Goal: Task Accomplishment & Management: Manage account settings

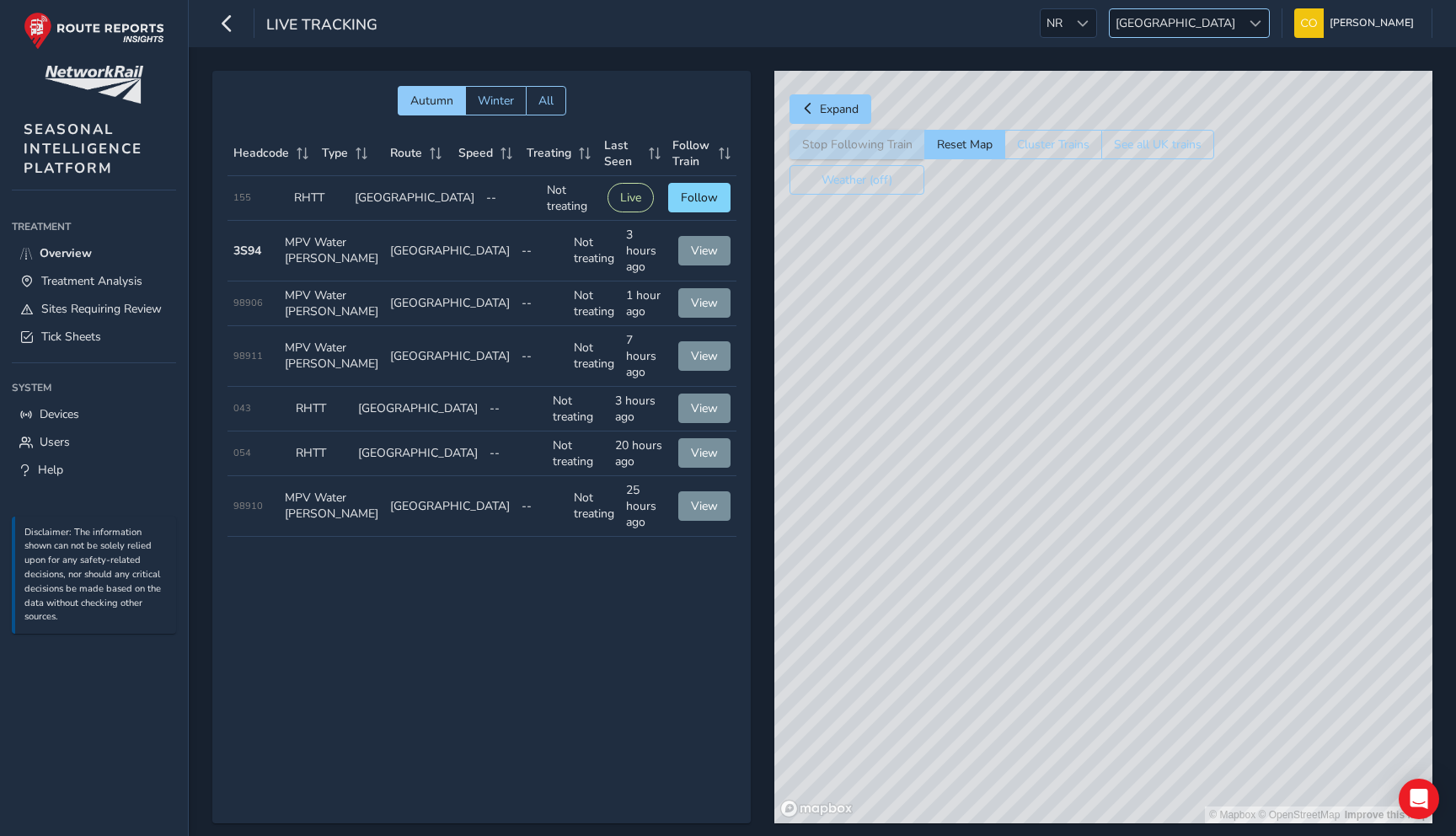
click at [717, 26] on span "[GEOGRAPHIC_DATA]" at bounding box center [1175, 23] width 132 height 27
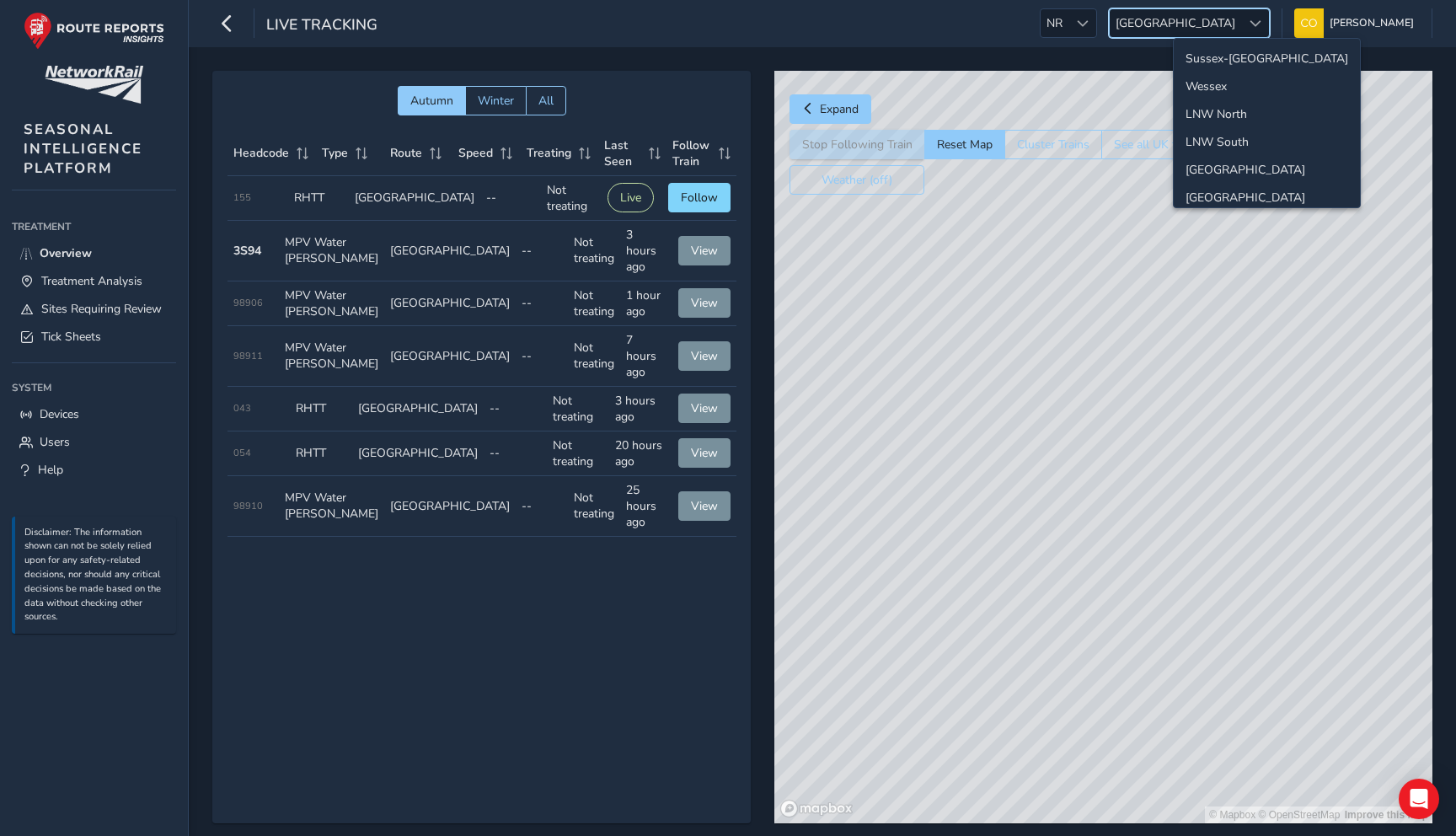
scroll to position [60, 0]
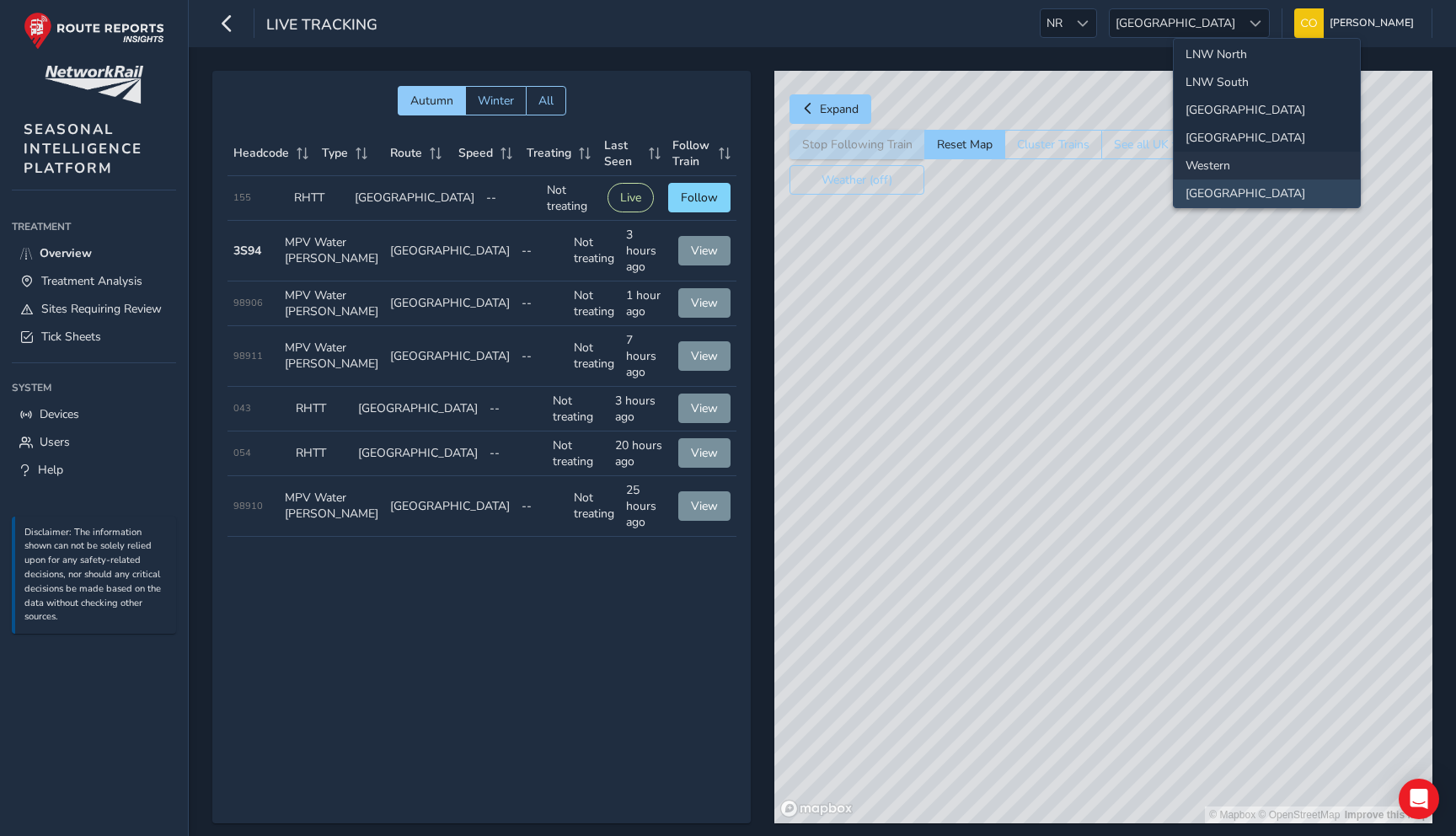
click at [717, 163] on li "Western" at bounding box center [1267, 165] width 187 height 27
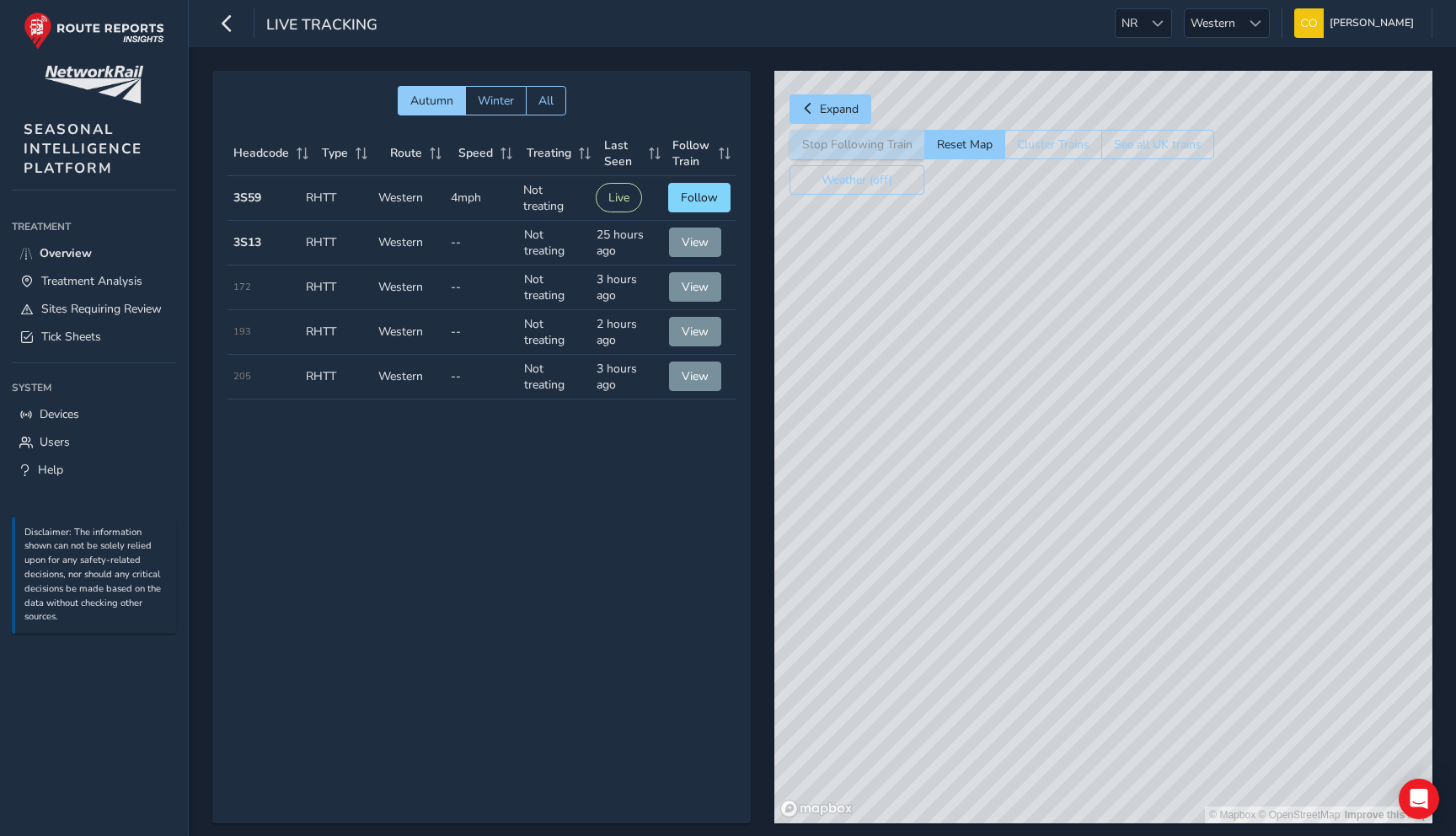
click at [558, 425] on div "Autumn Winter All Headcode Type Route Speed Treating Last Seen Follow Train Hea…" at bounding box center [481, 447] width 538 height 753
drag, startPoint x: 231, startPoint y: 195, endPoint x: 262, endPoint y: 195, distance: 31.0
click at [262, 195] on td "Headcode 3S59" at bounding box center [263, 198] width 72 height 45
click at [683, 202] on span "Follow" at bounding box center [699, 197] width 37 height 16
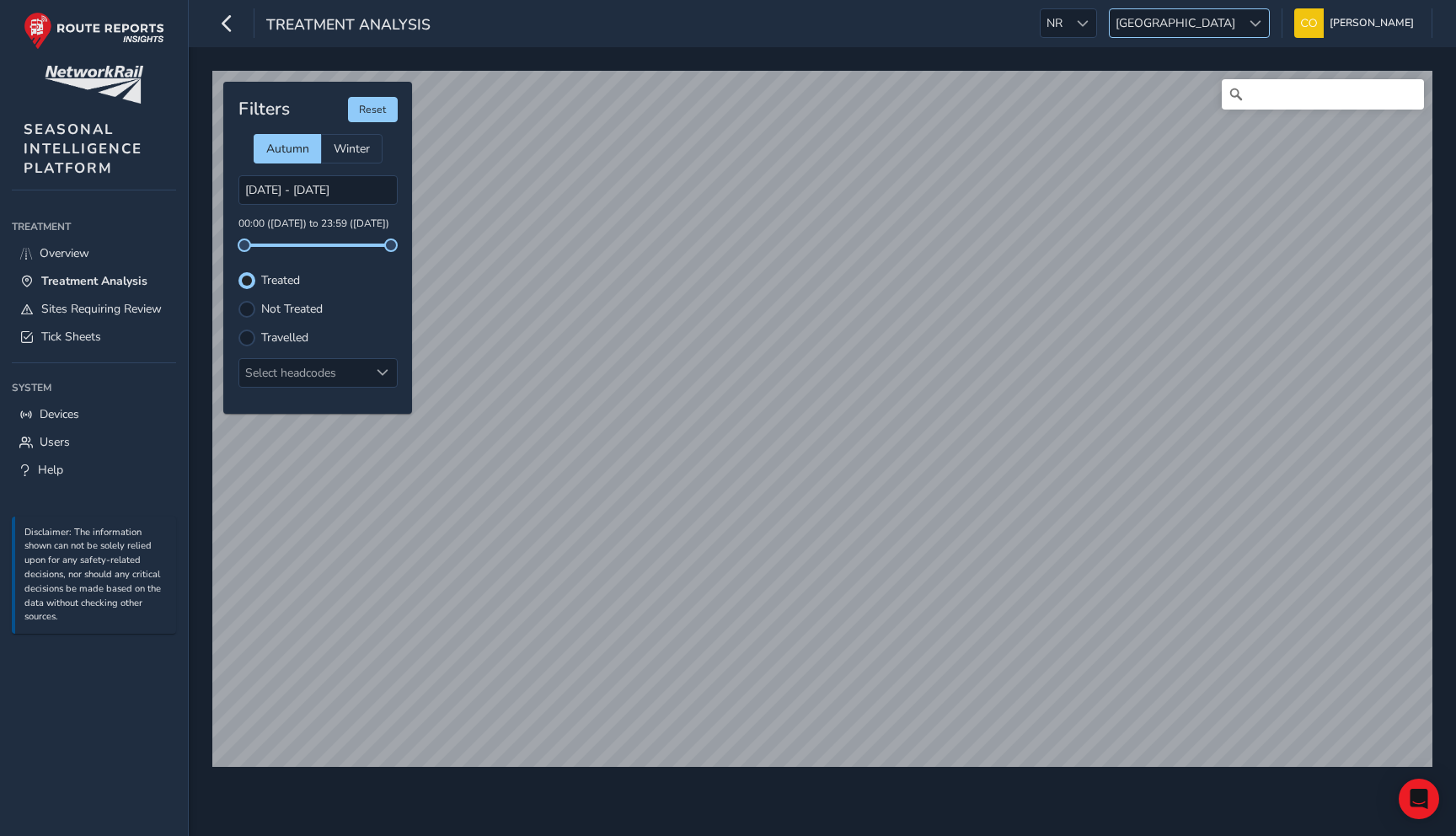
click at [1225, 18] on span "[GEOGRAPHIC_DATA]" at bounding box center [1175, 23] width 132 height 27
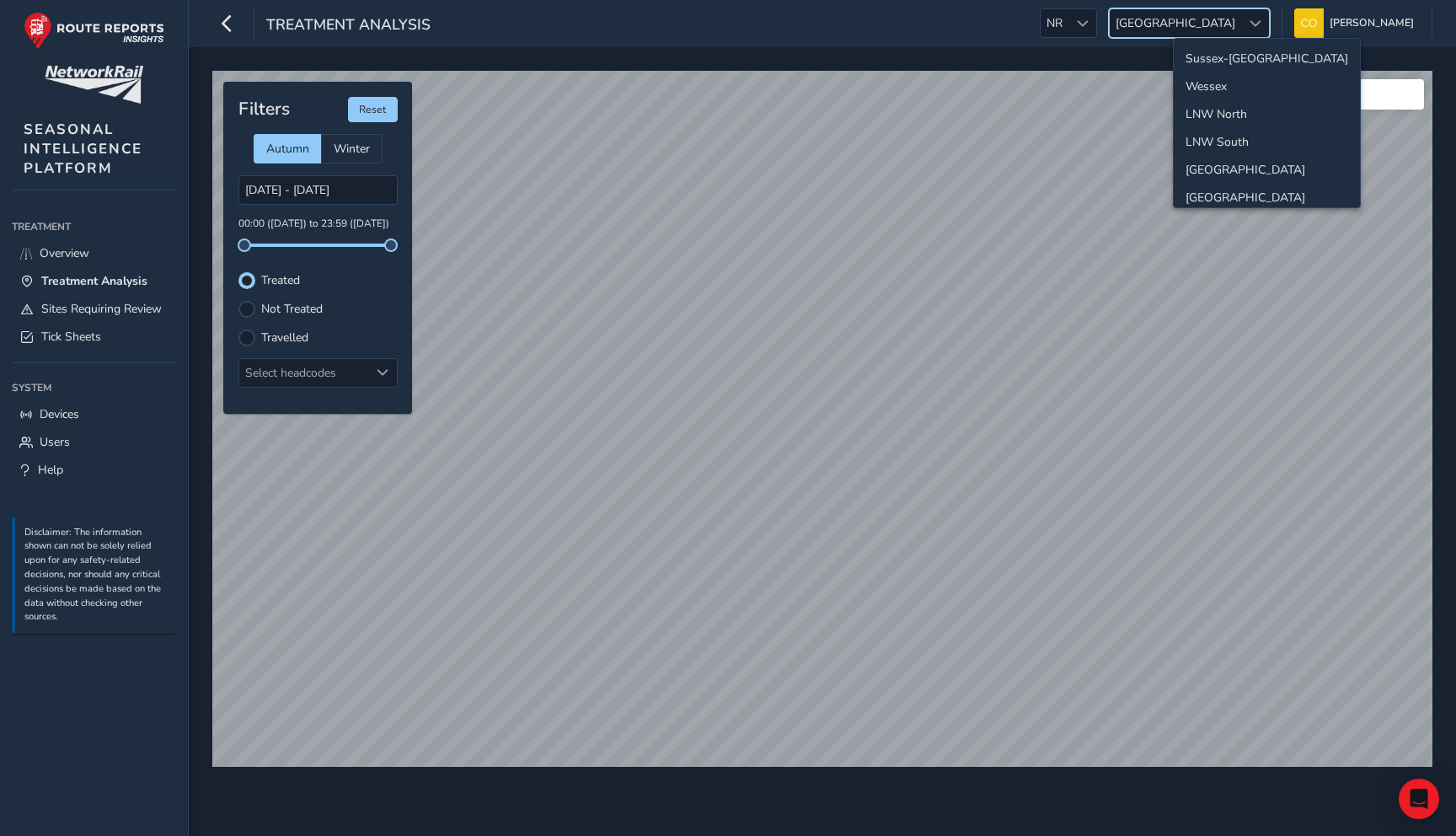
scroll to position [60, 0]
click at [1220, 161] on li "Western" at bounding box center [1267, 165] width 187 height 27
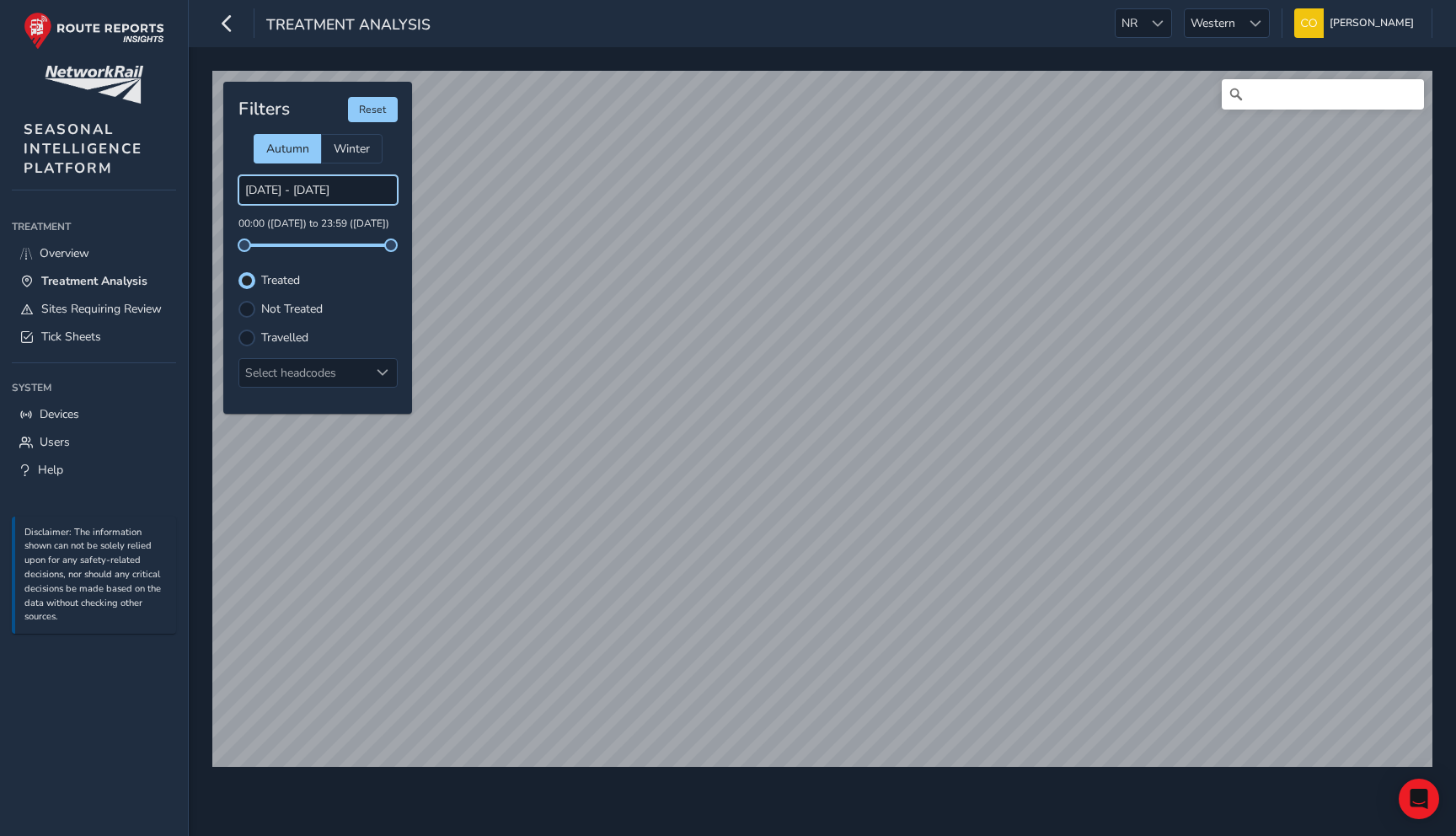
click at [298, 188] on input "24/09/2025 - 25/09/2025" at bounding box center [318, 190] width 159 height 29
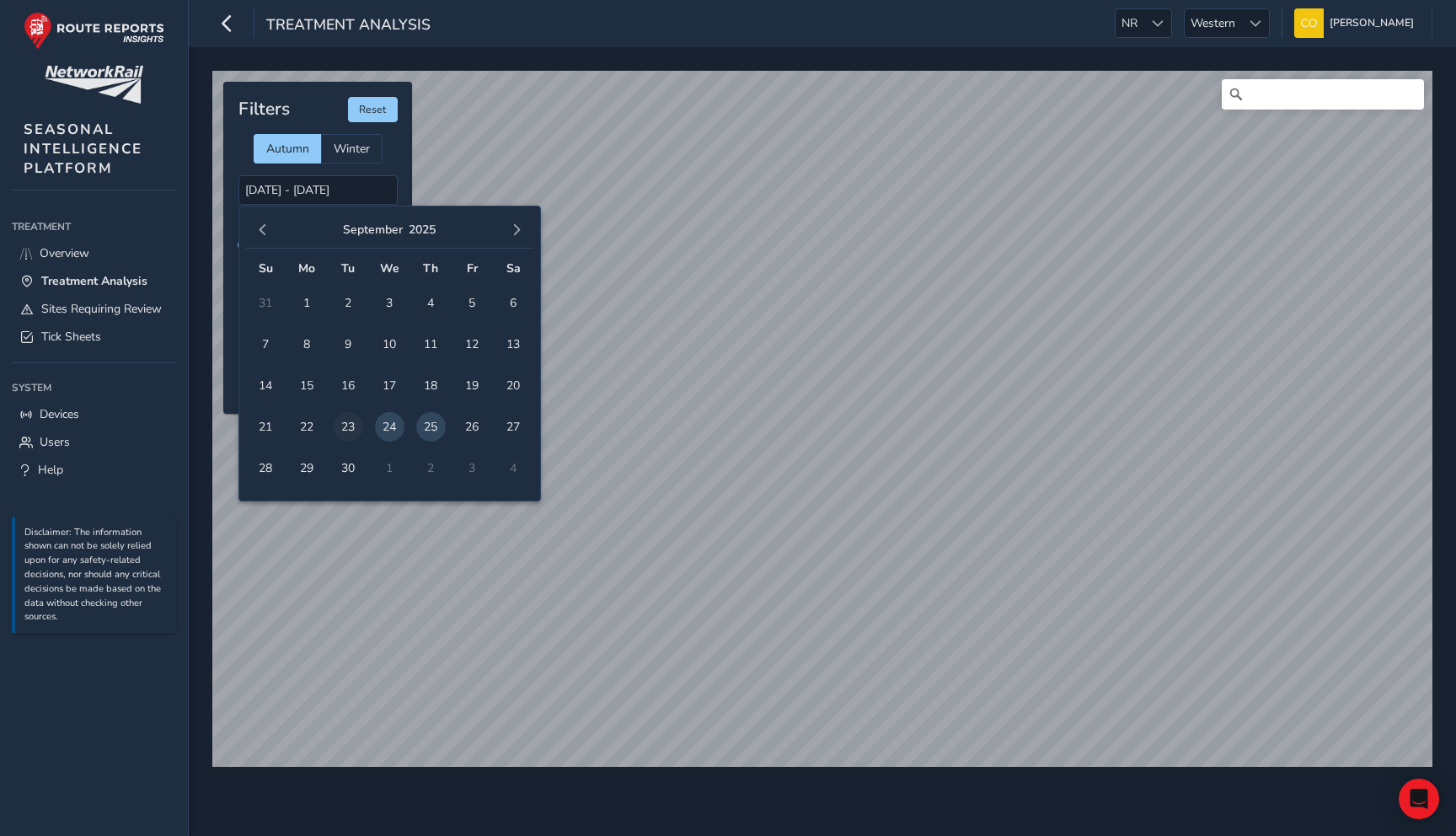
click at [349, 432] on span "23" at bounding box center [348, 427] width 29 height 29
type input "23/09/2025 - 23/09/2025"
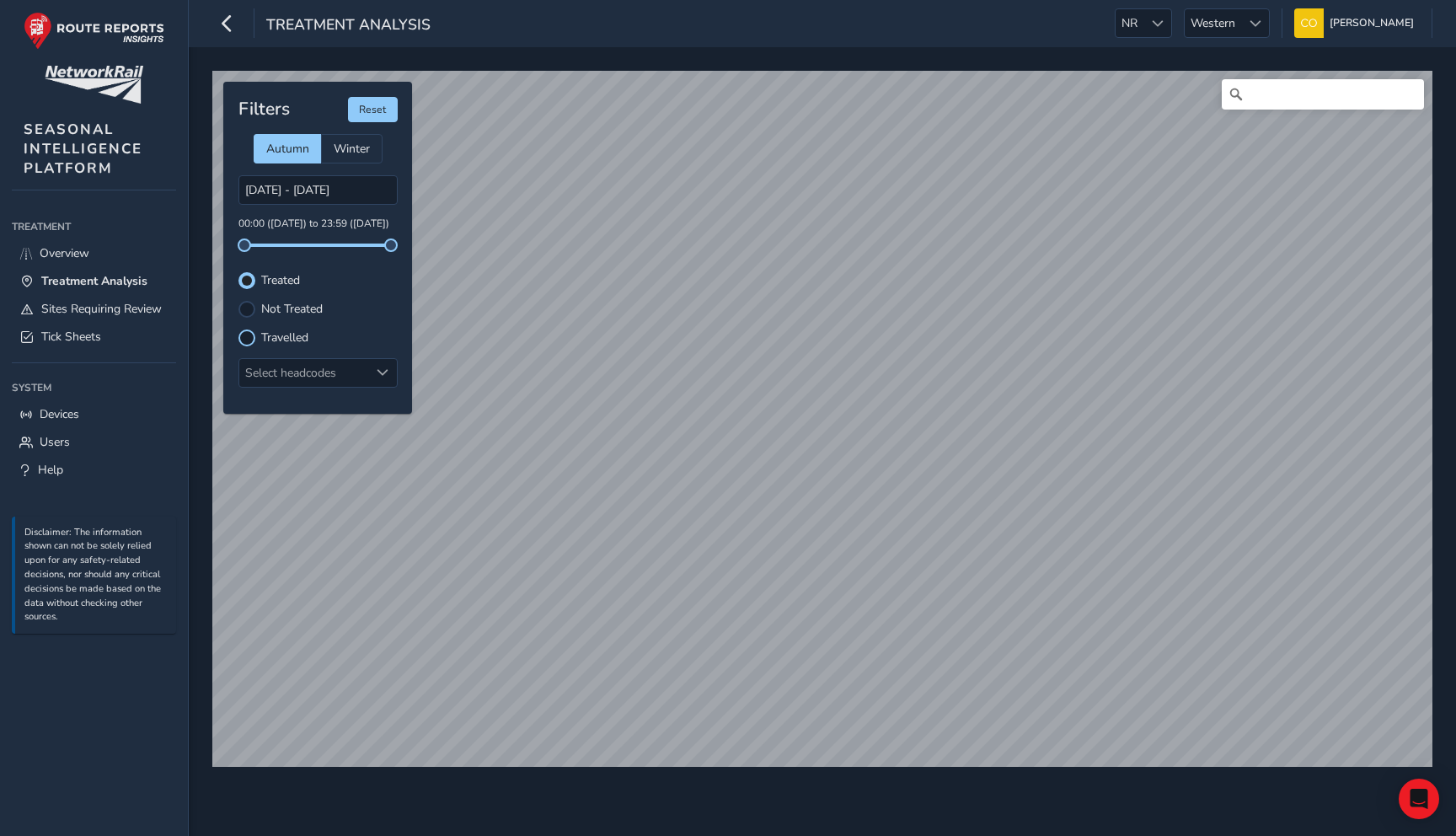
click at [239, 338] on div at bounding box center [247, 338] width 17 height 17
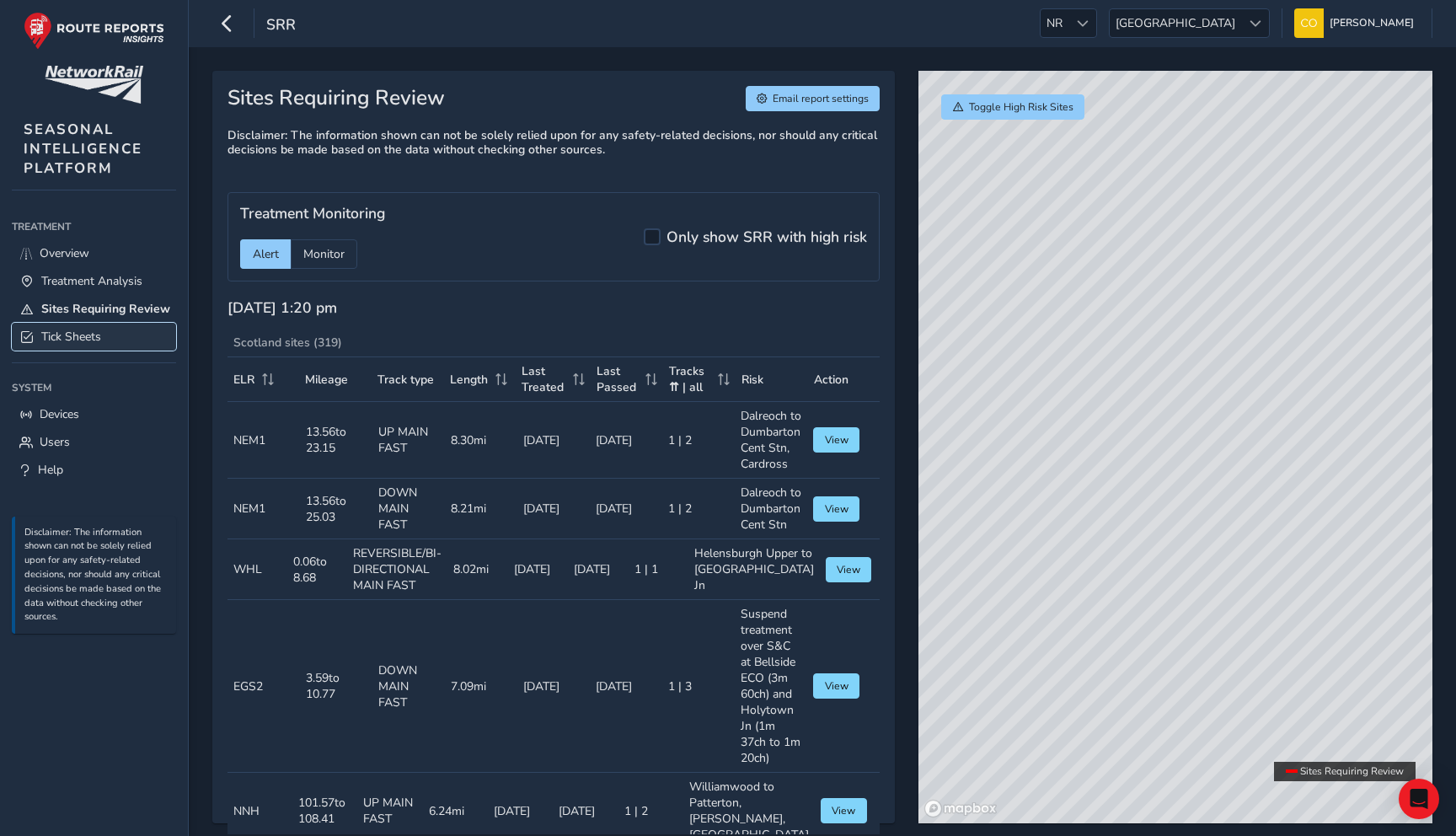
click at [86, 347] on link "Tick Sheets" at bounding box center [93, 336] width 164 height 27
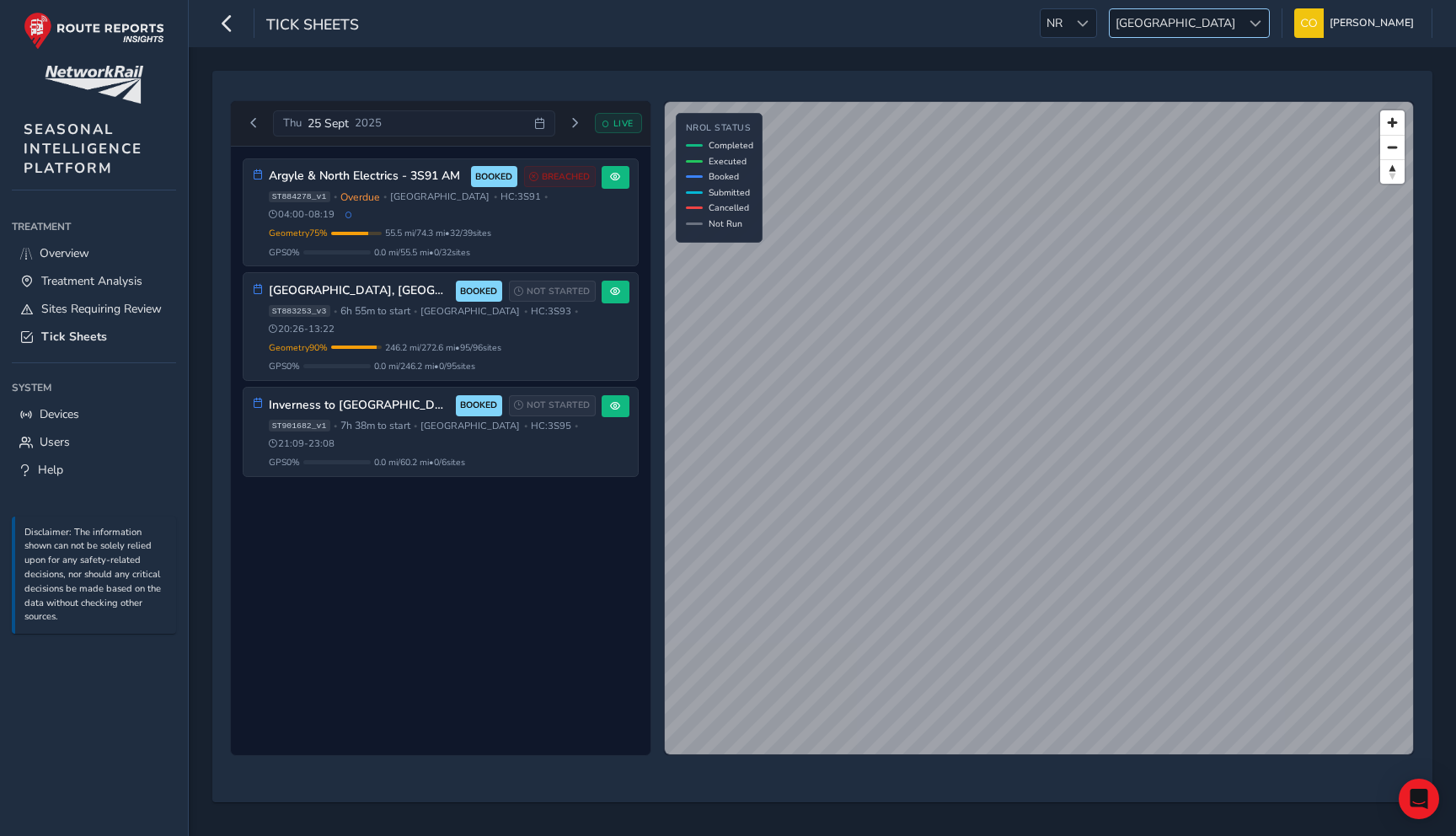
click at [1249, 18] on span at bounding box center [1255, 24] width 11 height 11
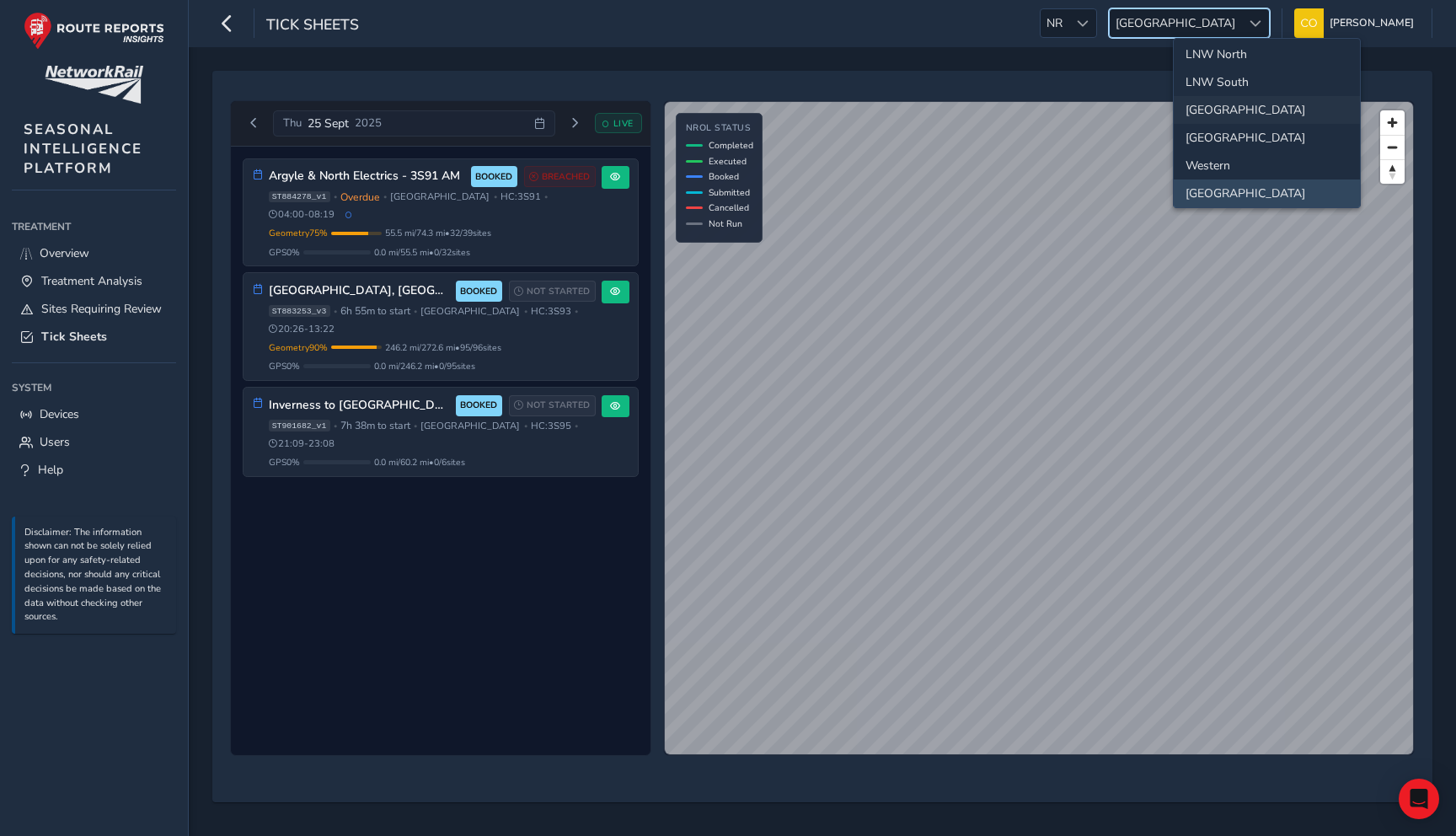
scroll to position [103, 0]
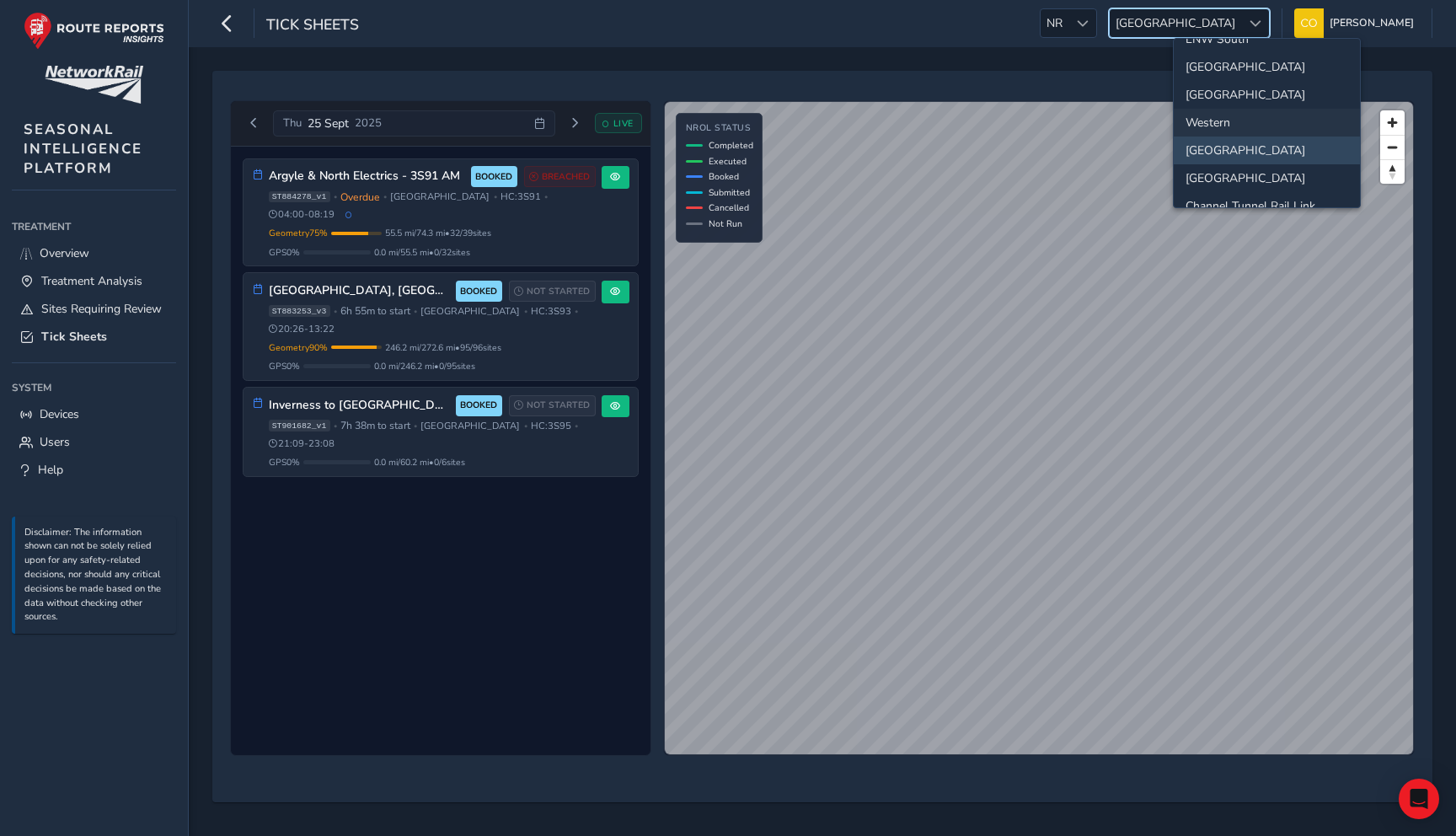
click at [1231, 126] on li "Western" at bounding box center [1267, 122] width 187 height 27
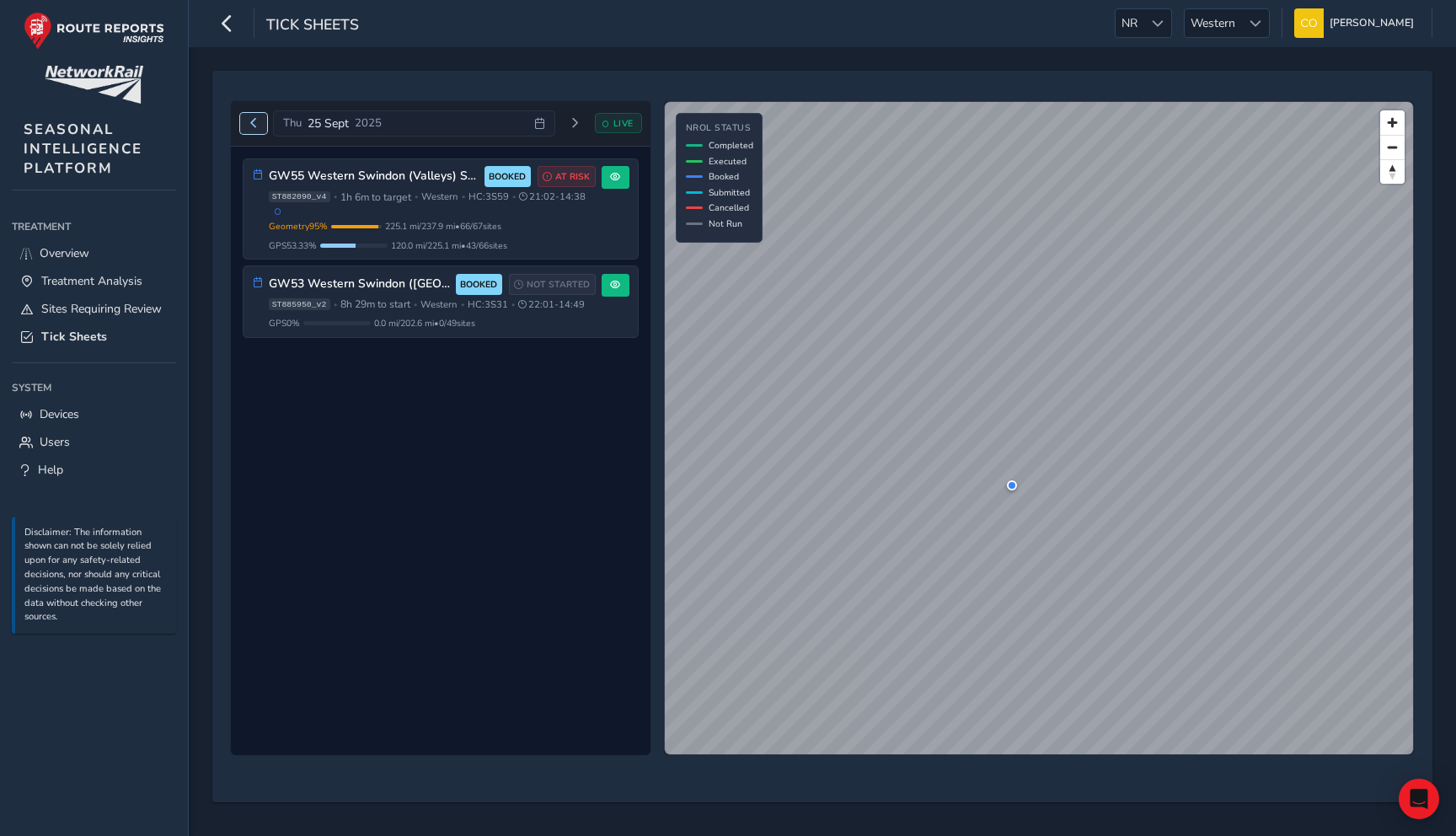
click at [252, 124] on span "Previous day" at bounding box center [253, 123] width 10 height 10
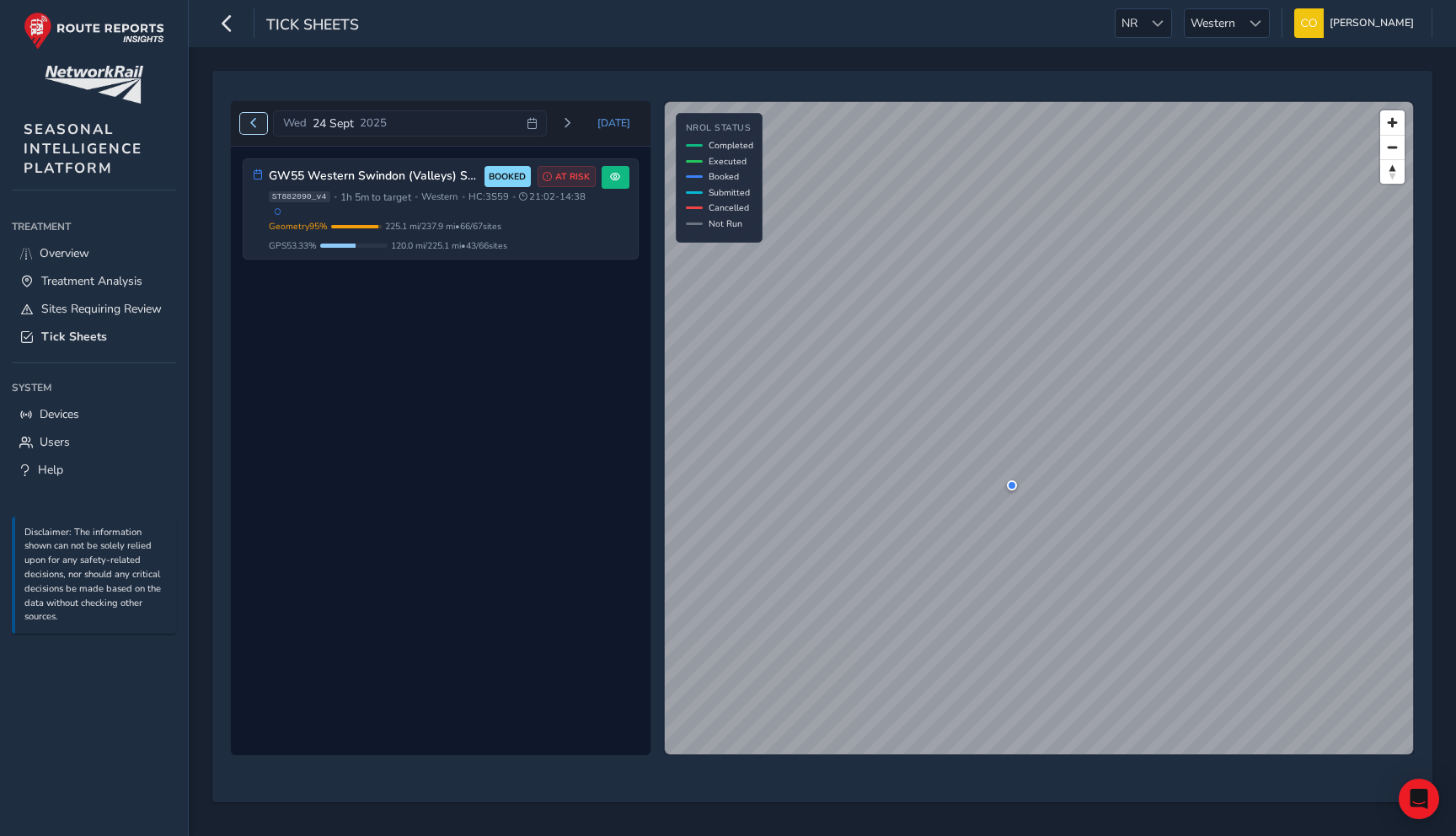
click at [252, 124] on span "Previous day" at bounding box center [253, 123] width 10 height 10
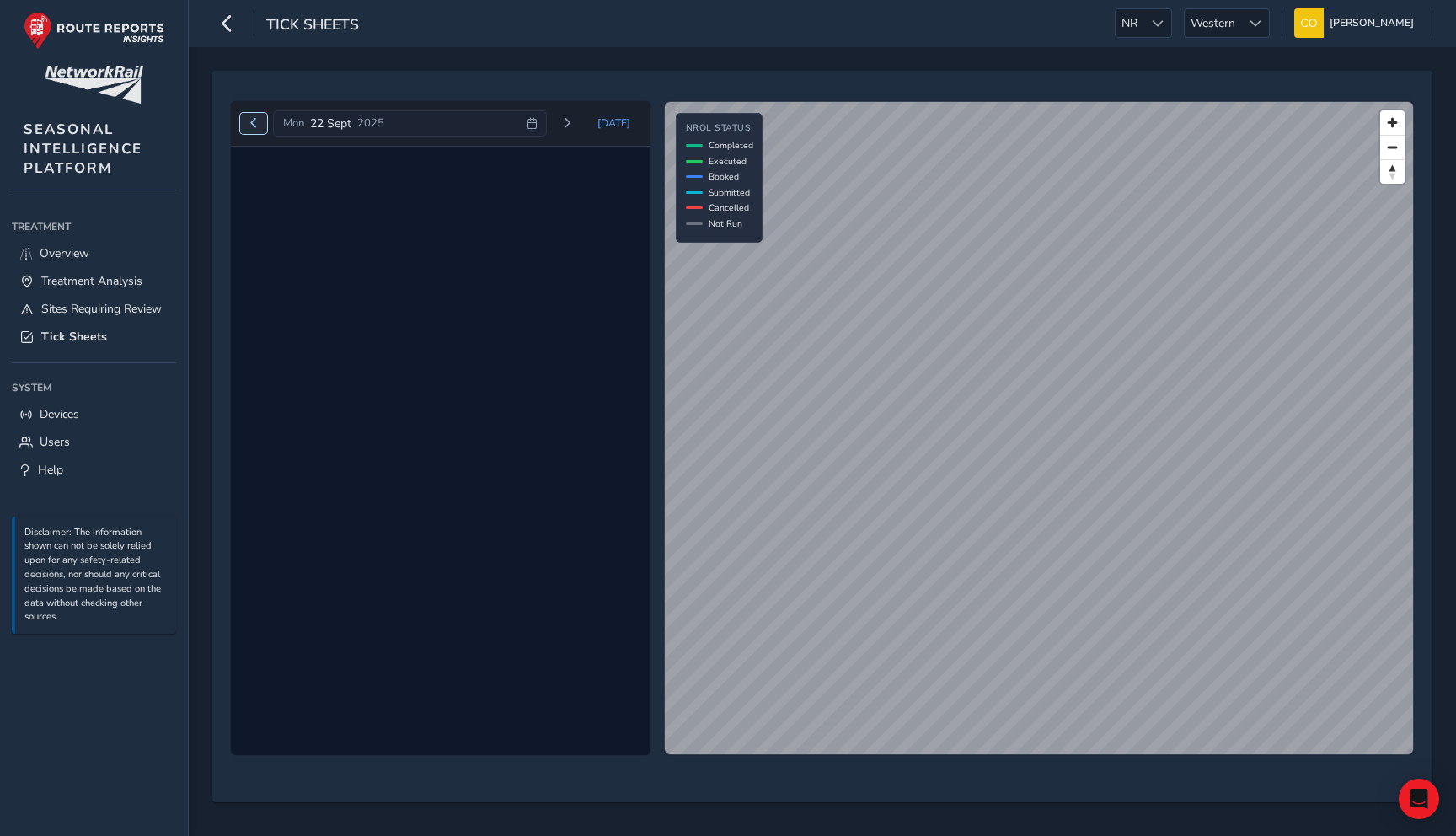
click at [252, 124] on span "Previous day" at bounding box center [253, 123] width 10 height 10
click at [612, 123] on span "Today" at bounding box center [614, 123] width 33 height 13
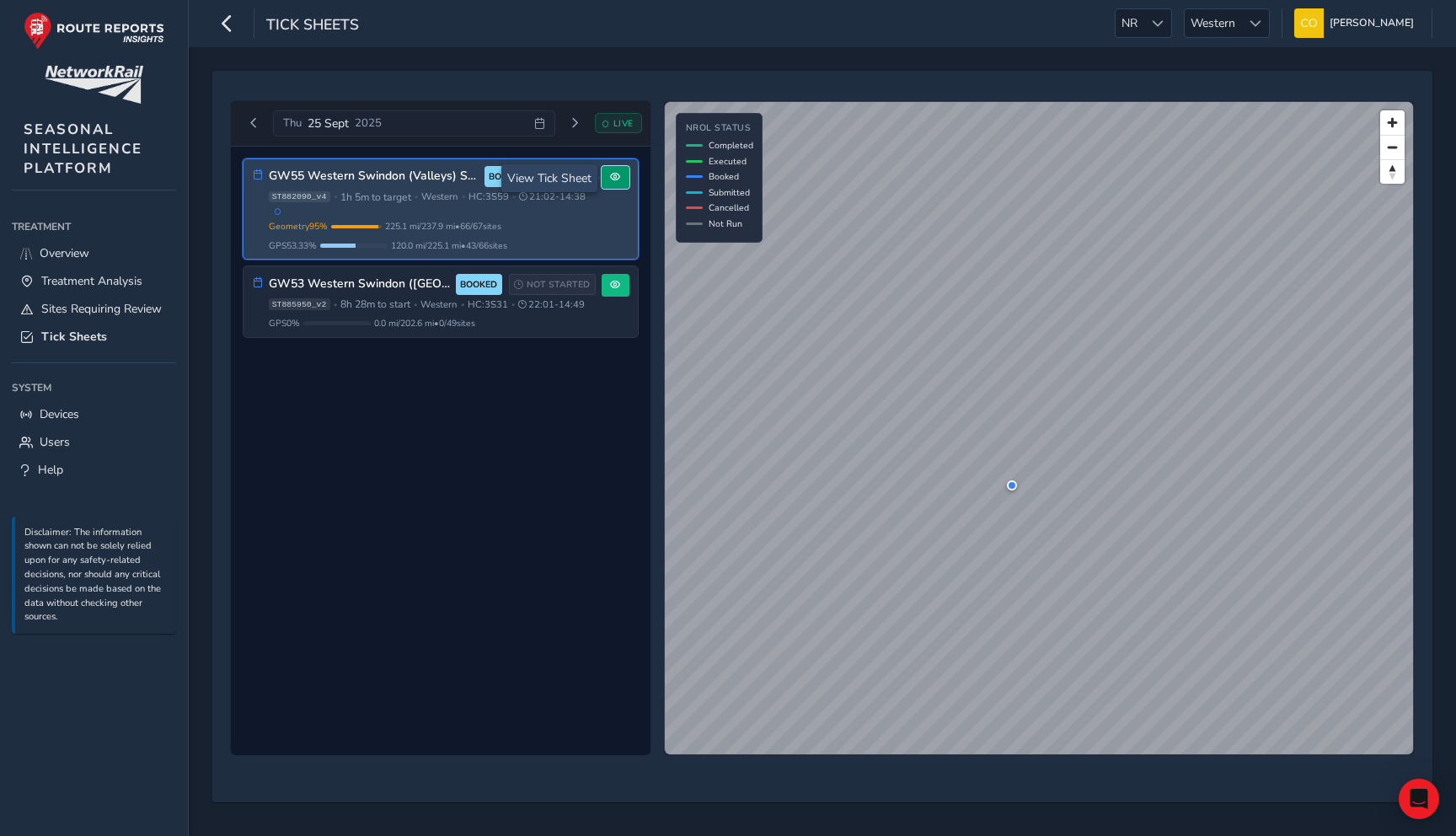
click at [616, 173] on span at bounding box center [615, 176] width 10 height 10
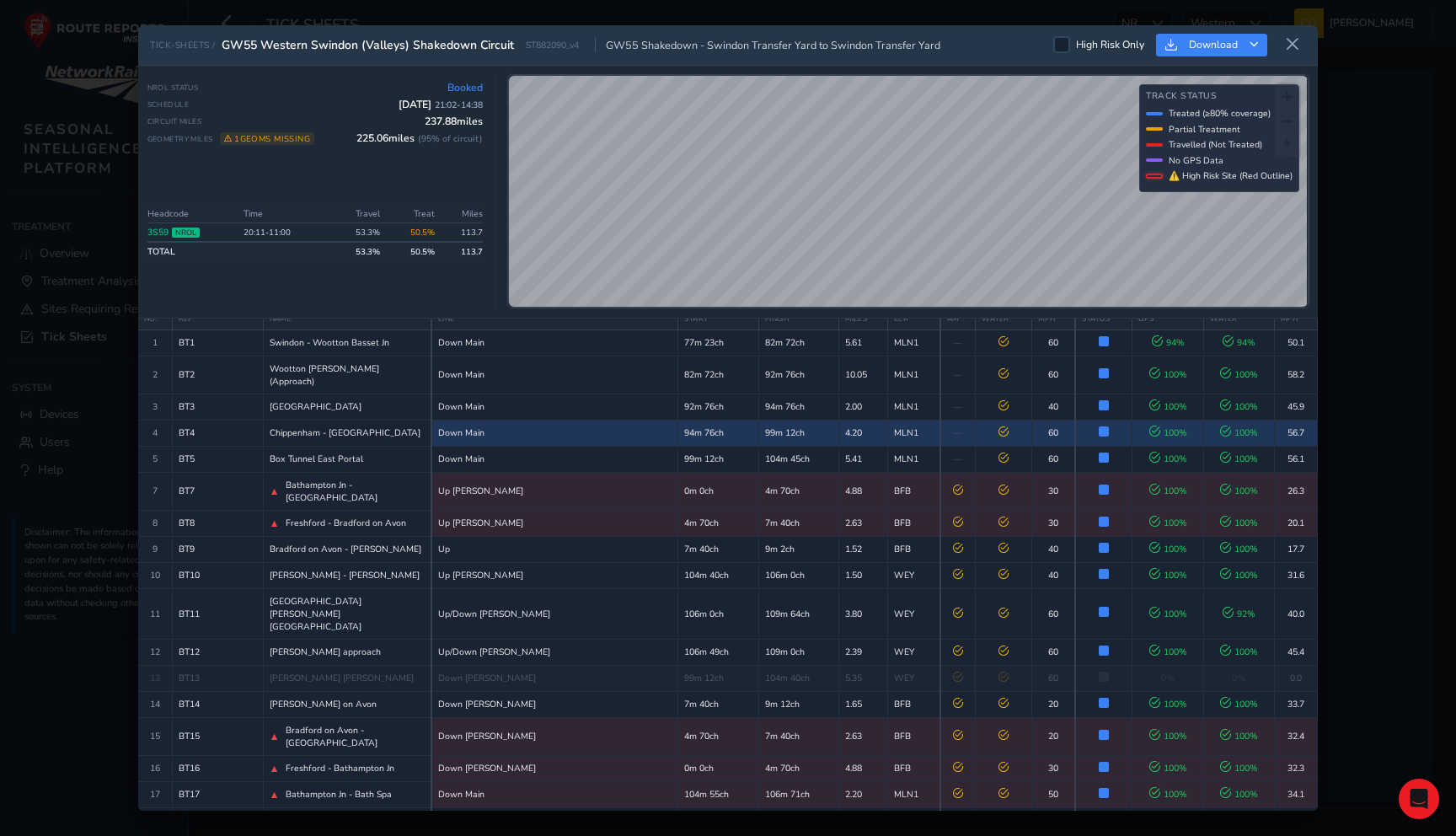
scroll to position [42, 0]
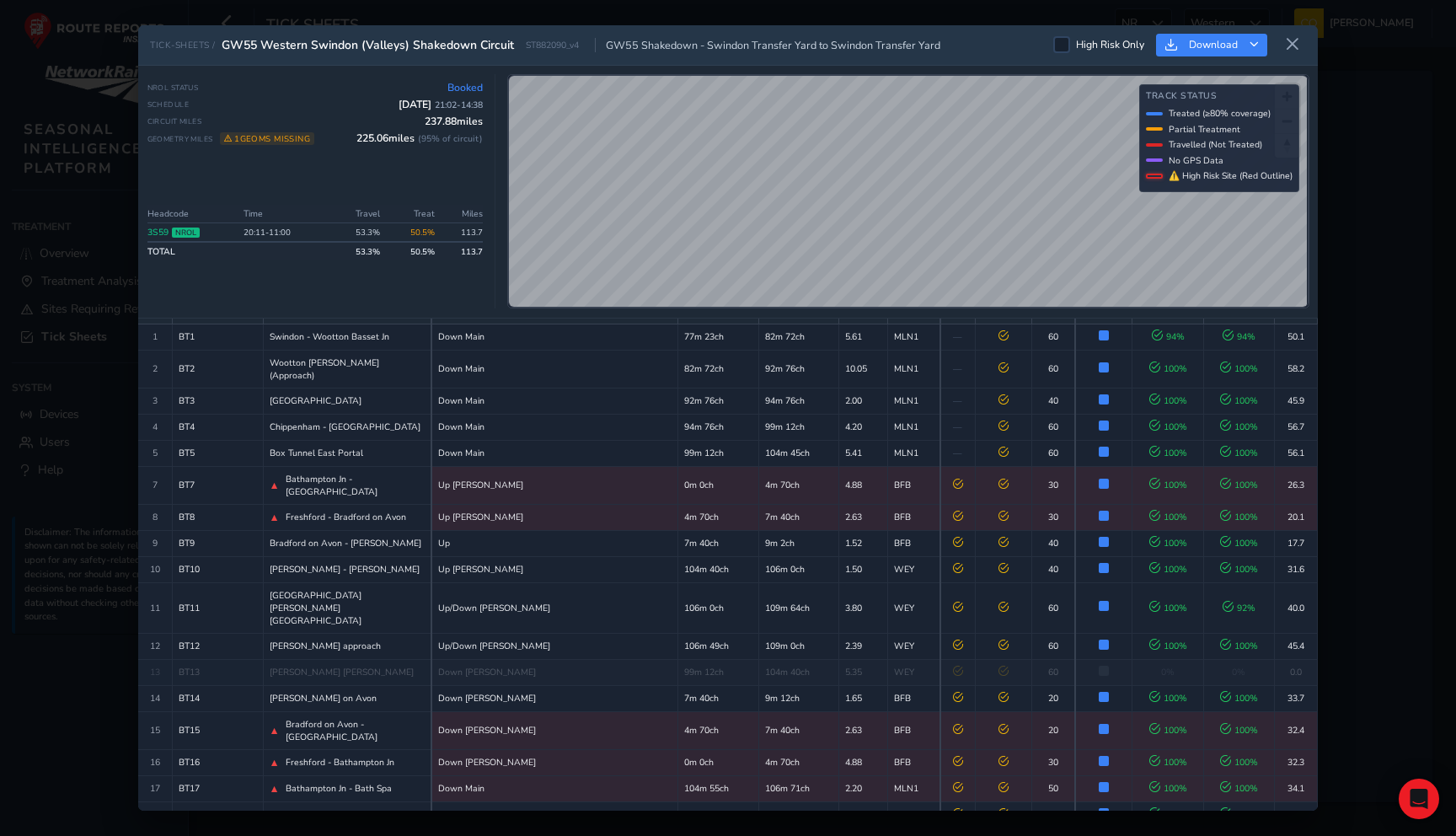
click at [1070, 42] on label "High Risk Only" at bounding box center [1099, 45] width 91 height 17
click at [1062, 44] on input "High Risk Only" at bounding box center [1062, 44] width 0 height 0
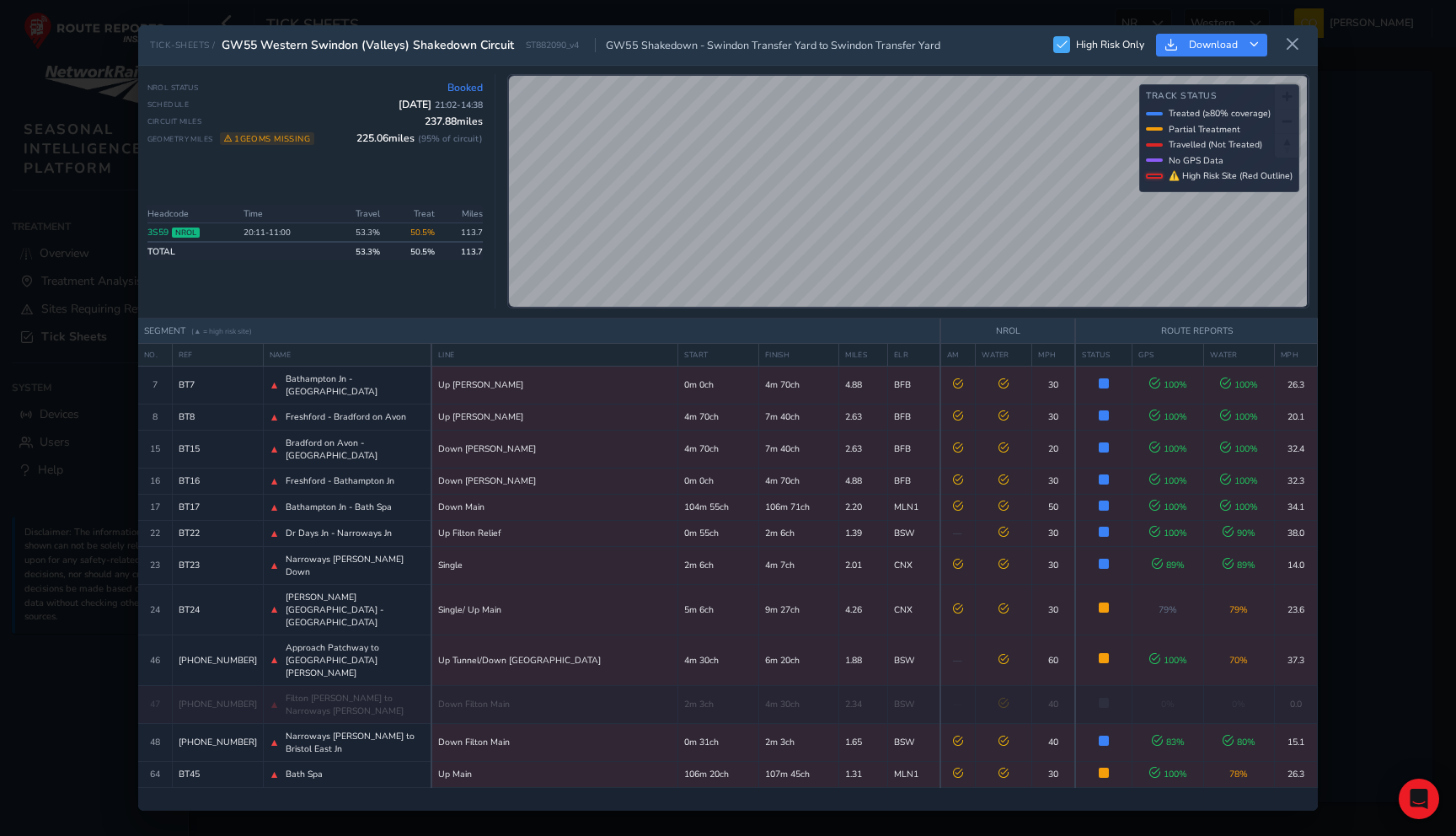
click at [1066, 44] on span at bounding box center [1062, 45] width 11 height 10
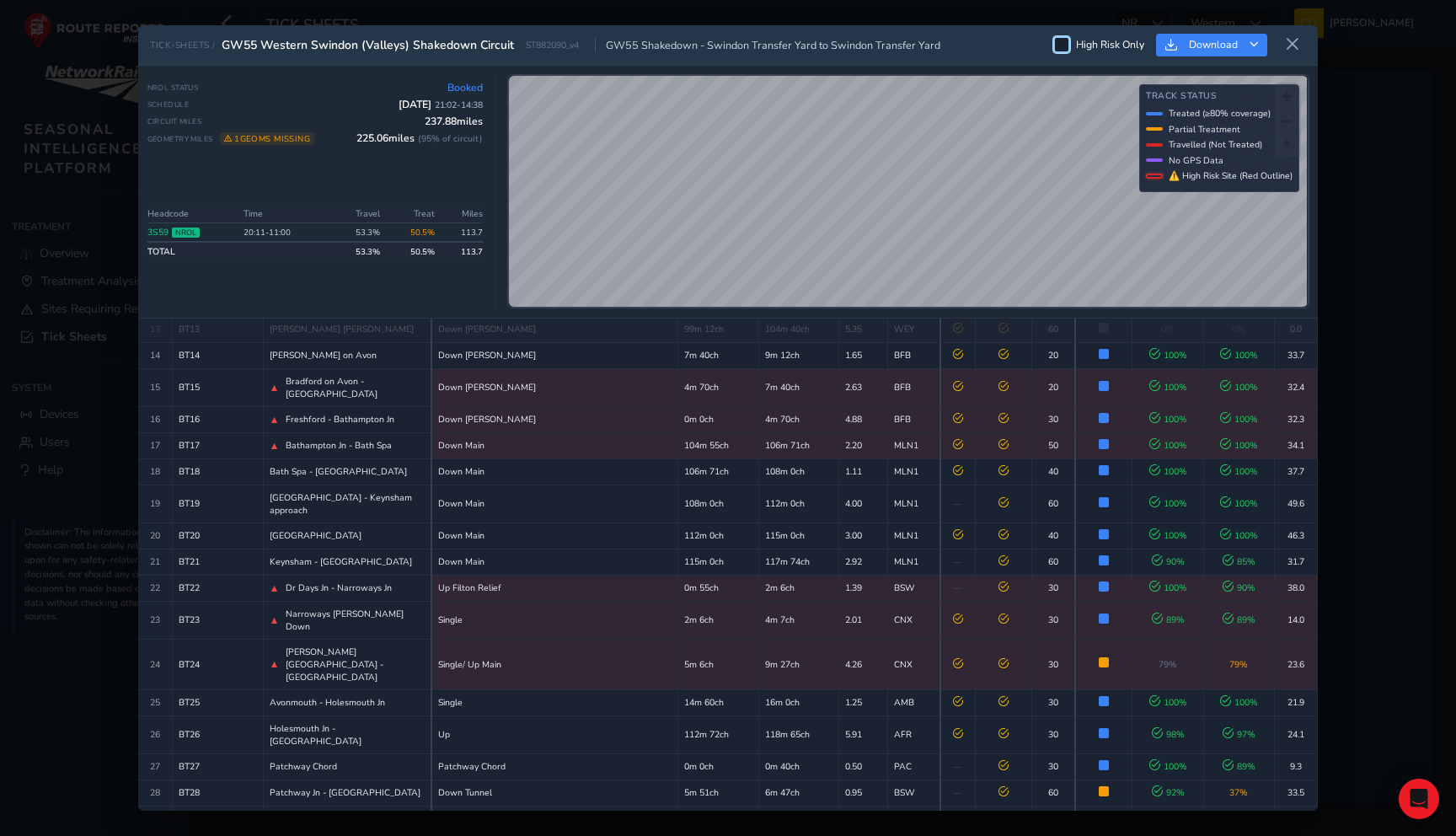
scroll to position [394, 0]
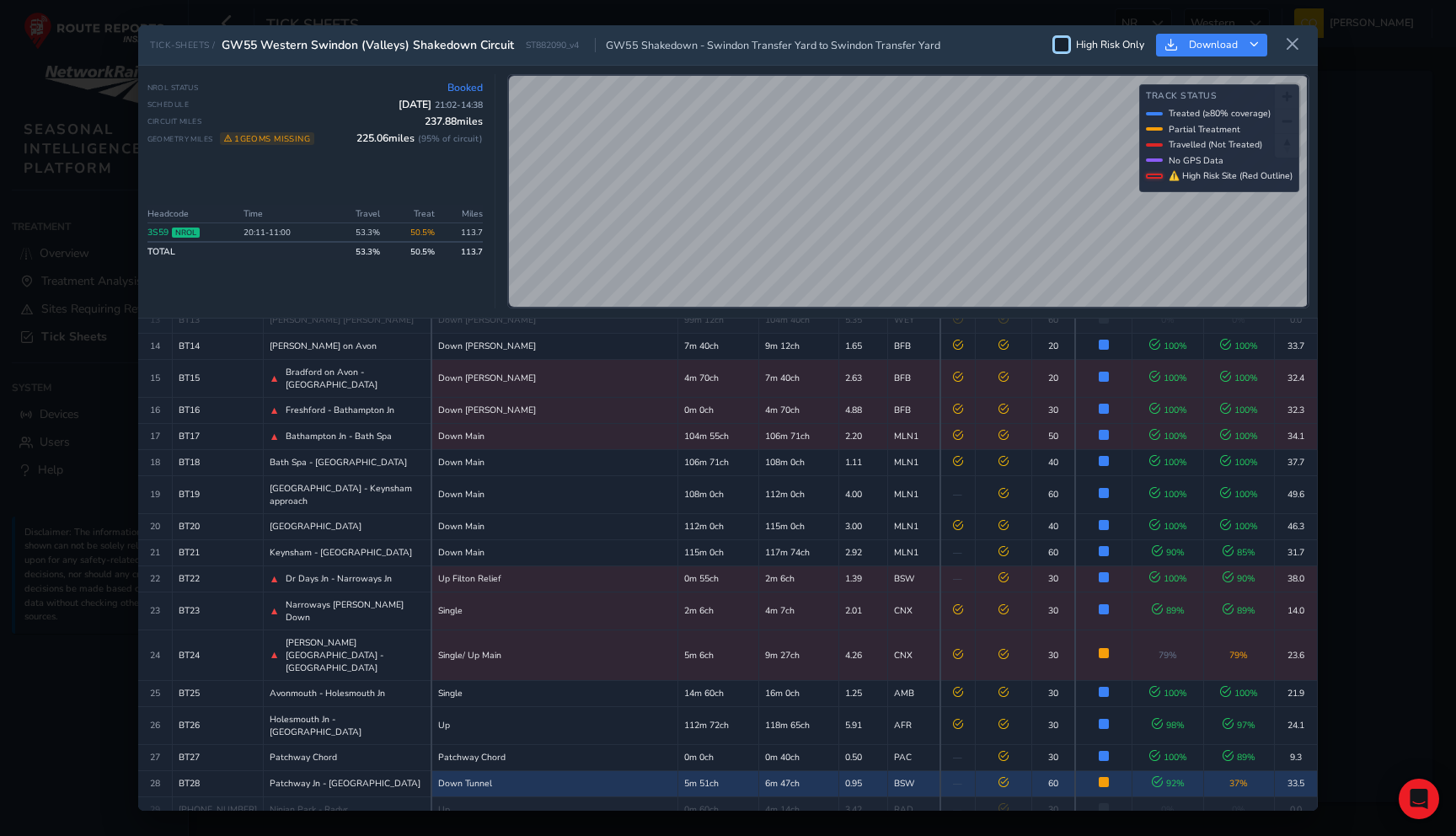
click at [758, 771] on td "6m 47ch" at bounding box center [798, 784] width 80 height 27
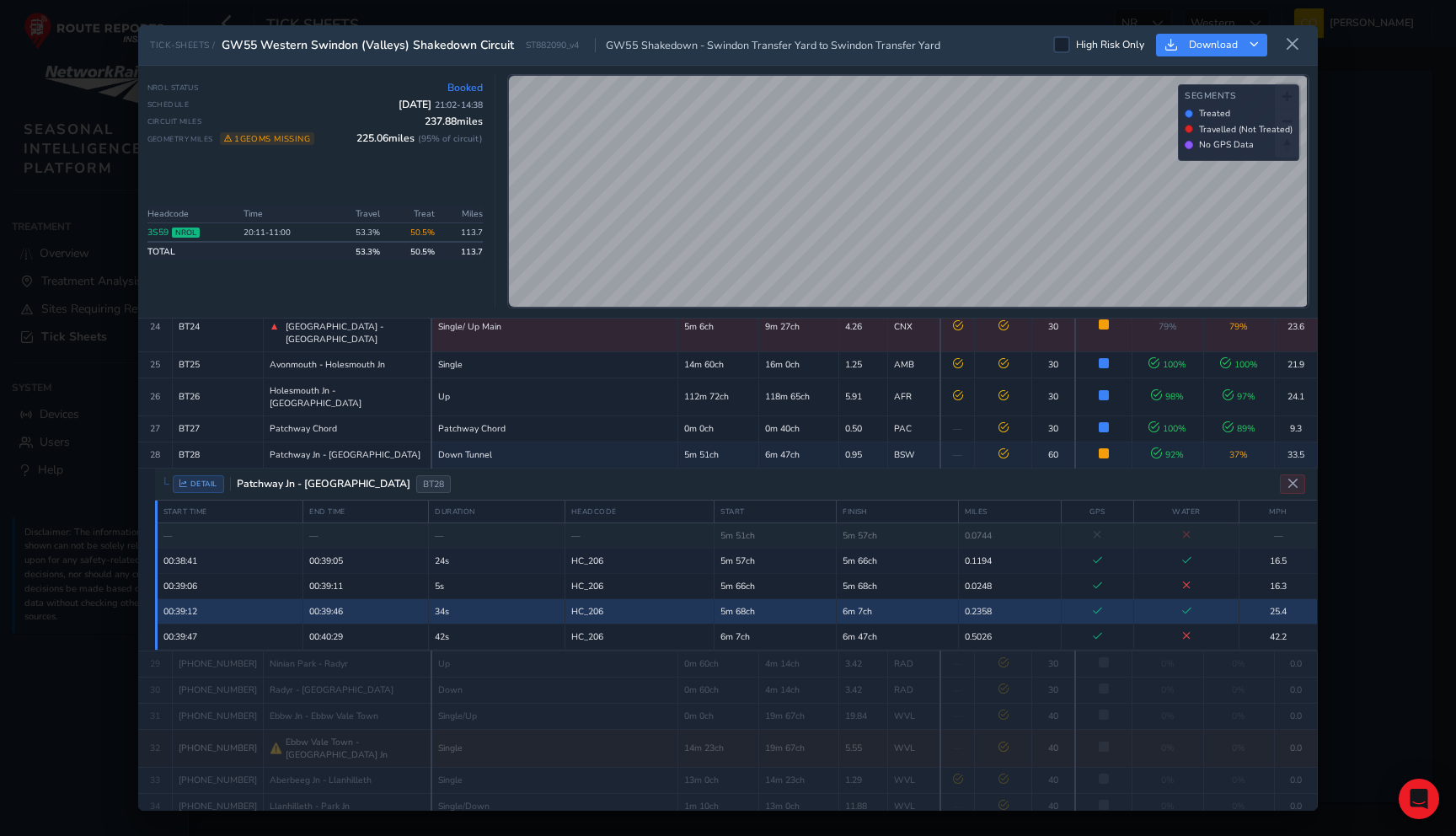
scroll to position [736, 0]
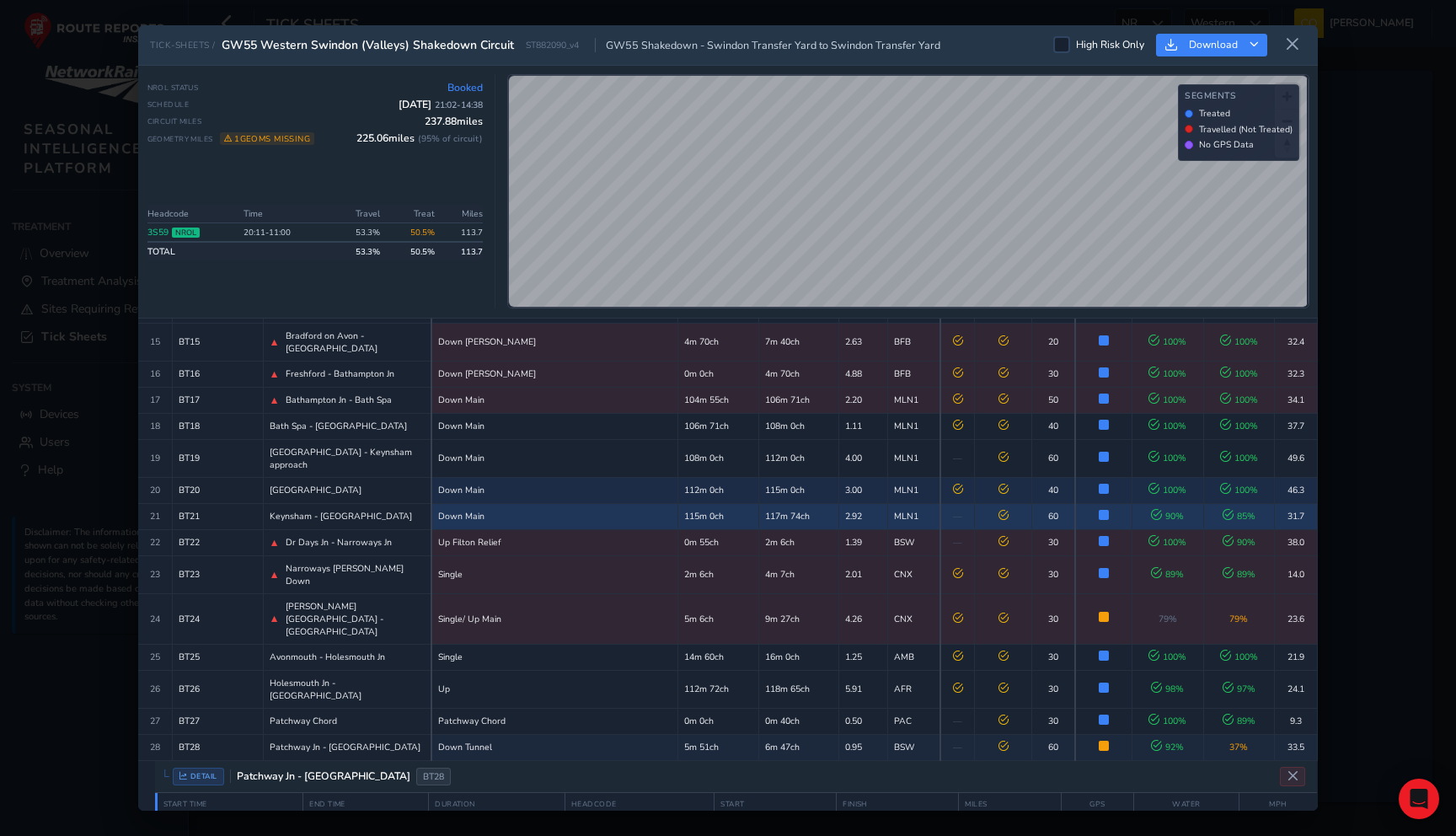
click at [758, 477] on td "115m 0ch" at bounding box center [798, 490] width 80 height 27
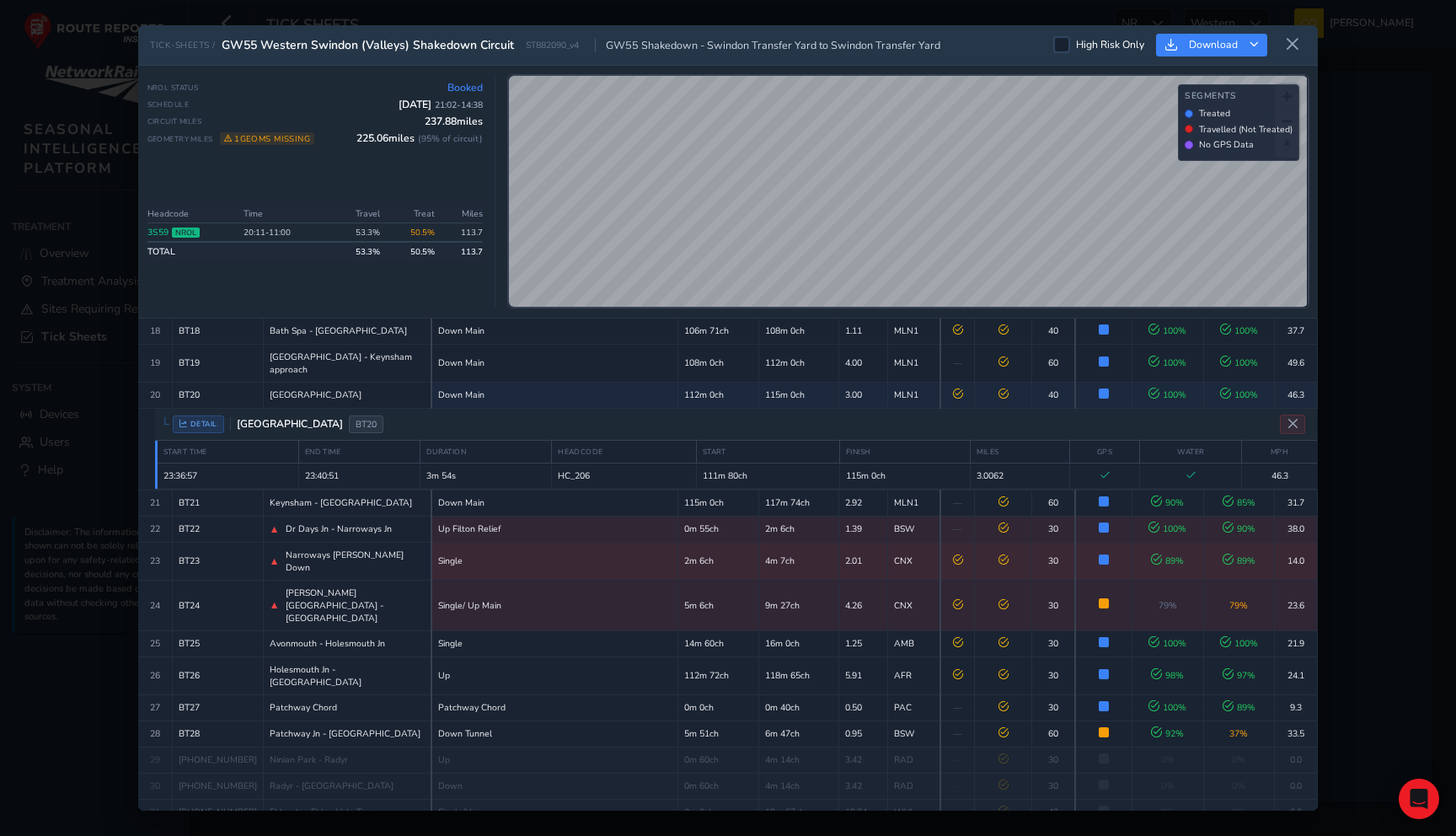
scroll to position [495, 0]
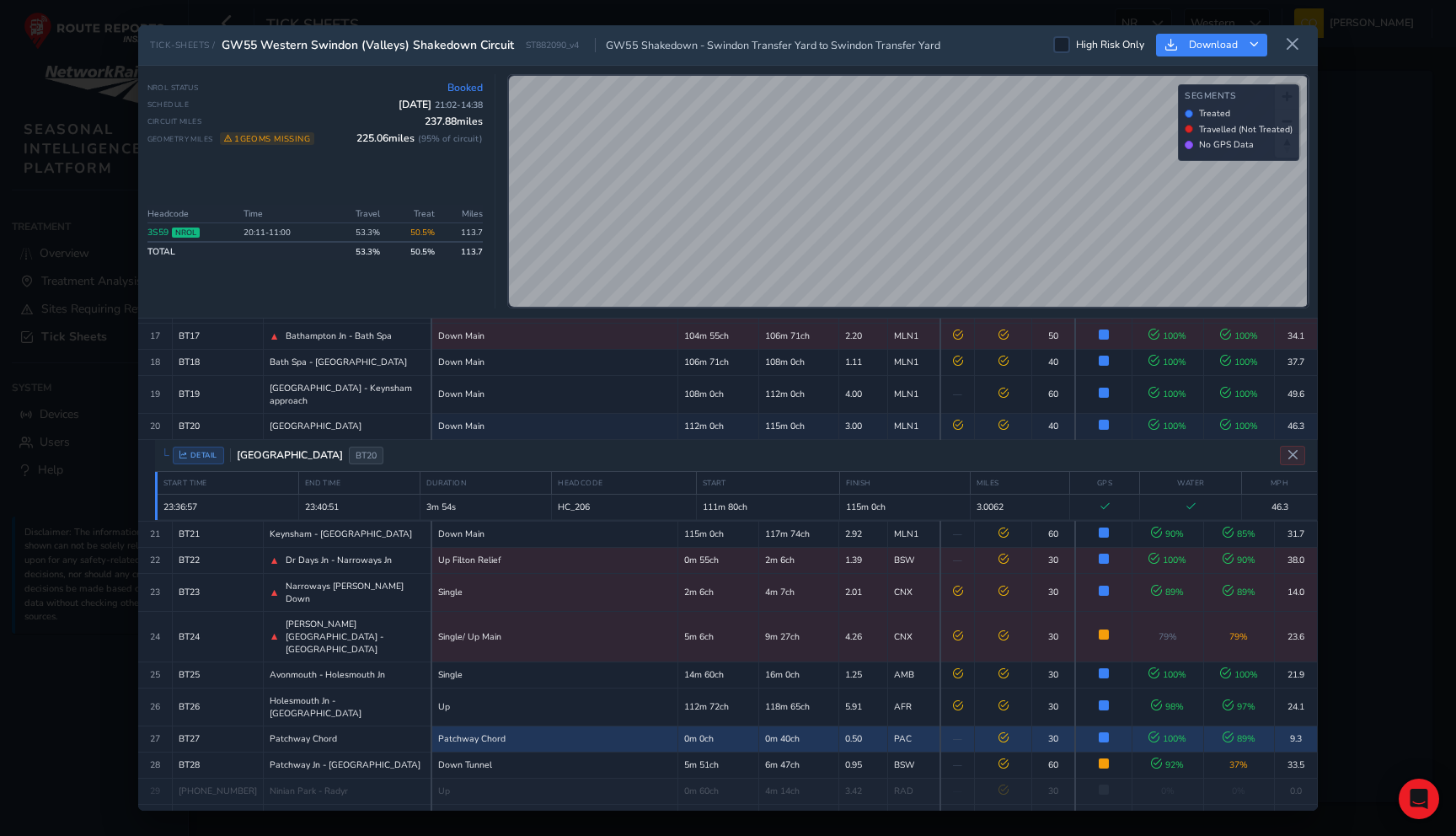
click at [758, 726] on td "0m 40ch" at bounding box center [798, 739] width 80 height 27
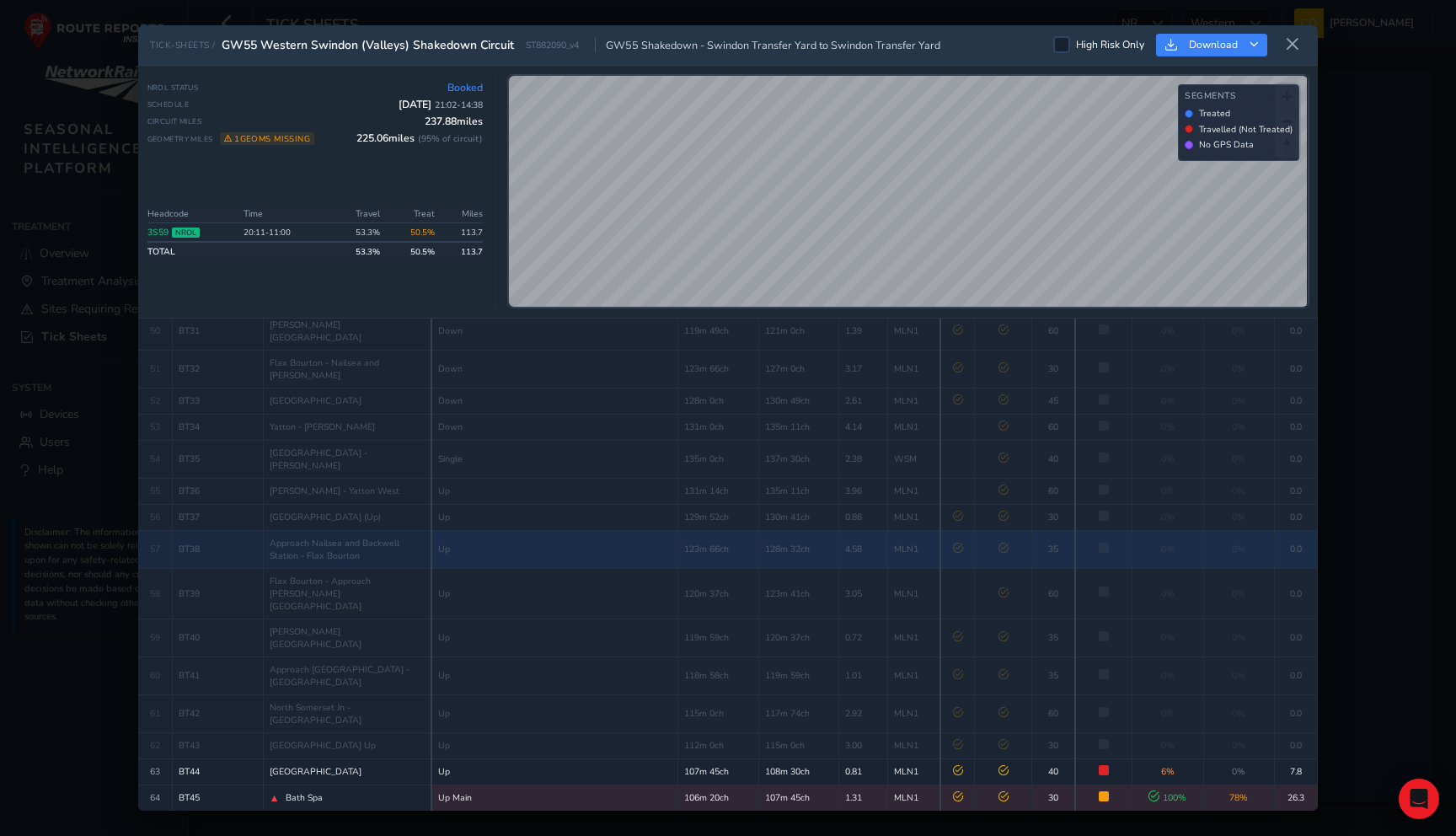
scroll to position [1675, 0]
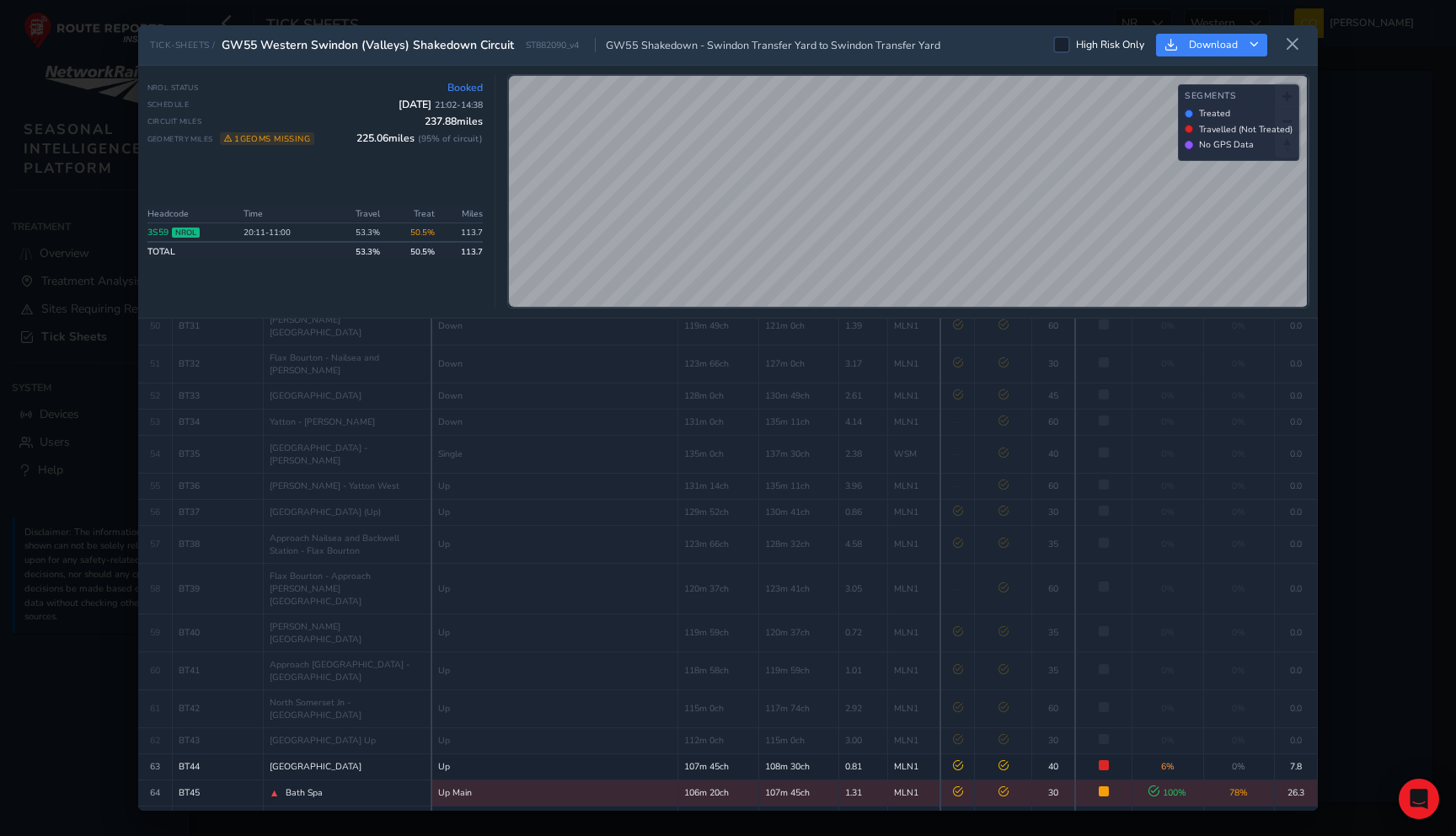
click at [758, 780] on td "107m 45ch" at bounding box center [798, 793] width 80 height 27
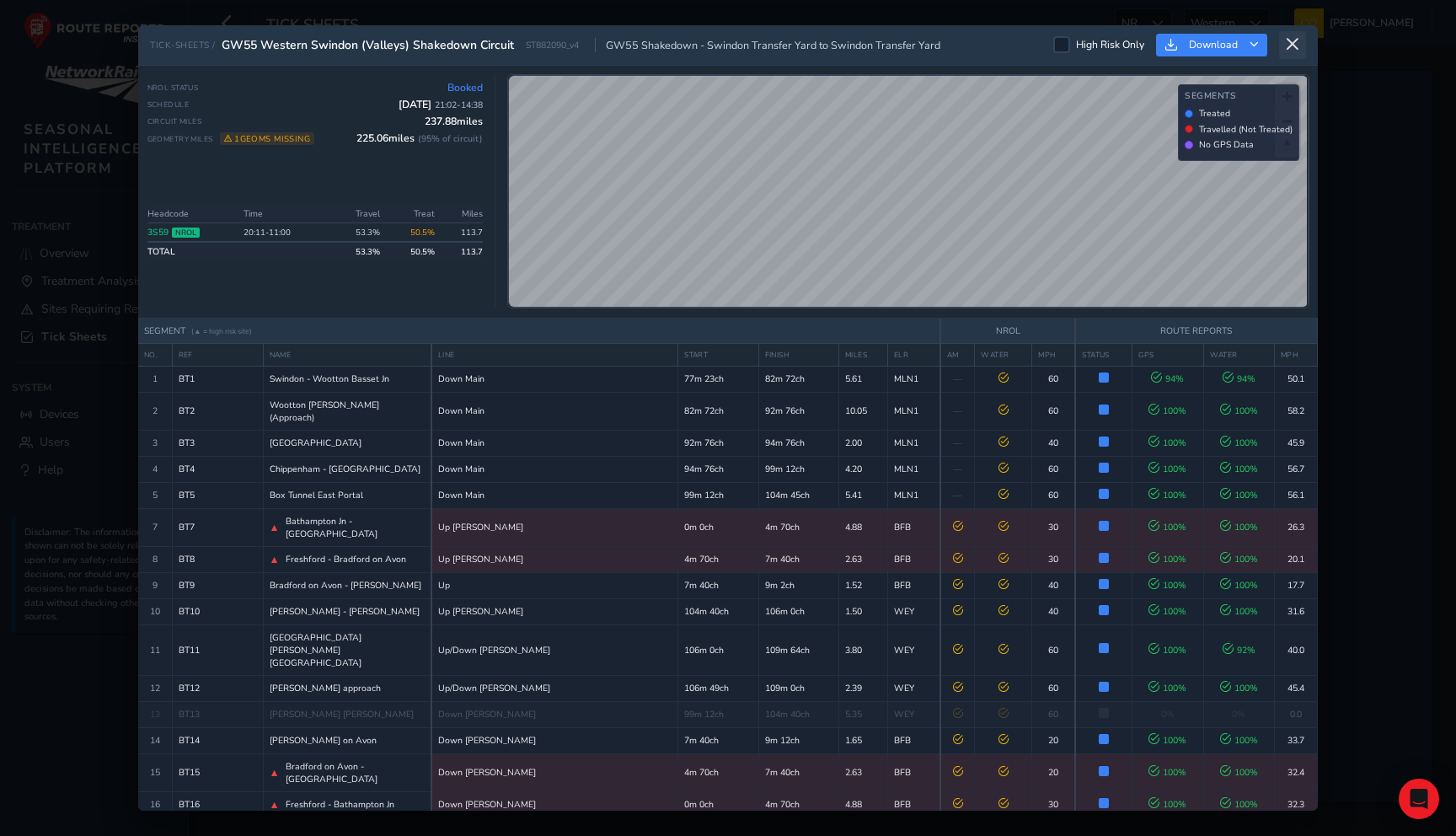
click at [1290, 49] on icon at bounding box center [1292, 45] width 15 height 15
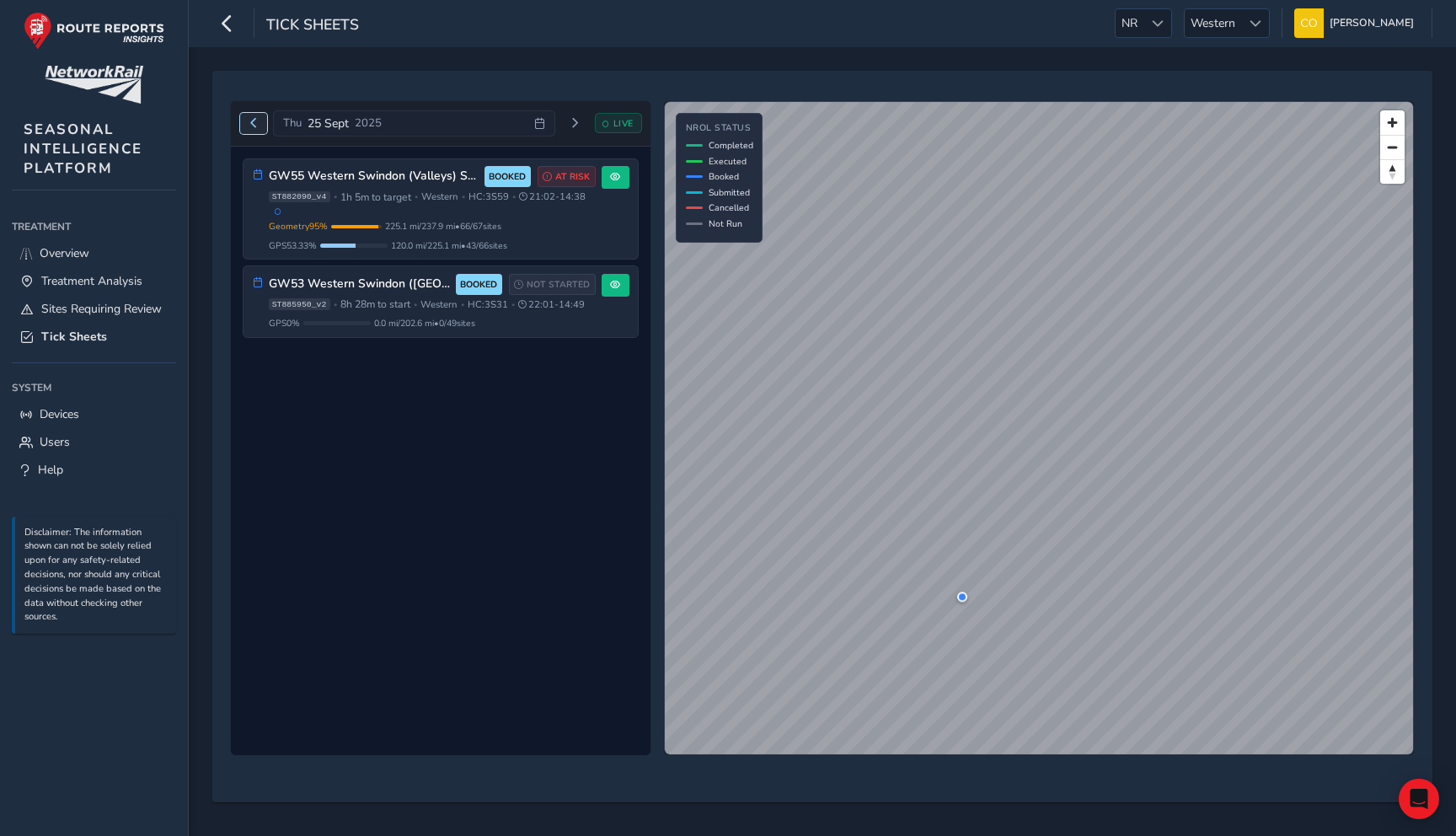
click at [249, 125] on span "Previous day" at bounding box center [253, 123] width 10 height 10
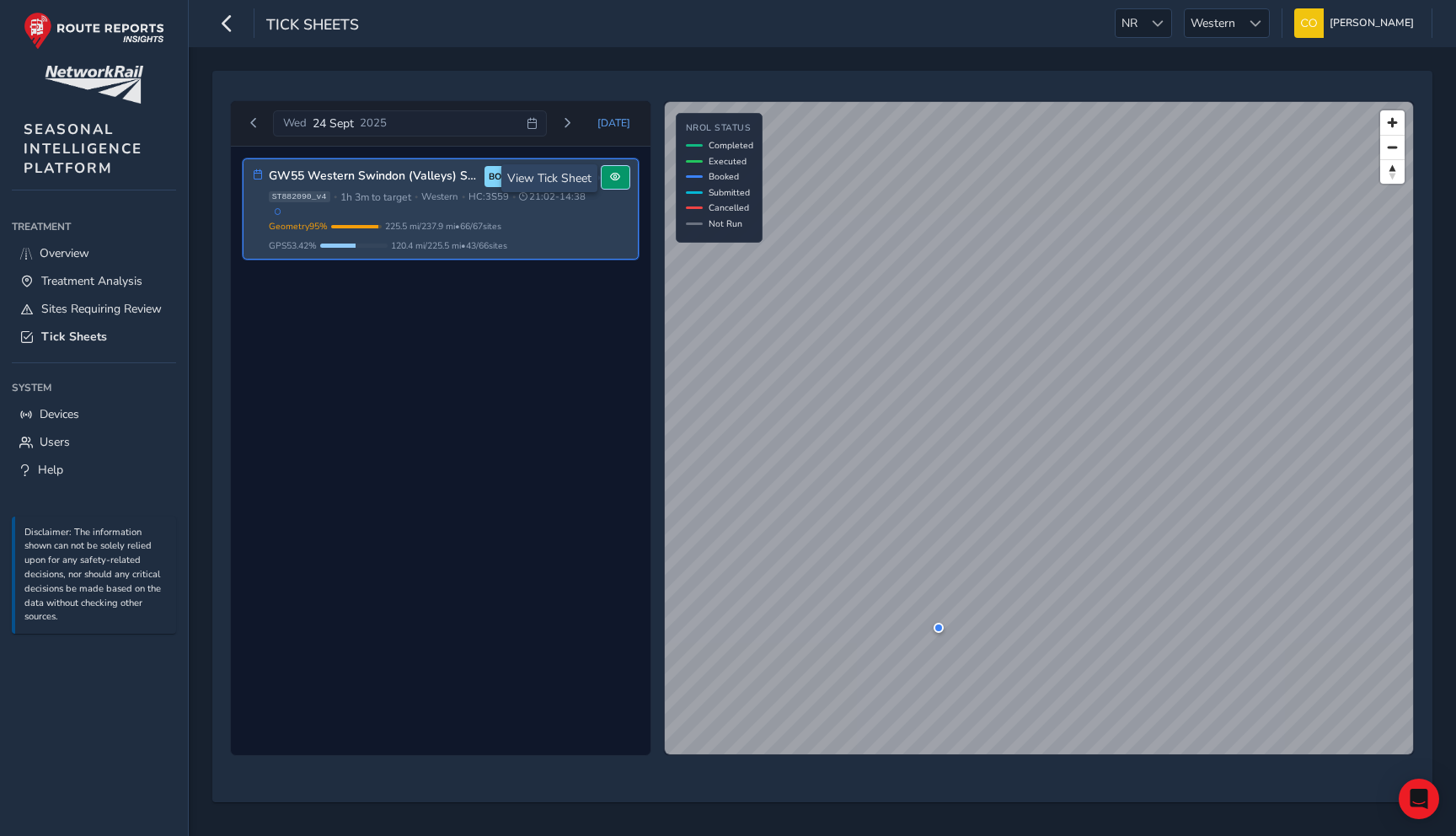
click at [613, 179] on span at bounding box center [615, 176] width 10 height 10
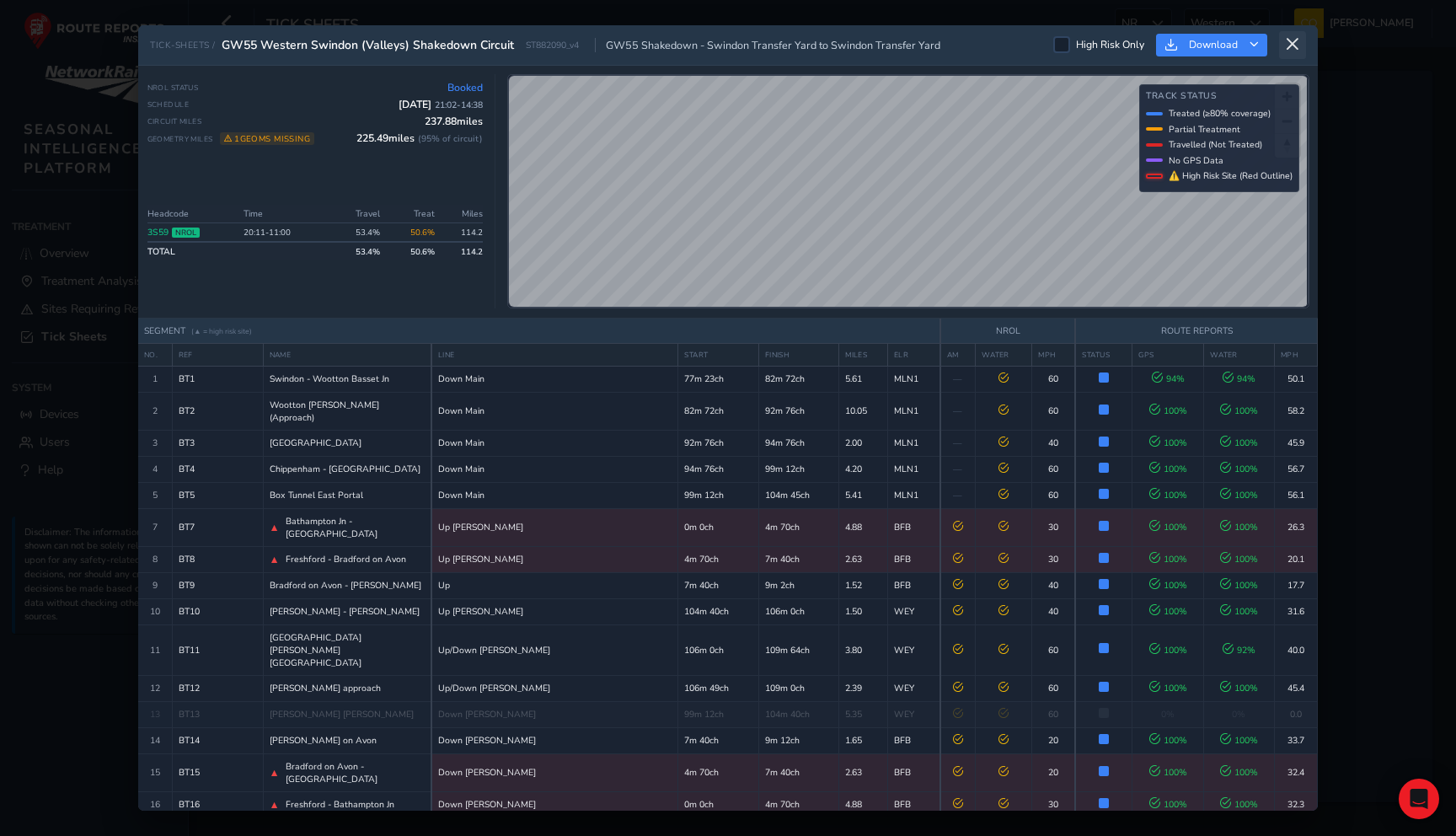
click at [1299, 44] on icon at bounding box center [1292, 45] width 15 height 15
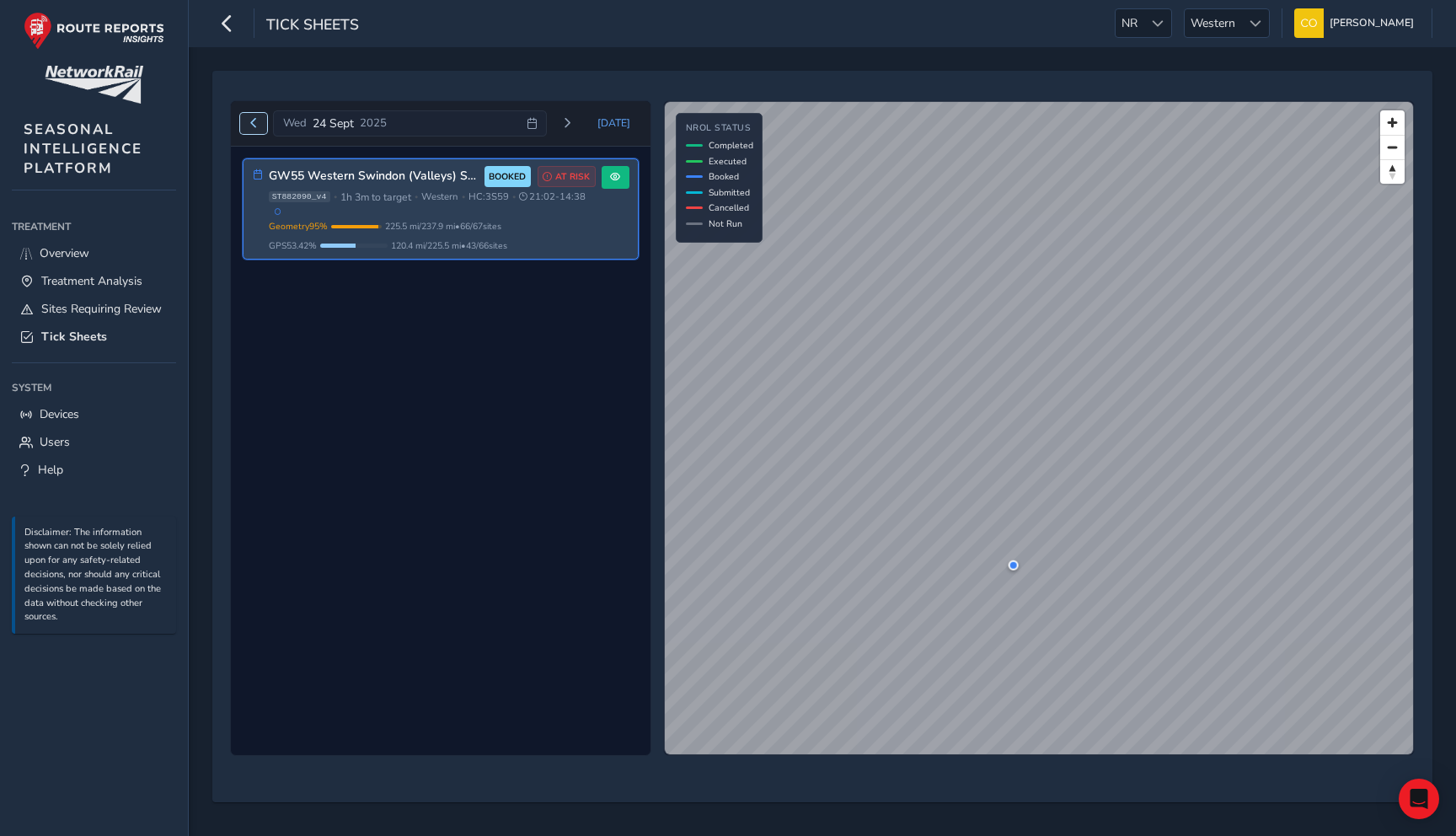
click at [257, 123] on span "Previous day" at bounding box center [253, 123] width 10 height 10
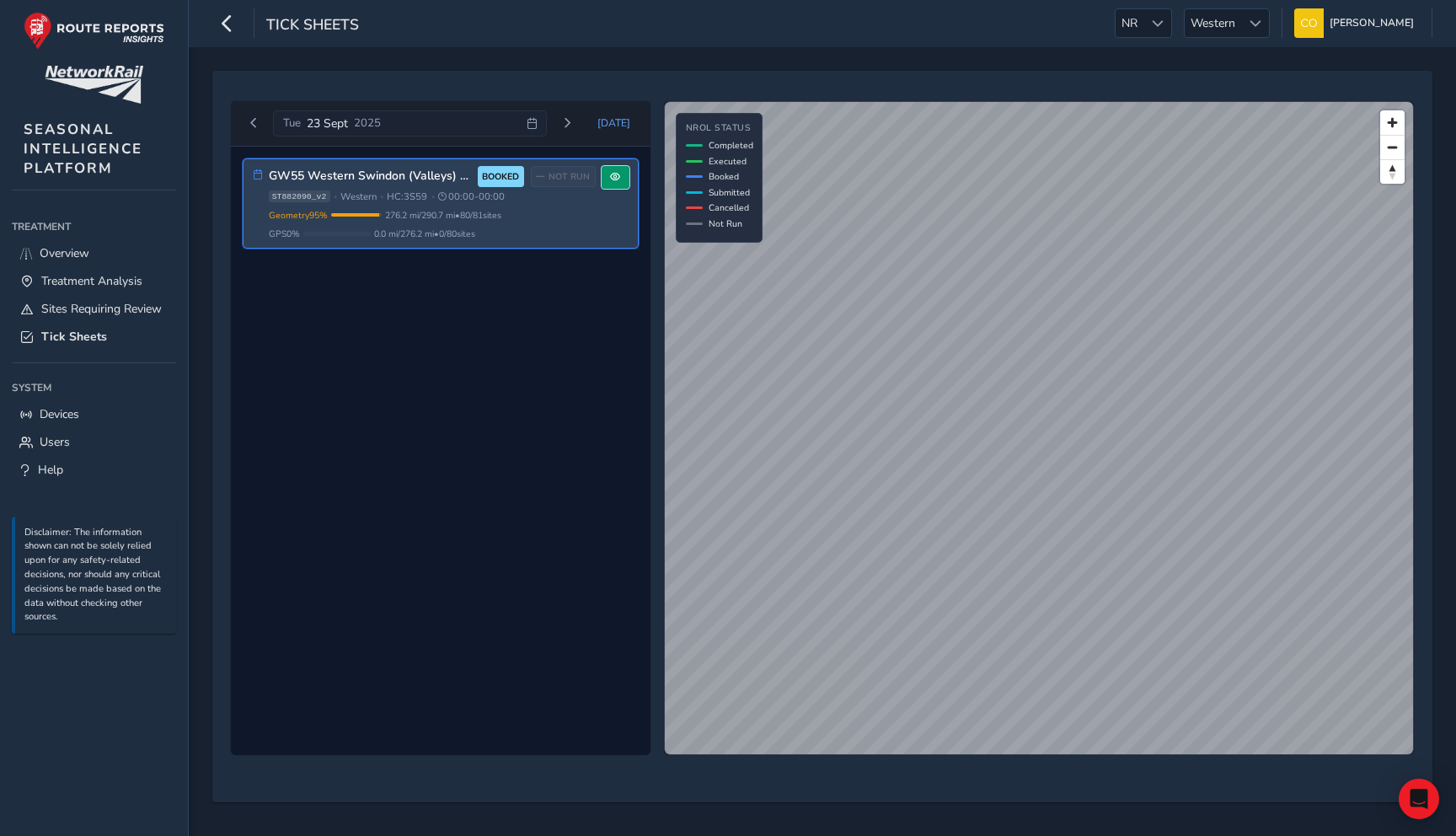
click at [606, 182] on button at bounding box center [615, 177] width 27 height 23
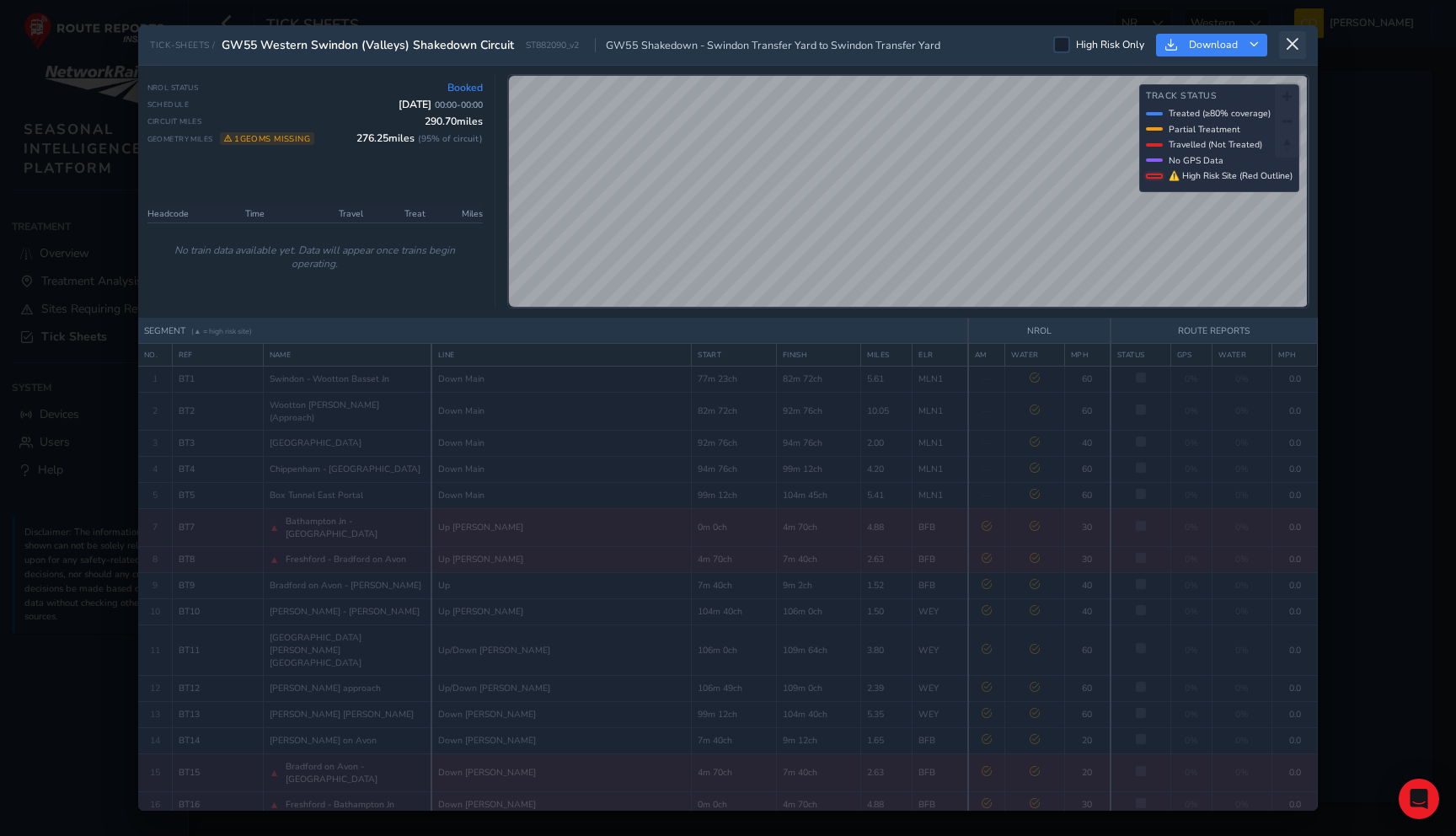
click at [1288, 42] on icon at bounding box center [1292, 45] width 15 height 15
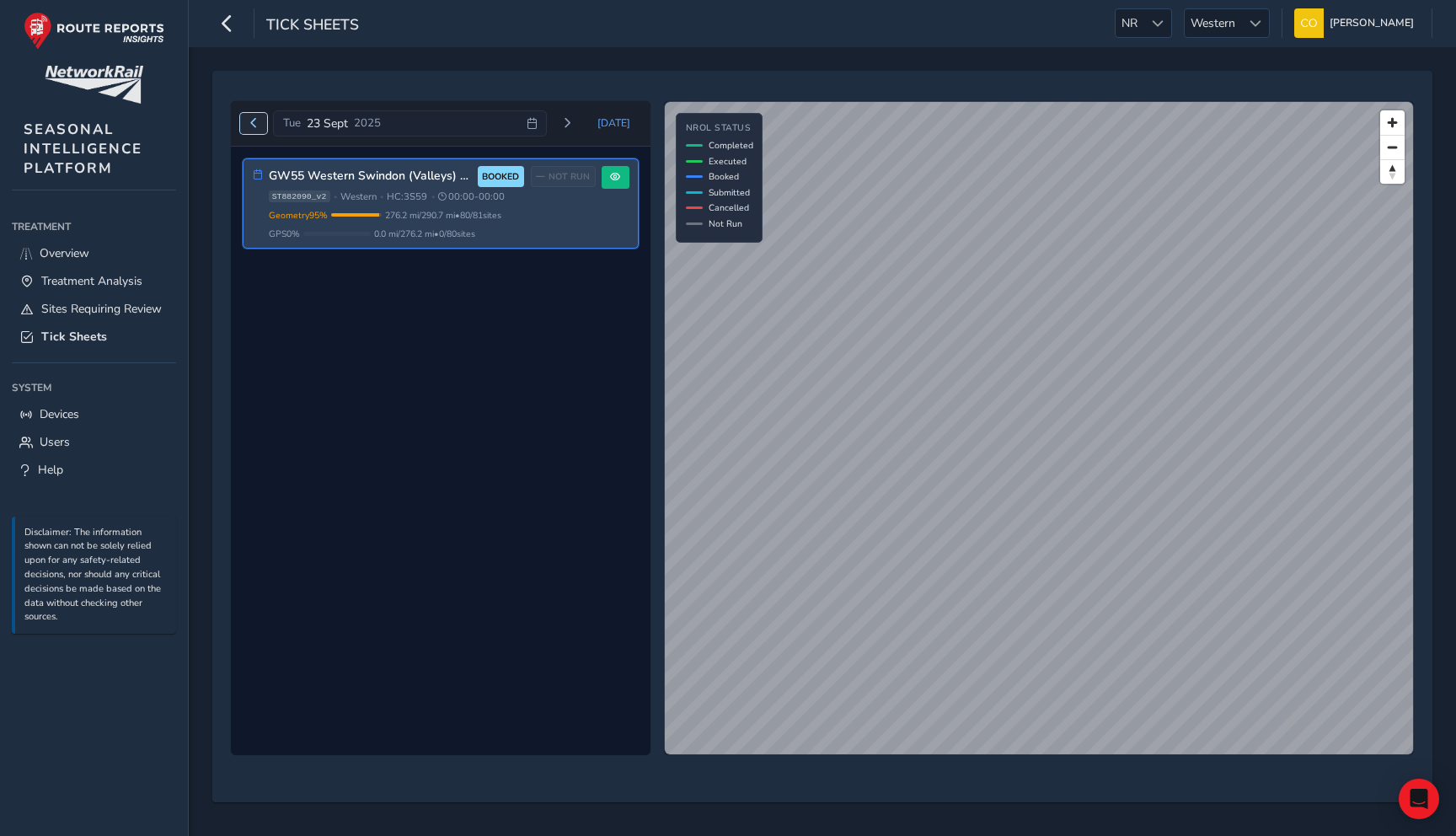
click at [253, 117] on button "Previous day" at bounding box center [253, 123] width 27 height 21
click at [253, 117] on div "Tue 23 Sept 2025 Today" at bounding box center [440, 124] width 402 height 27
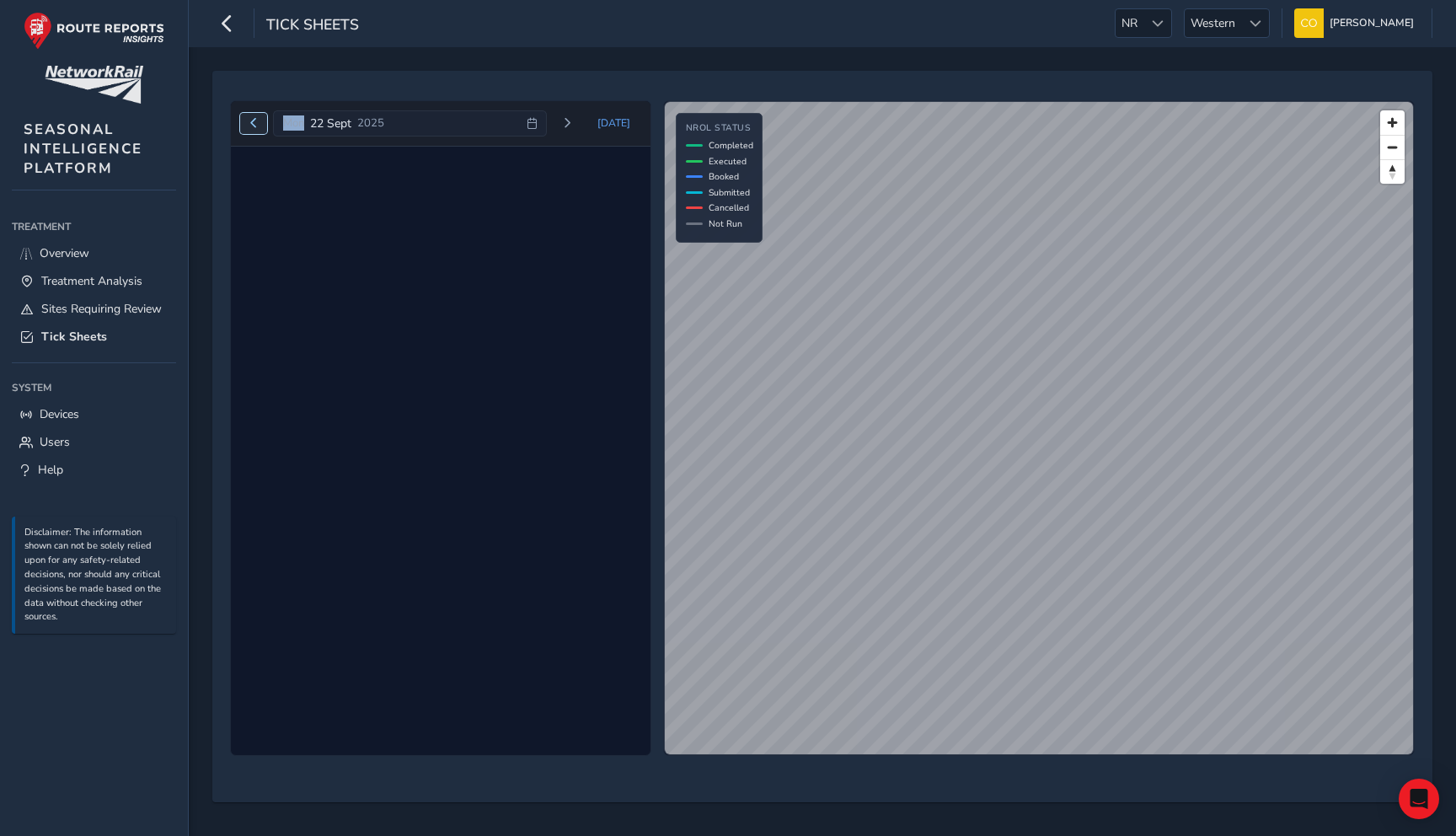
click at [255, 126] on span "Previous day" at bounding box center [253, 123] width 10 height 10
click at [254, 126] on span "Previous day" at bounding box center [253, 123] width 10 height 10
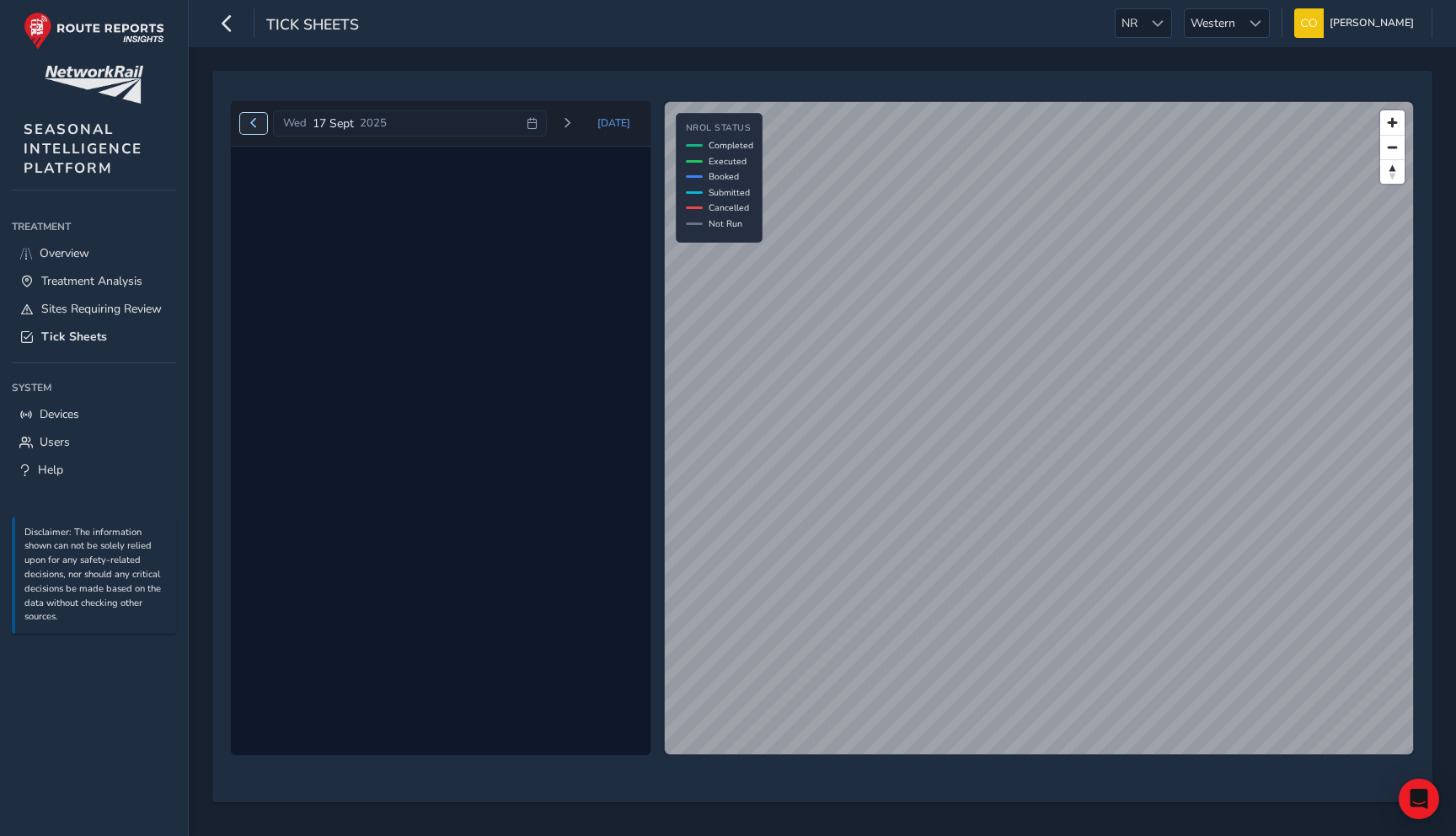
click at [254, 126] on span "Previous day" at bounding box center [253, 123] width 10 height 10
click at [617, 124] on span "Today" at bounding box center [614, 123] width 33 height 13
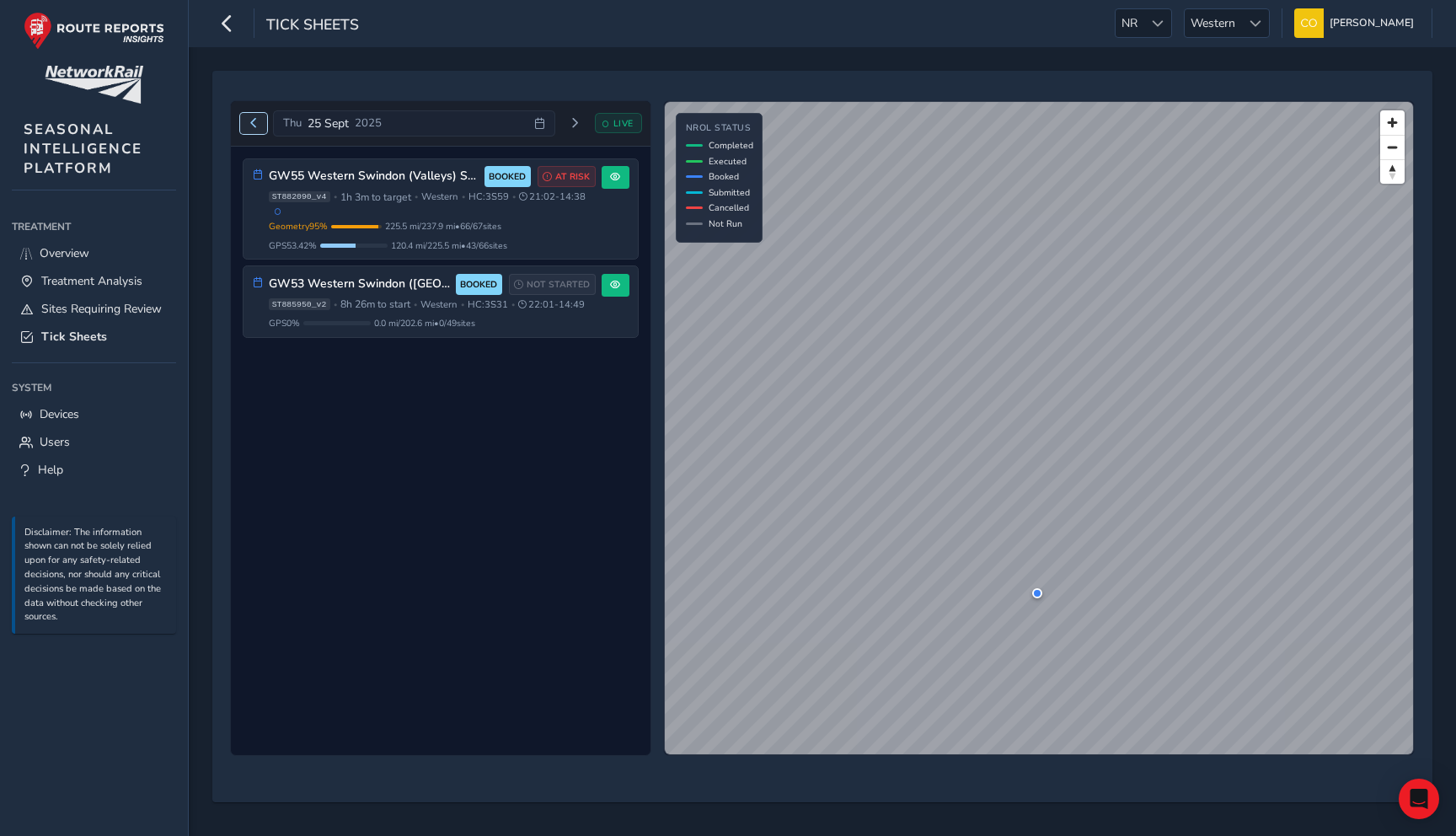
click at [248, 126] on span "Previous day" at bounding box center [253, 123] width 10 height 10
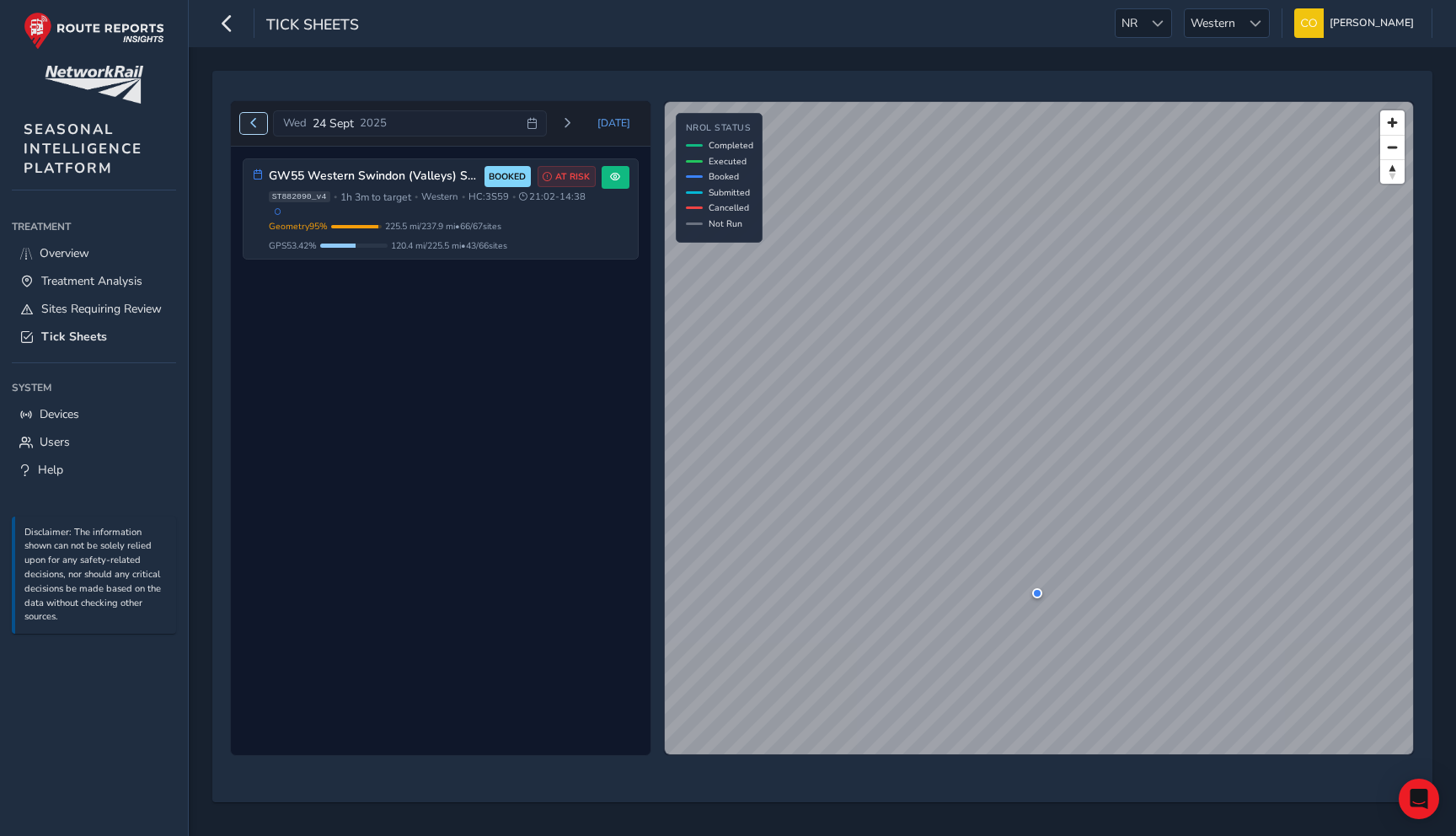
click at [250, 131] on button "Previous day" at bounding box center [253, 123] width 27 height 21
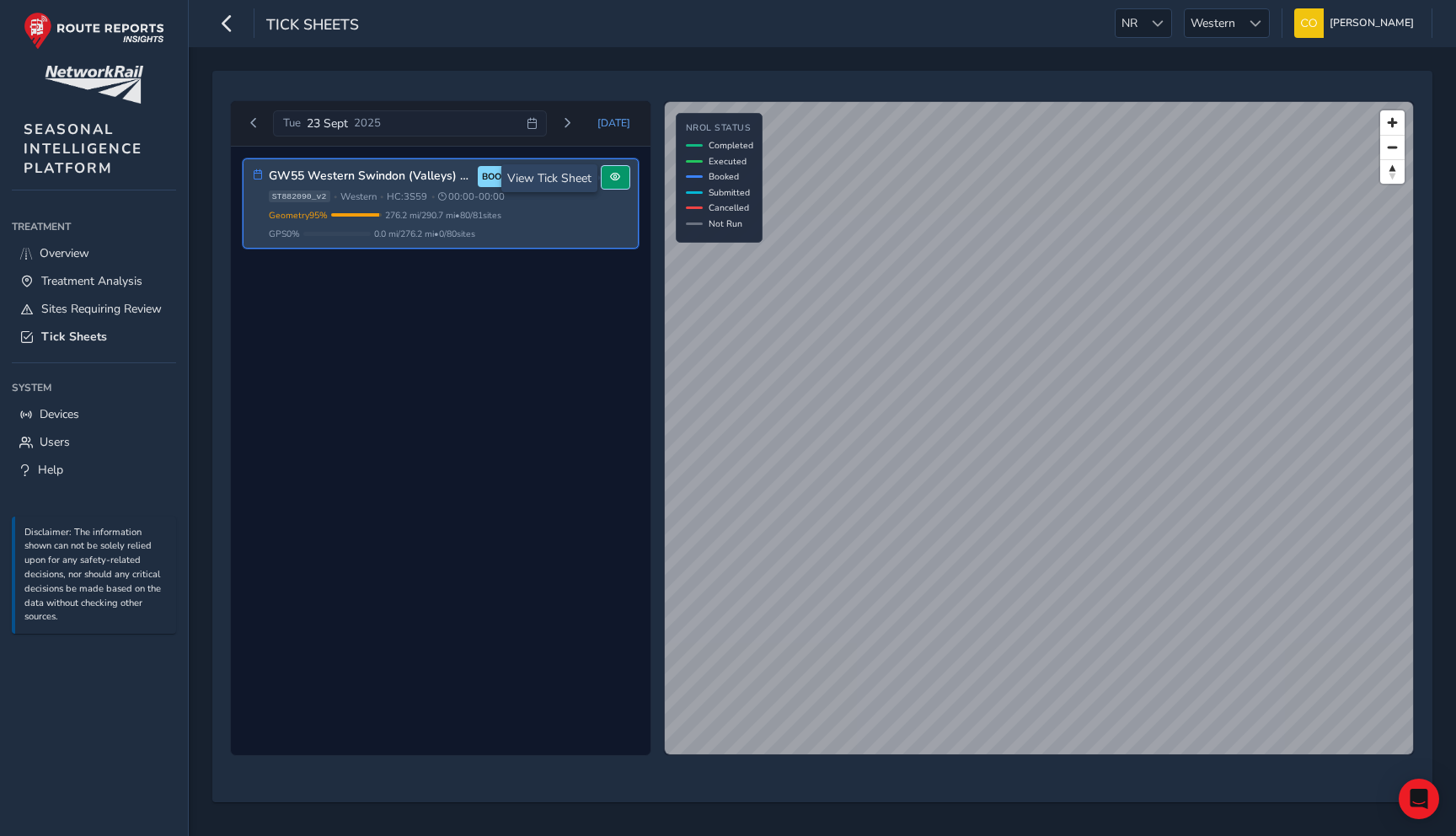
click at [605, 174] on button at bounding box center [615, 177] width 27 height 23
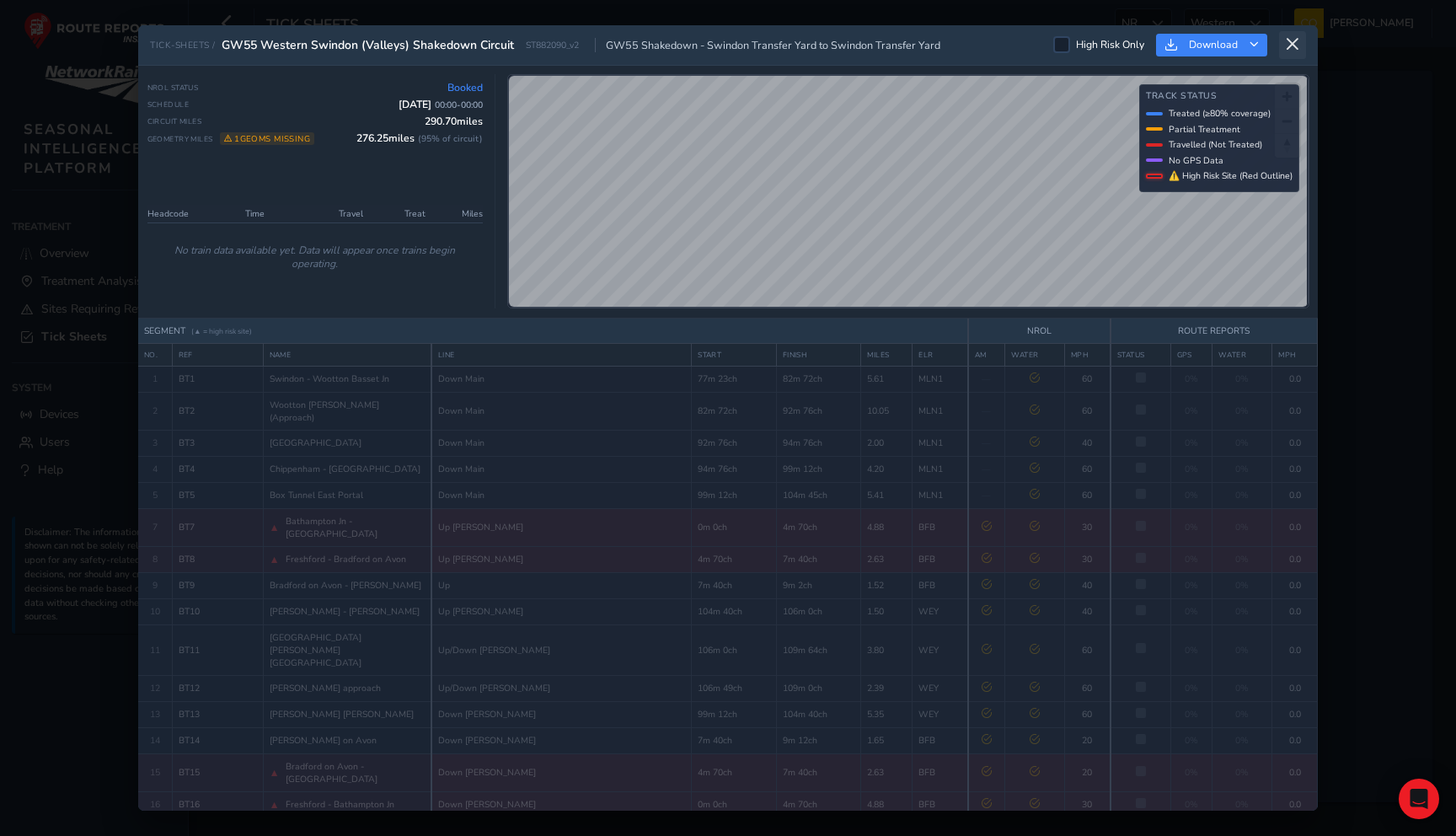
click at [1302, 45] on button at bounding box center [1292, 45] width 27 height 27
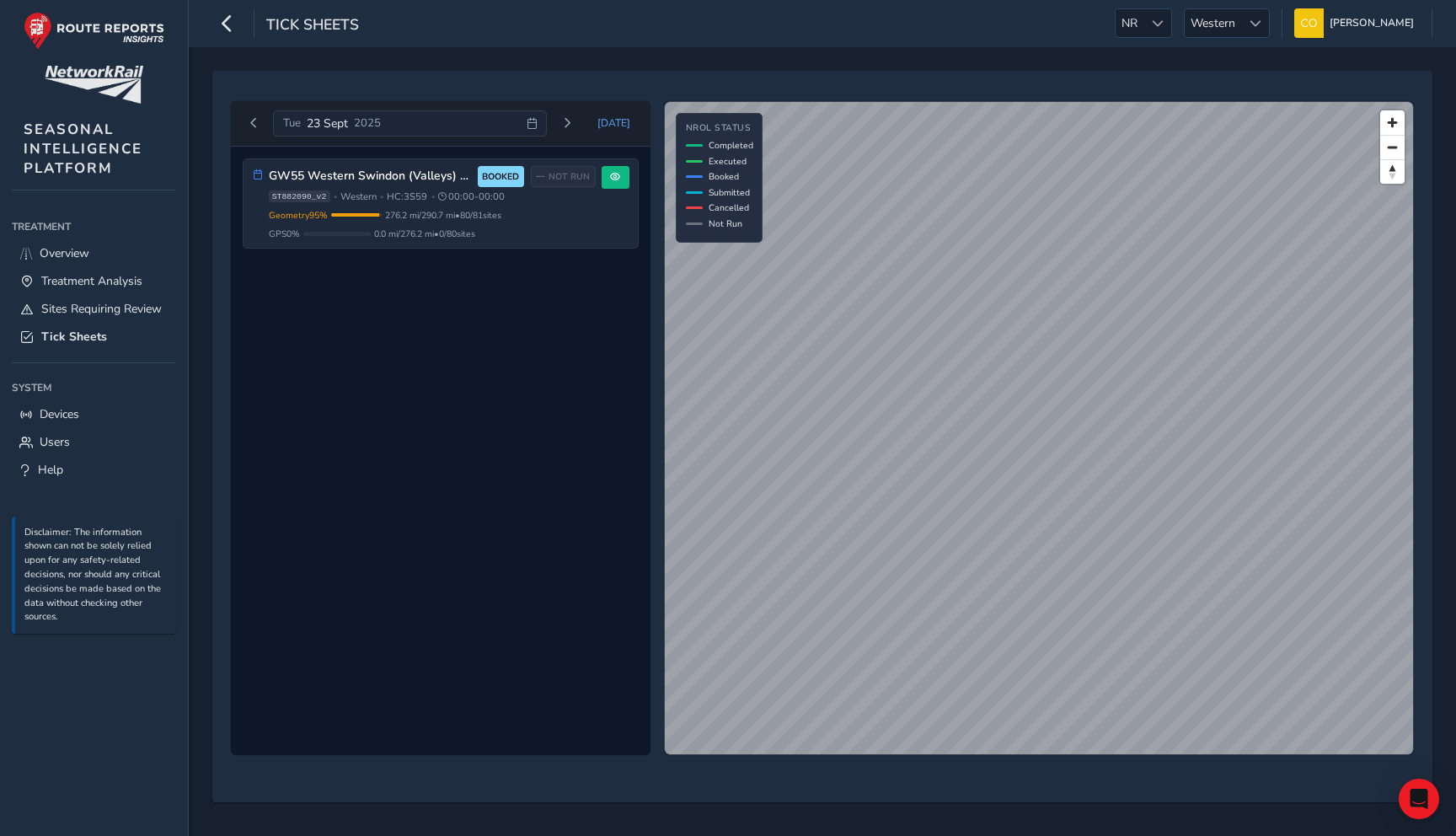
click at [408, 117] on div "Tue 23 Sept 2025" at bounding box center [409, 124] width 274 height 27
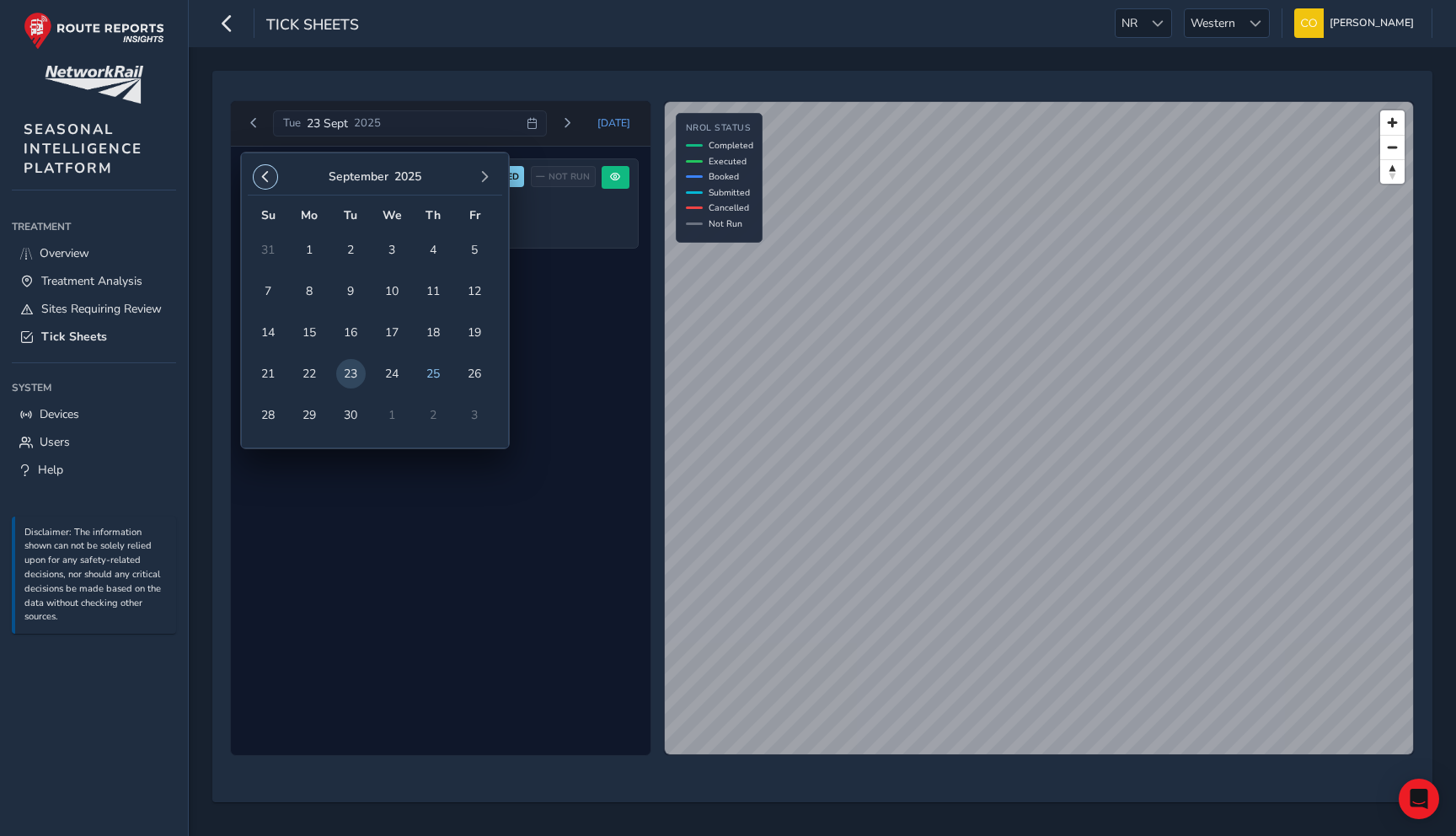
click at [268, 184] on button "button" at bounding box center [265, 176] width 24 height 24
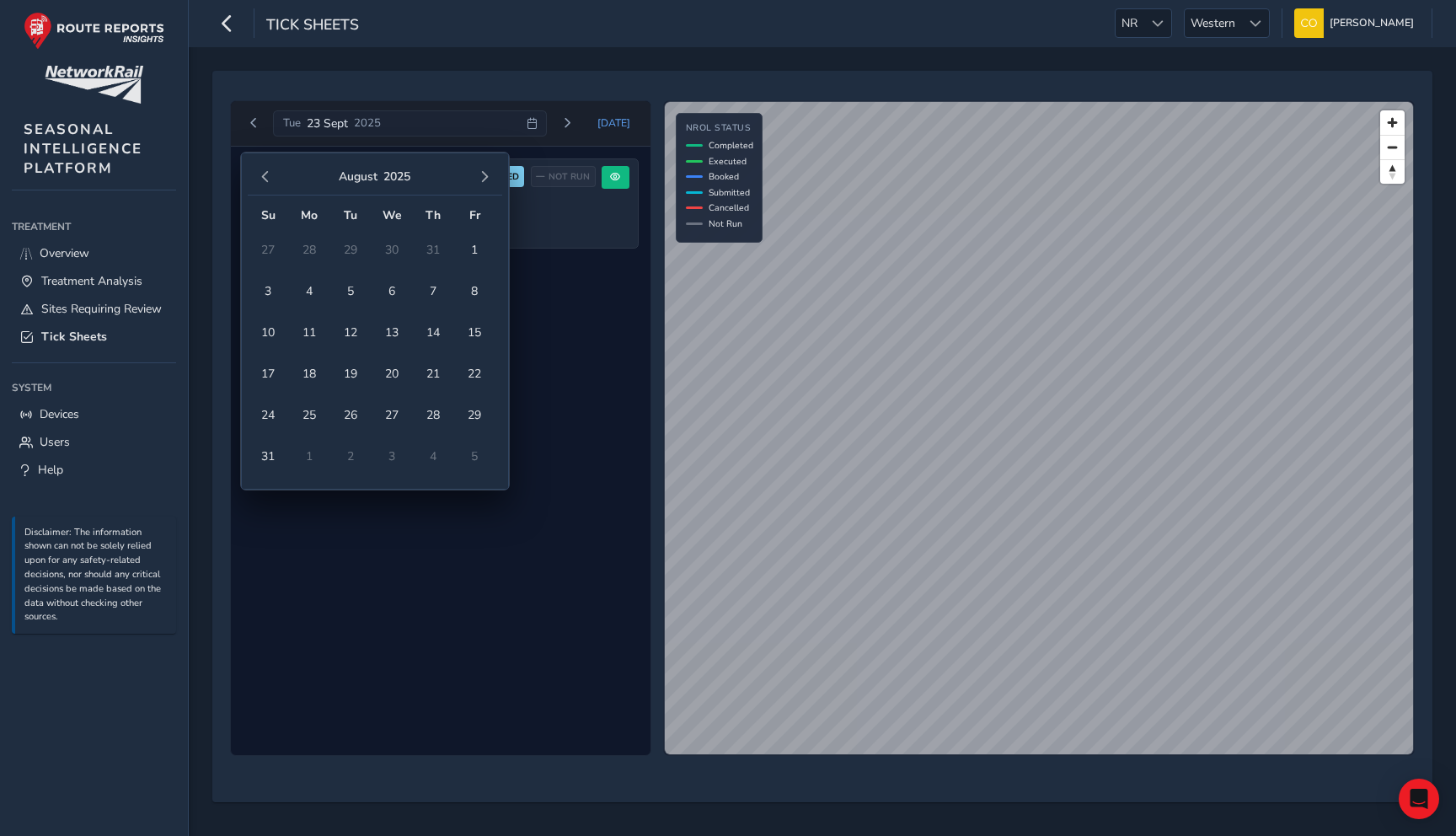
click at [268, 184] on button "button" at bounding box center [265, 176] width 24 height 24
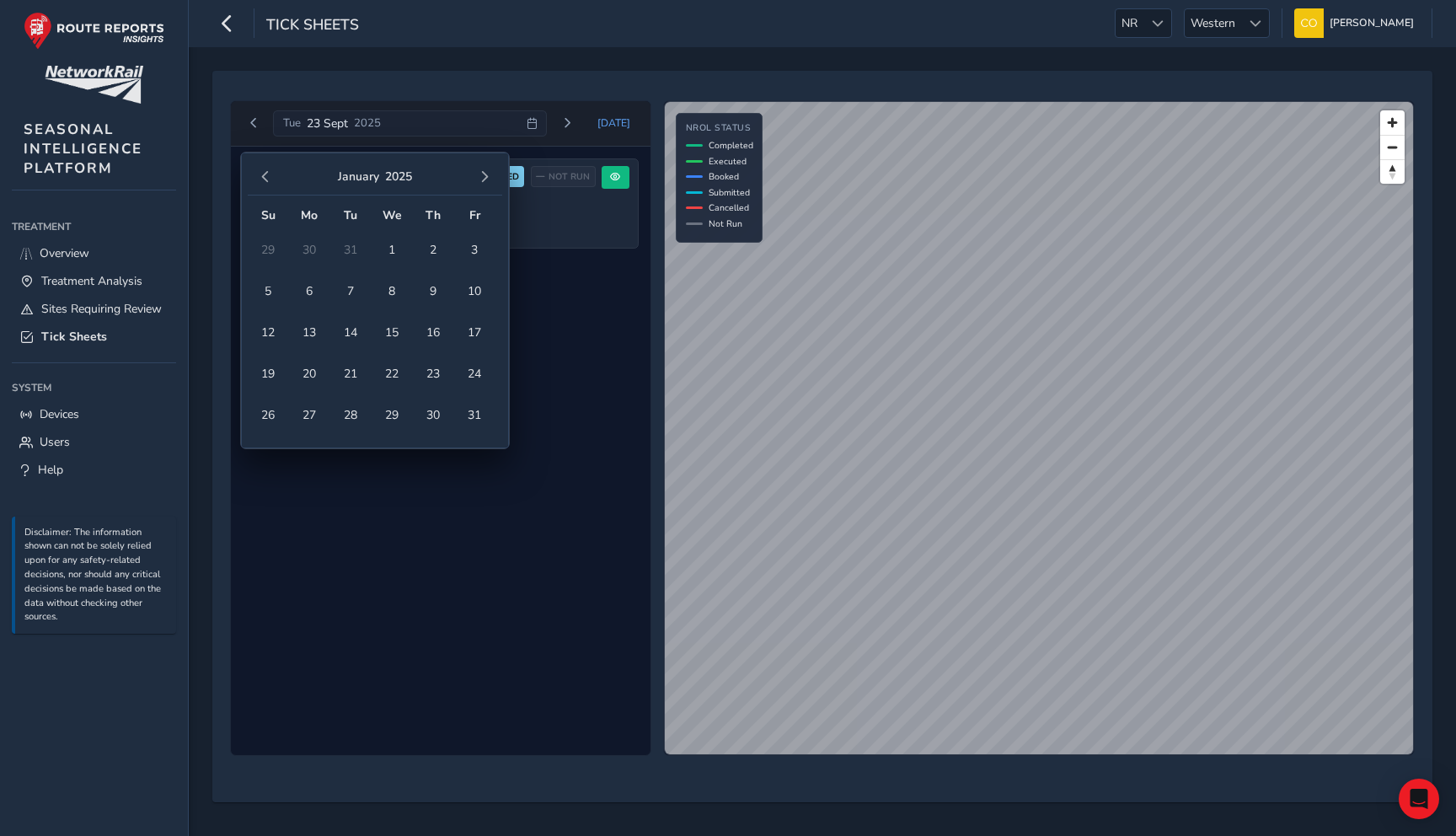
click at [268, 184] on button "button" at bounding box center [265, 176] width 24 height 24
click at [348, 299] on span "5" at bounding box center [351, 291] width 29 height 29
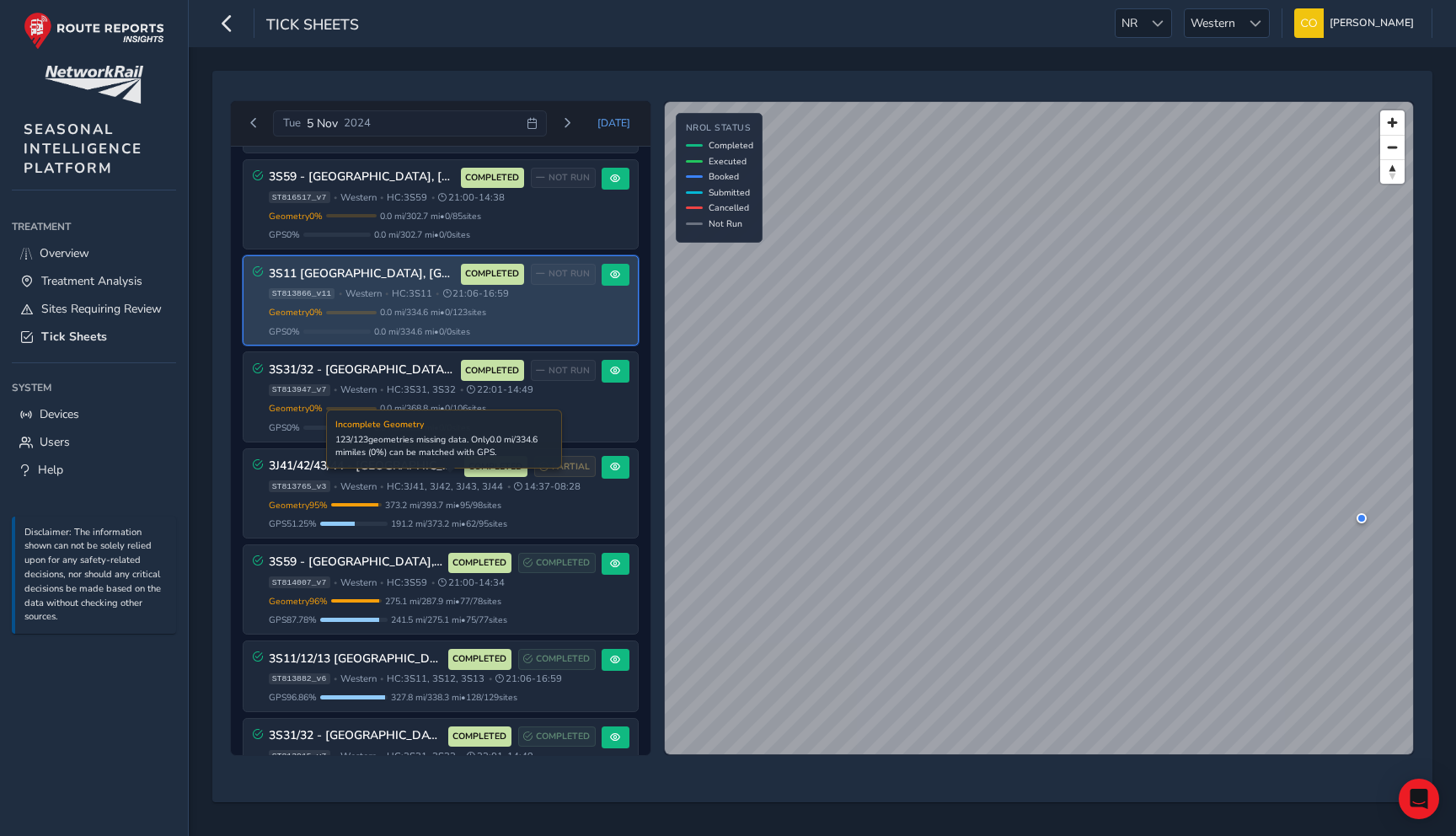
scroll to position [144, 0]
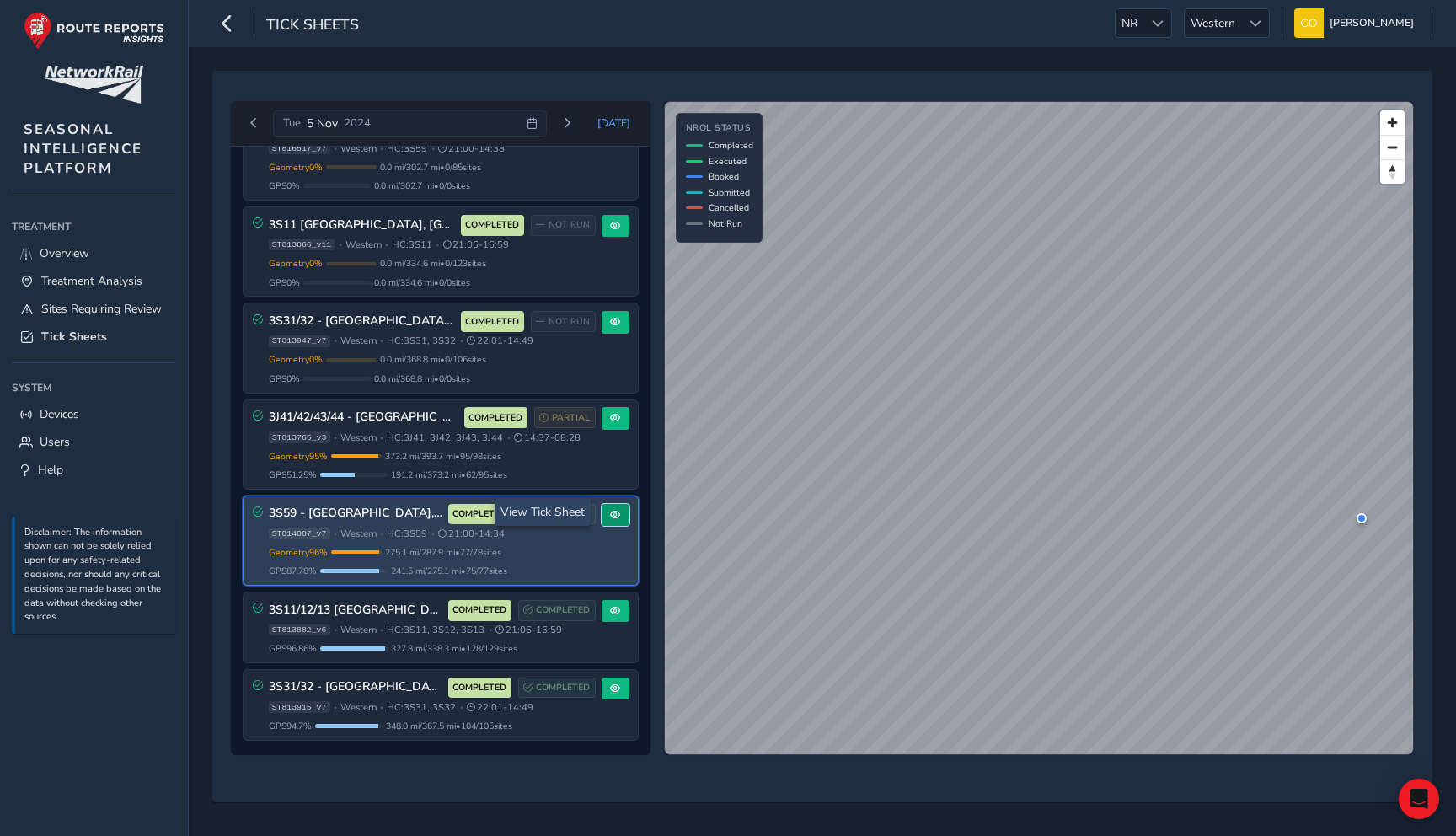
click at [610, 510] on span at bounding box center [615, 515] width 10 height 10
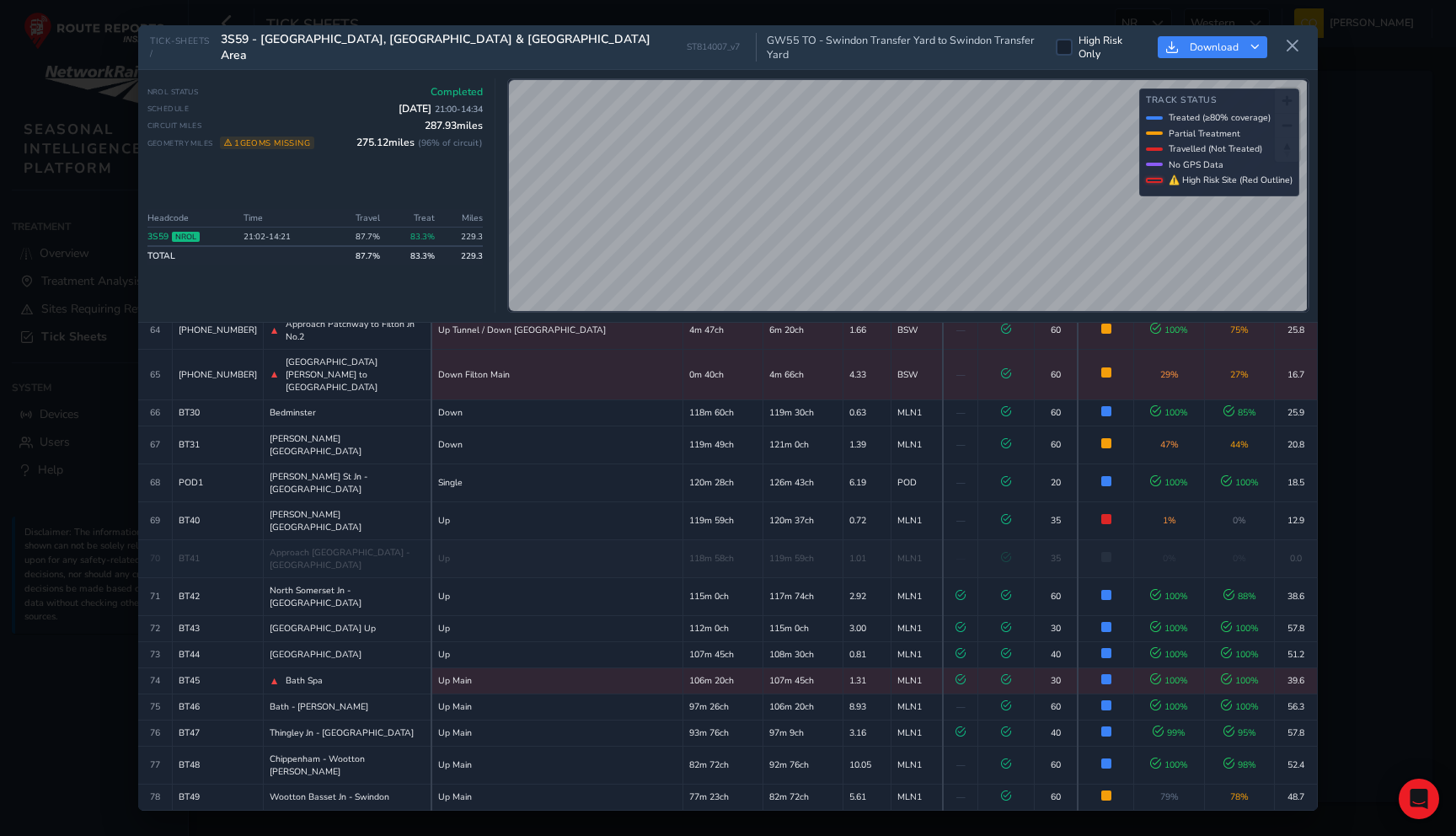
scroll to position [1980, 0]
click at [1292, 42] on icon at bounding box center [1292, 46] width 15 height 15
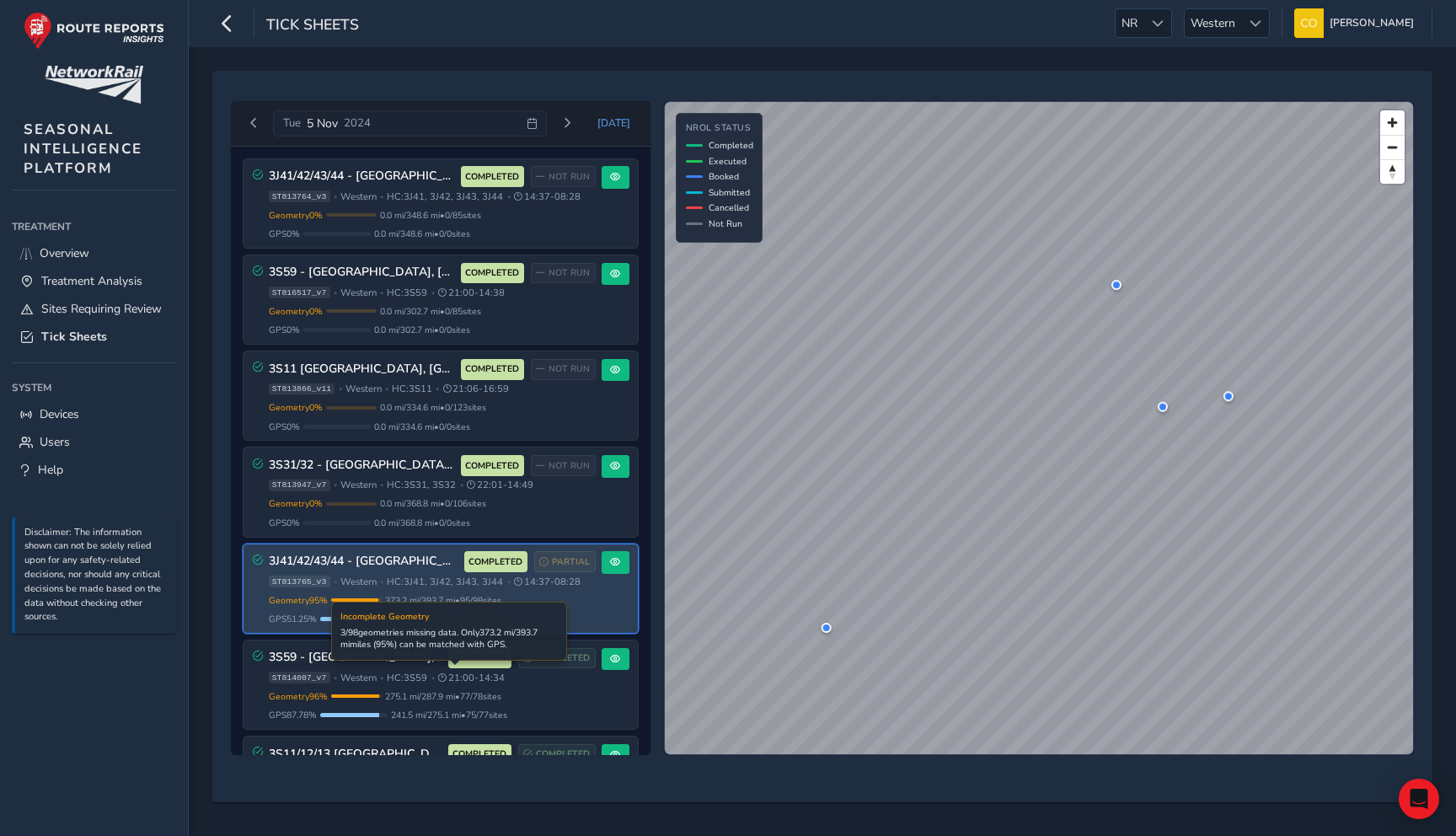
scroll to position [144, 0]
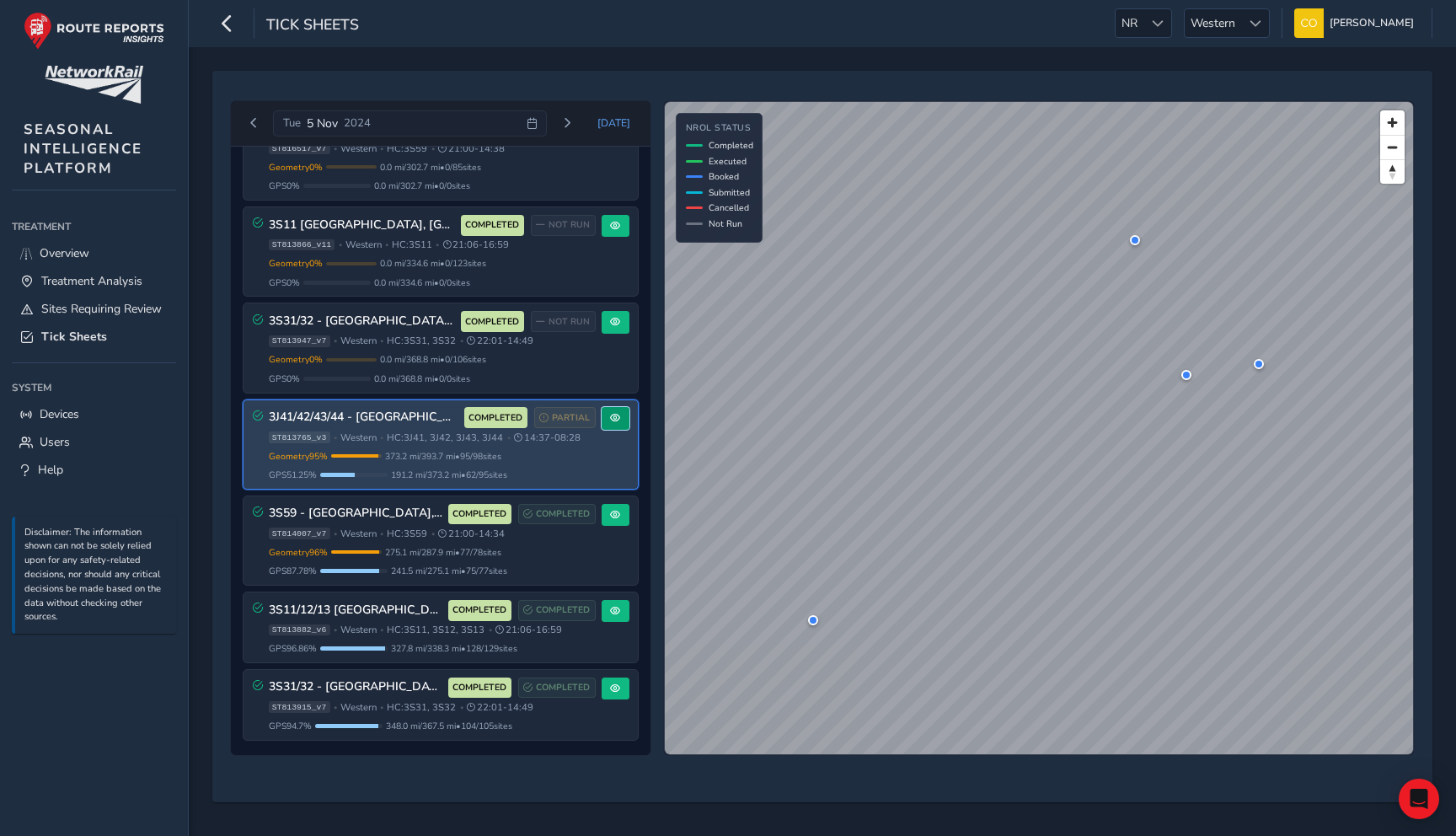
click at [611, 420] on span at bounding box center [615, 418] width 10 height 10
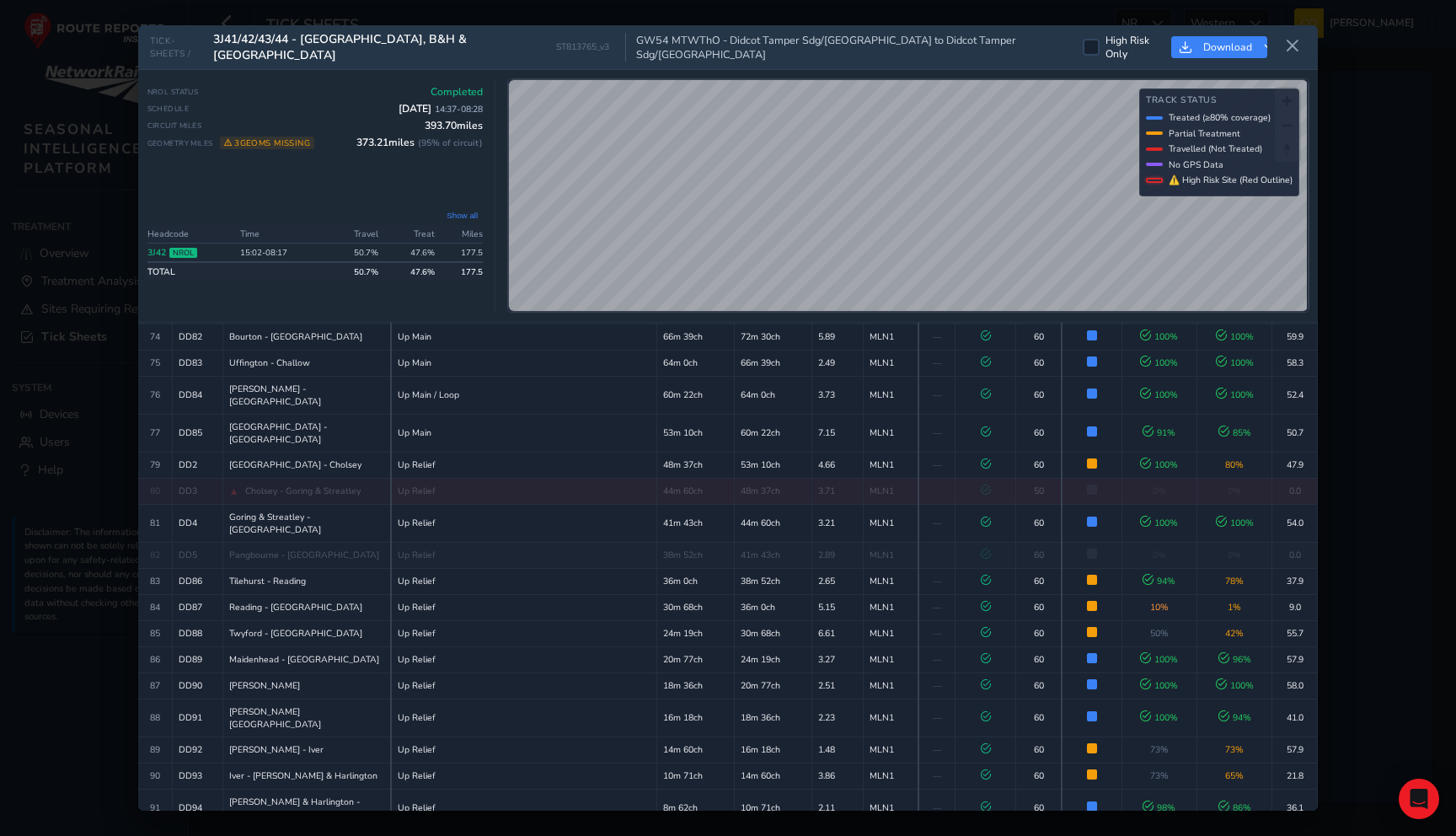
scroll to position [2097, 0]
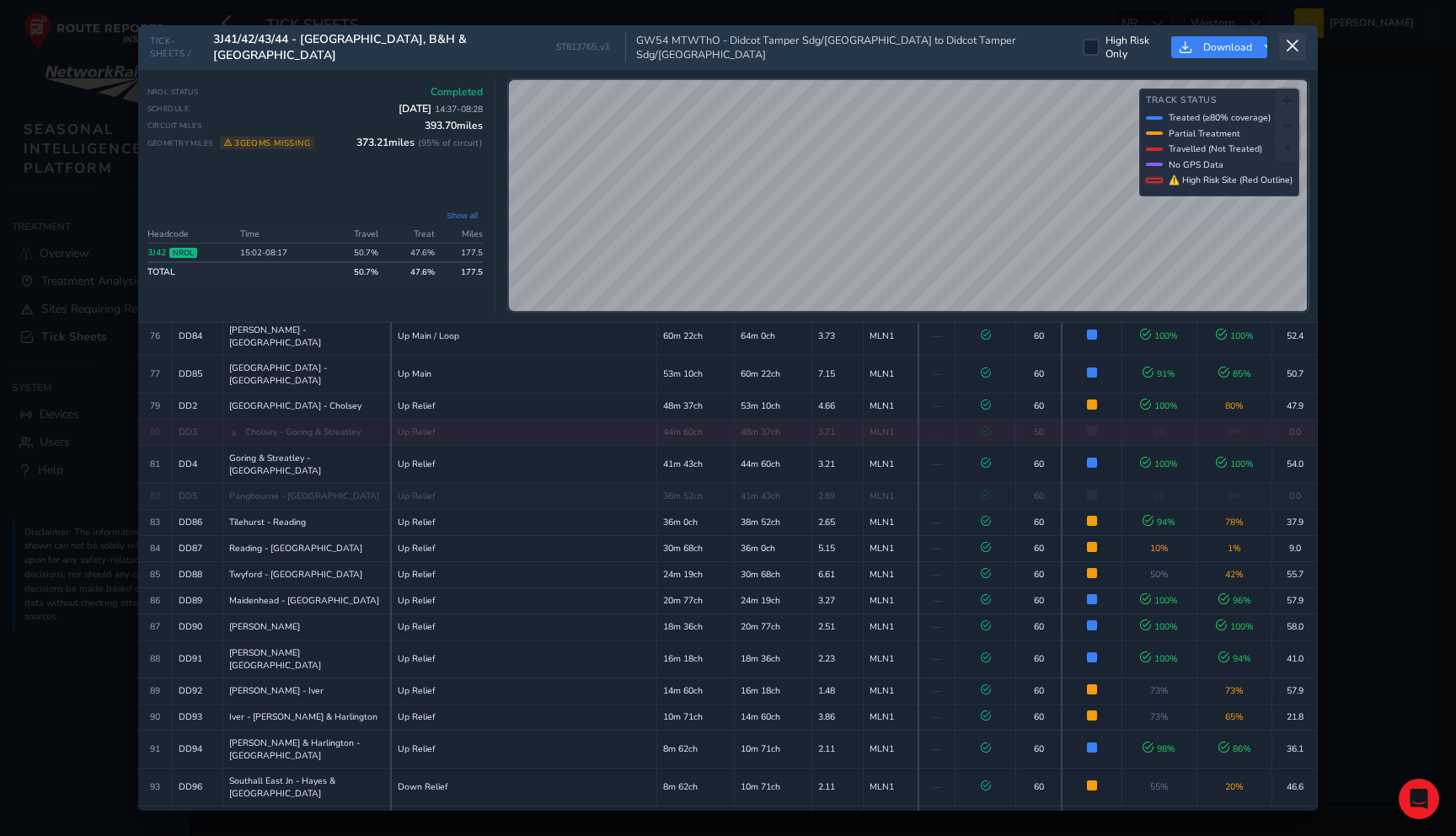
click at [1285, 47] on icon at bounding box center [1292, 46] width 15 height 15
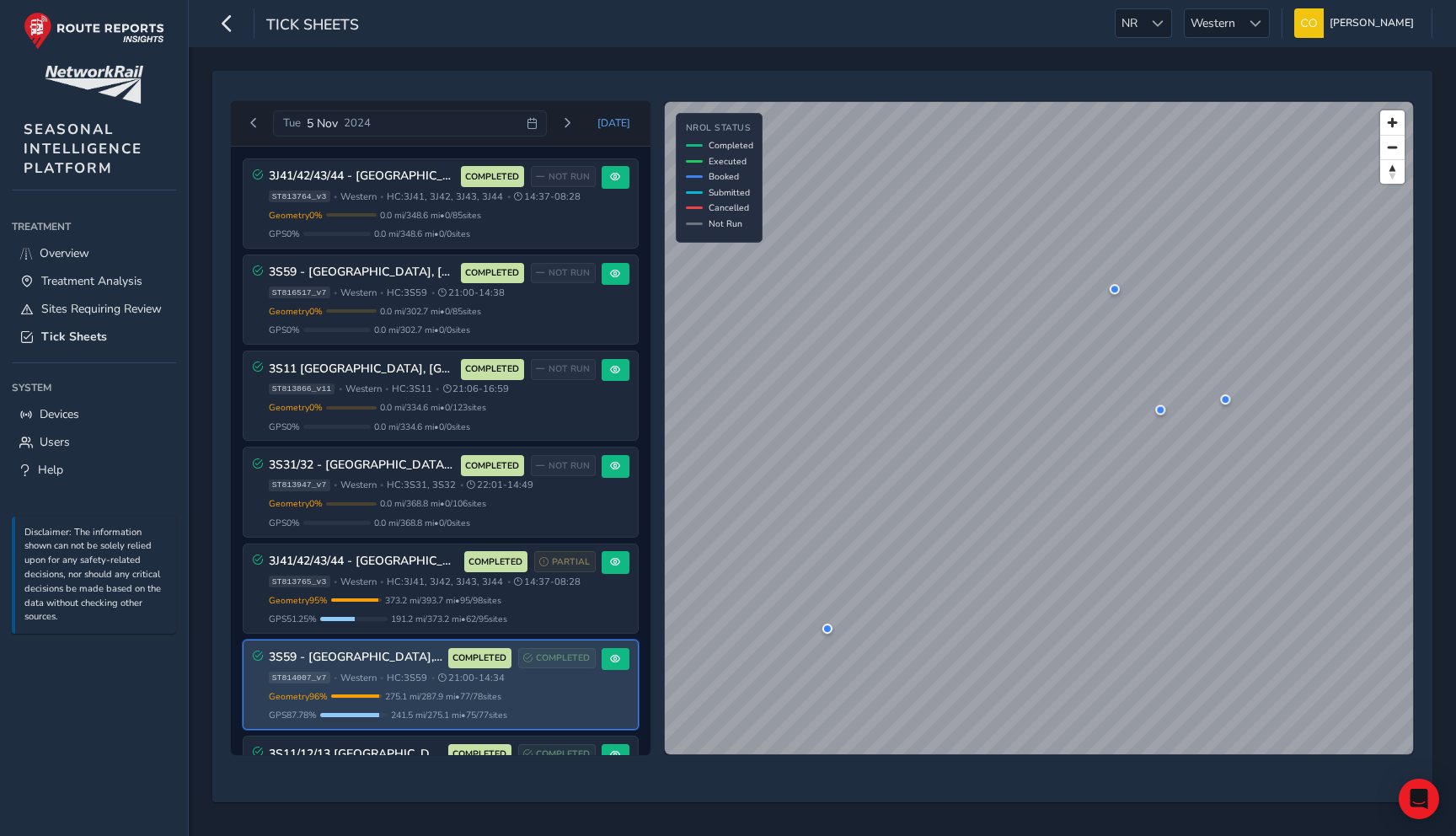
scroll to position [144, 0]
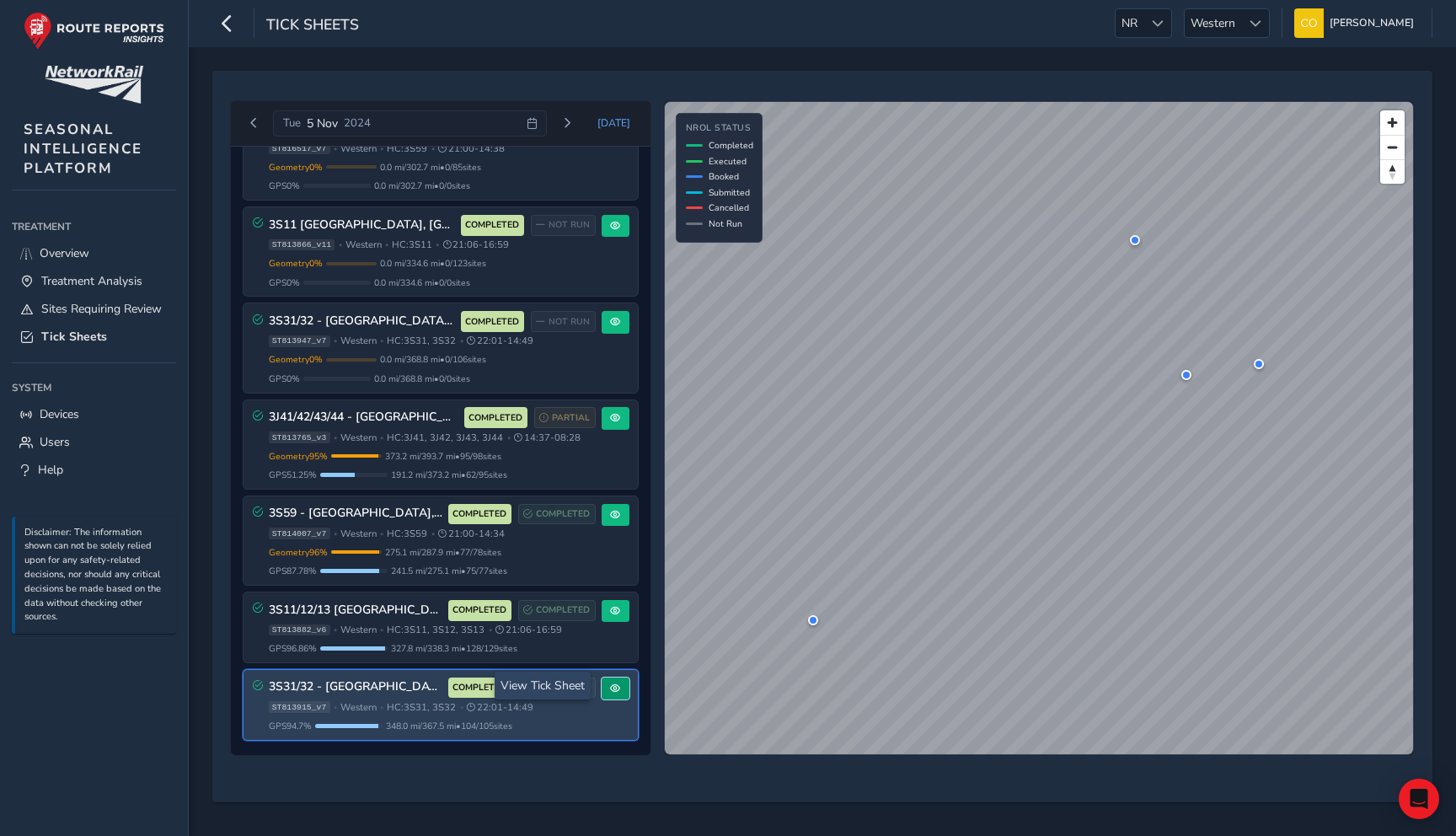
click at [610, 685] on span at bounding box center [615, 688] width 10 height 10
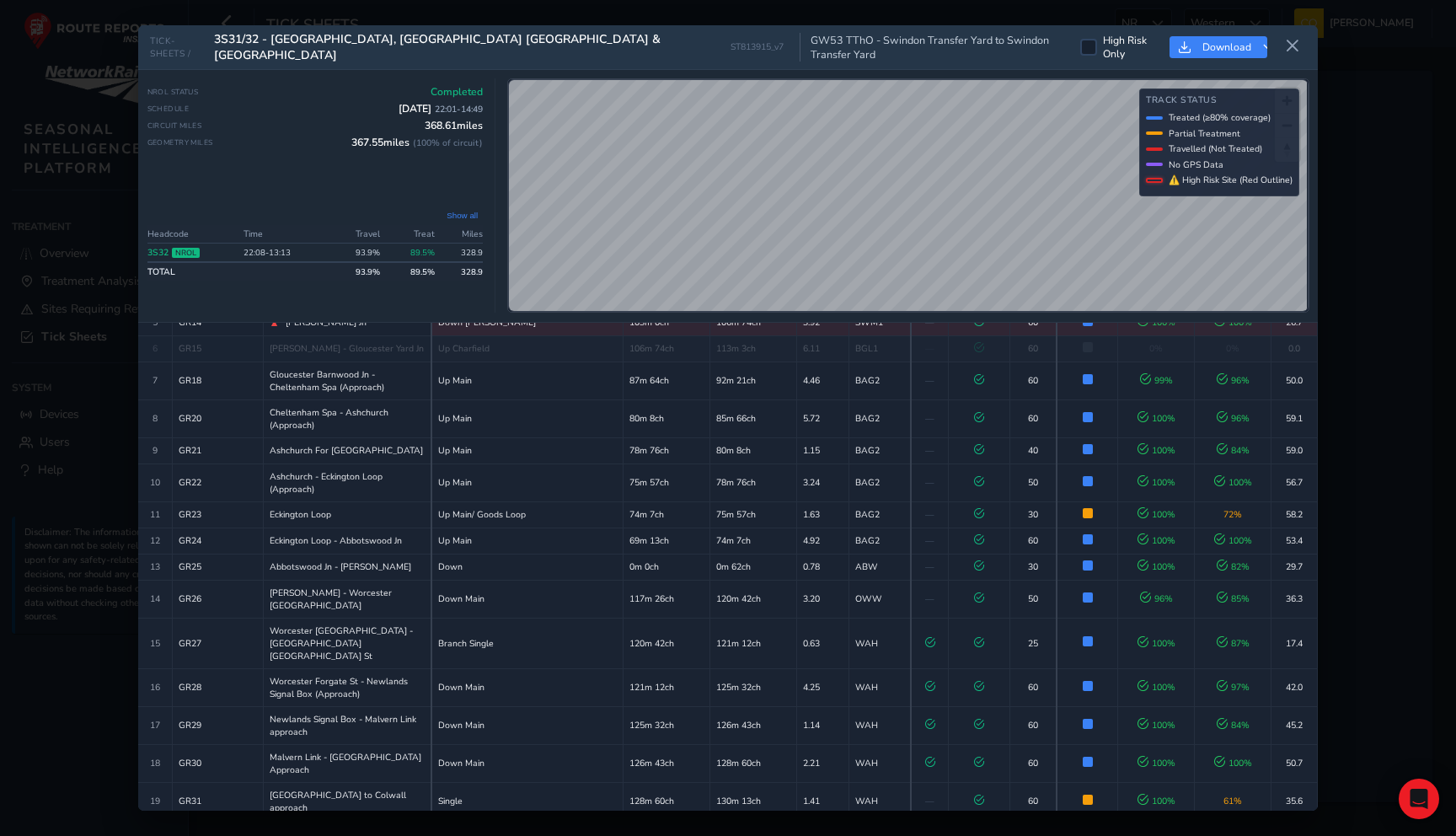
scroll to position [198, 0]
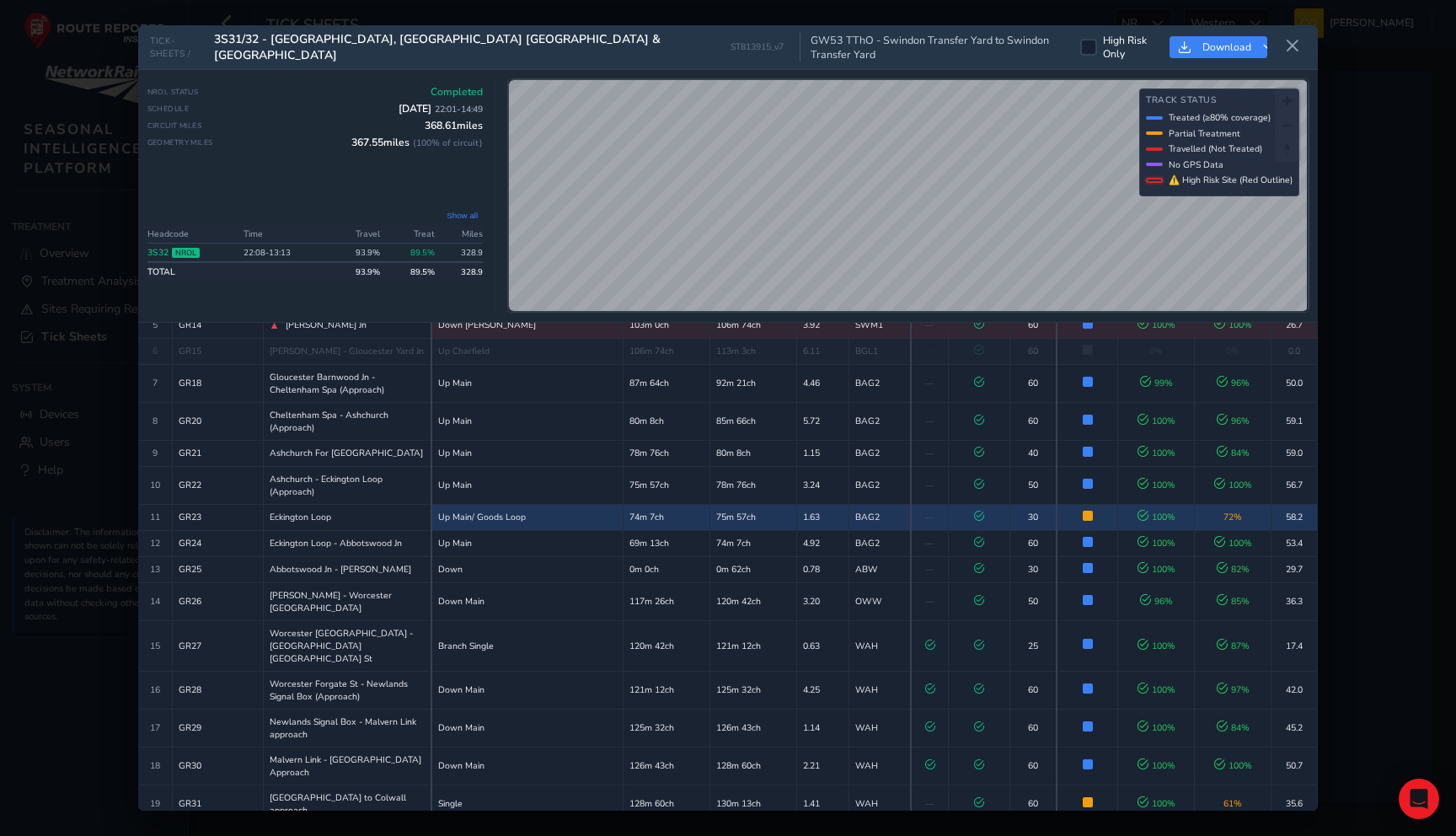
click at [1215, 504] on td "72 %" at bounding box center [1232, 518] width 77 height 27
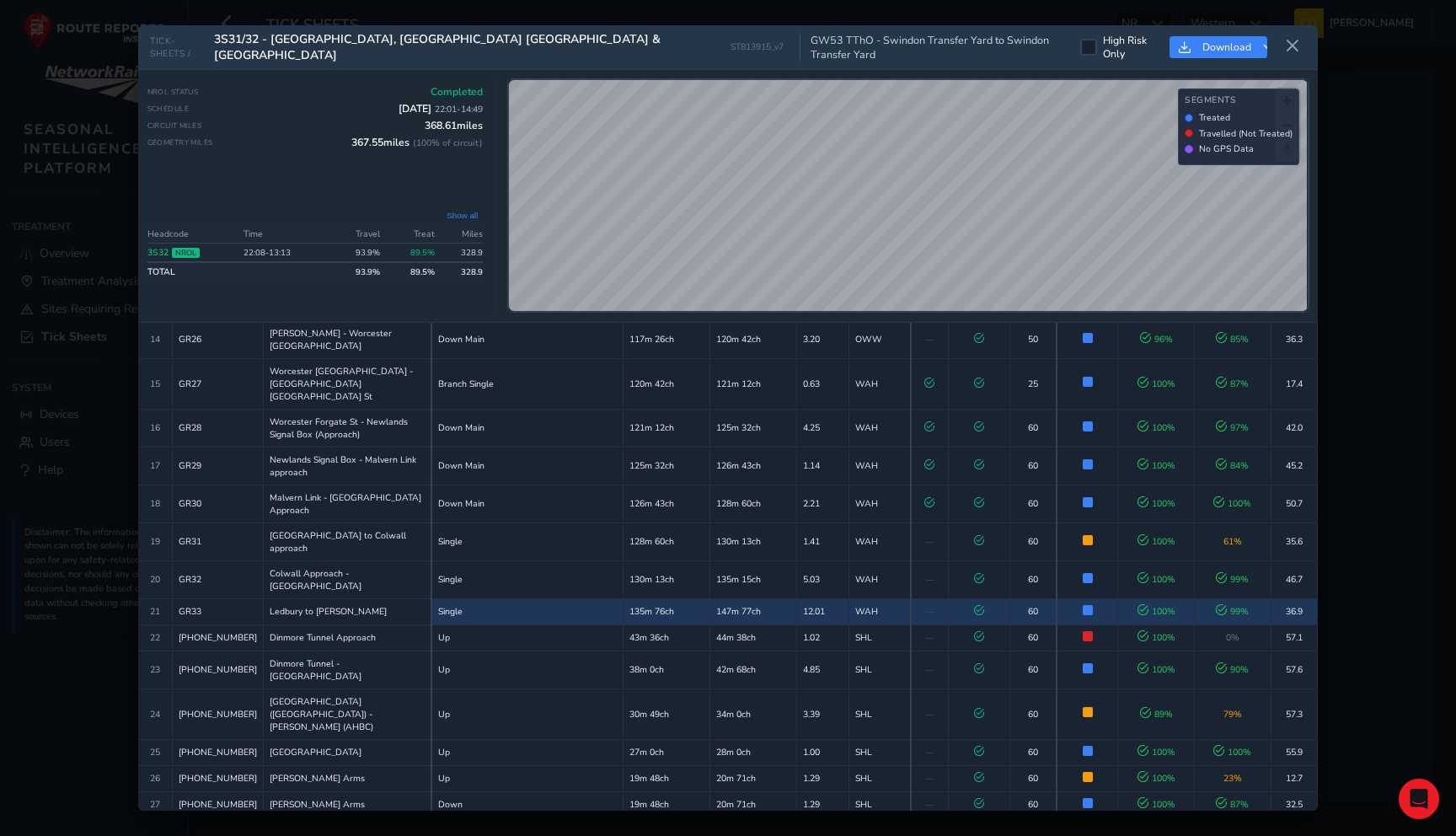
scroll to position [597, 0]
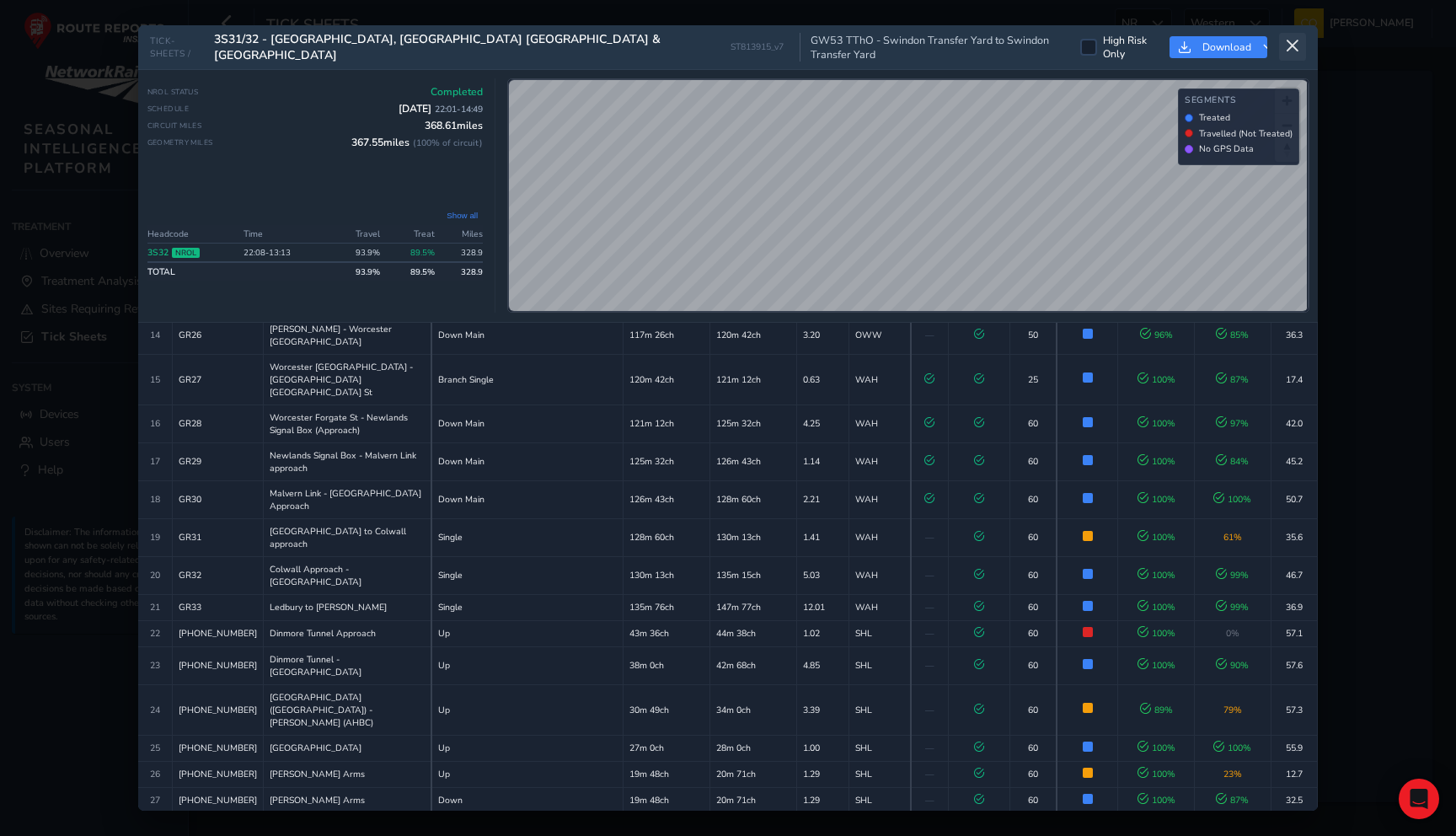
click at [1301, 49] on button at bounding box center [1292, 46] width 27 height 27
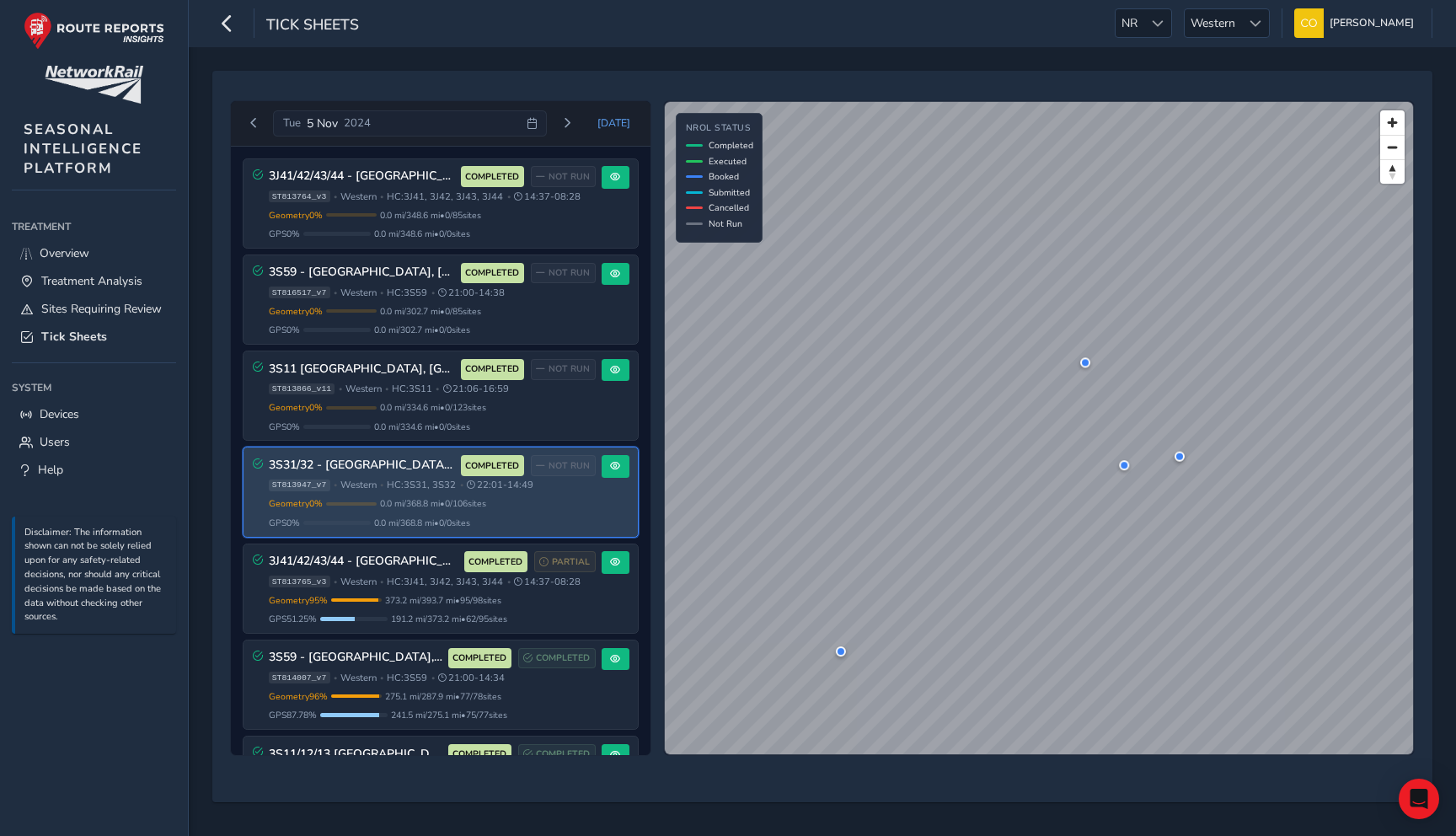
scroll to position [144, 0]
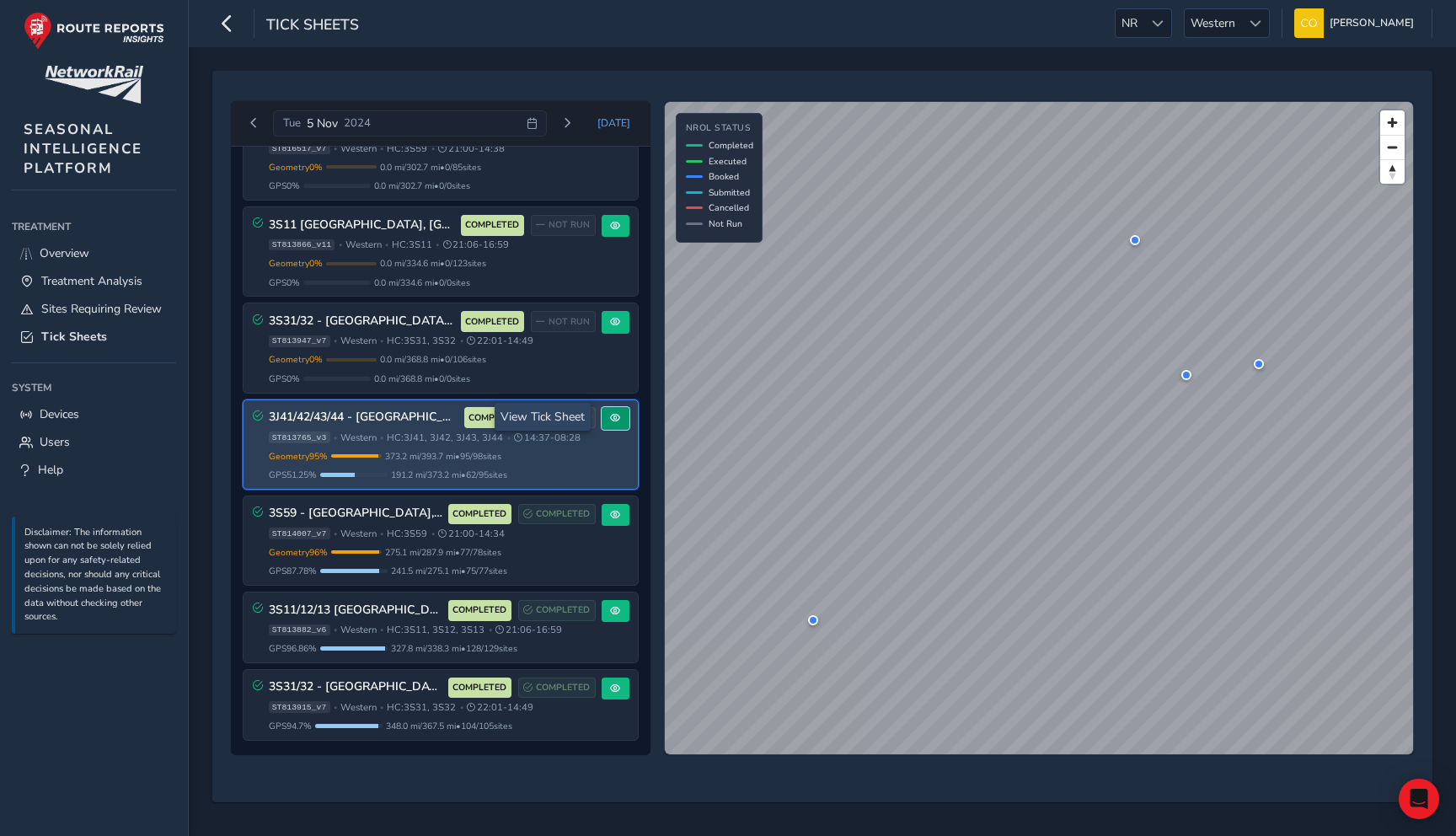
click at [607, 424] on button at bounding box center [615, 419] width 27 height 23
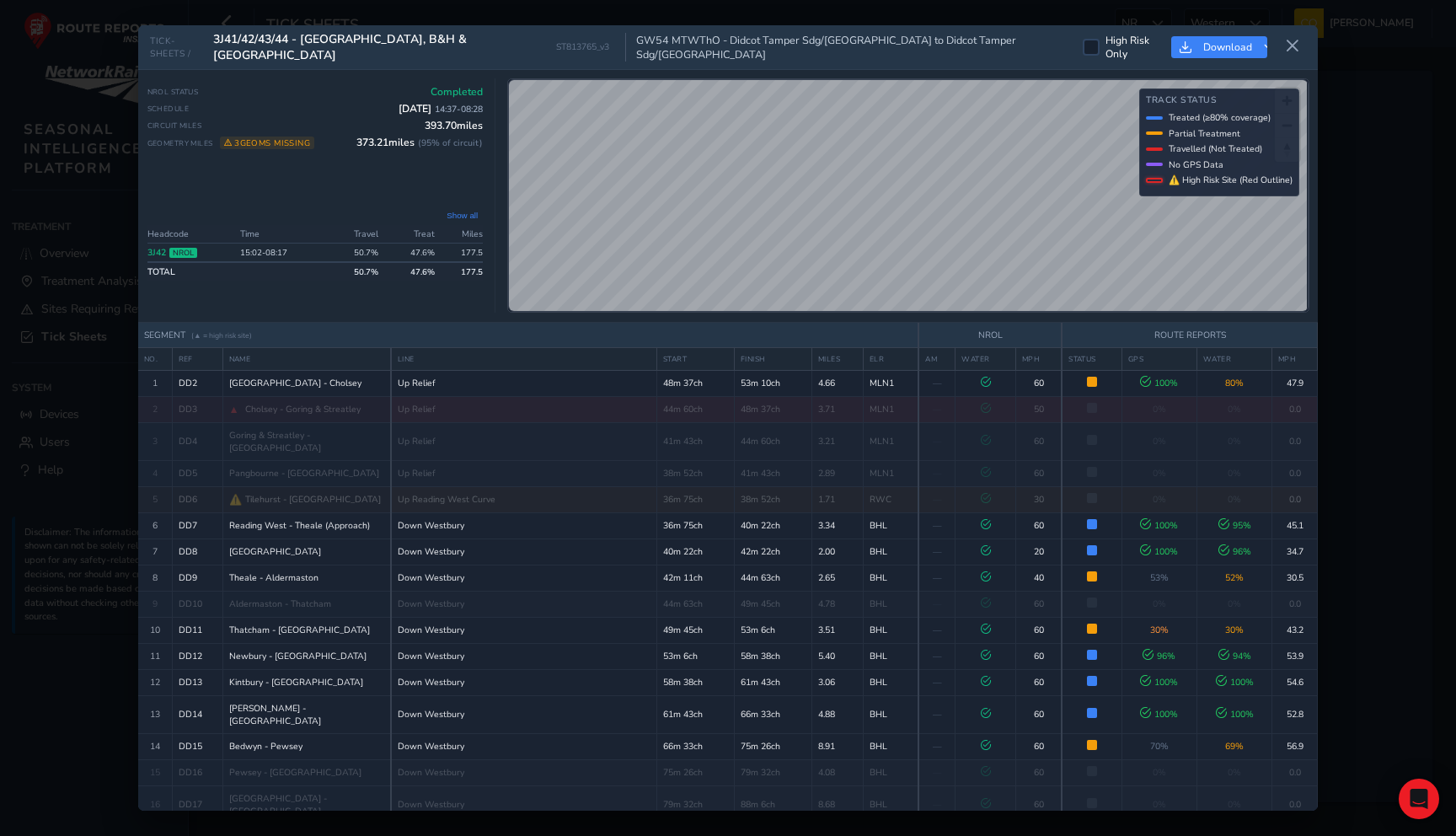
click at [461, 209] on button "Show all" at bounding box center [462, 215] width 42 height 12
click at [1299, 45] on icon at bounding box center [1292, 46] width 15 height 15
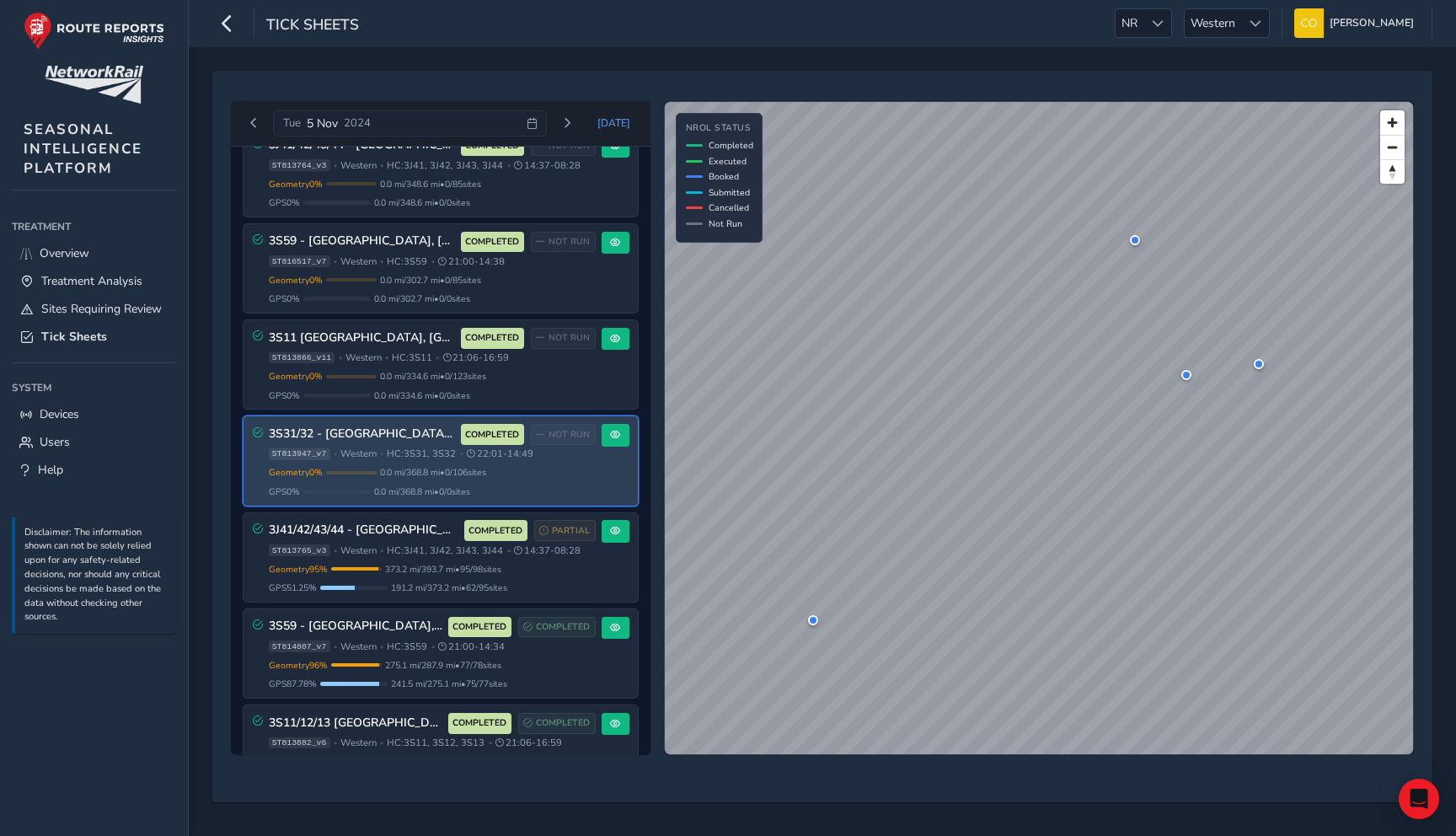
scroll to position [144, 0]
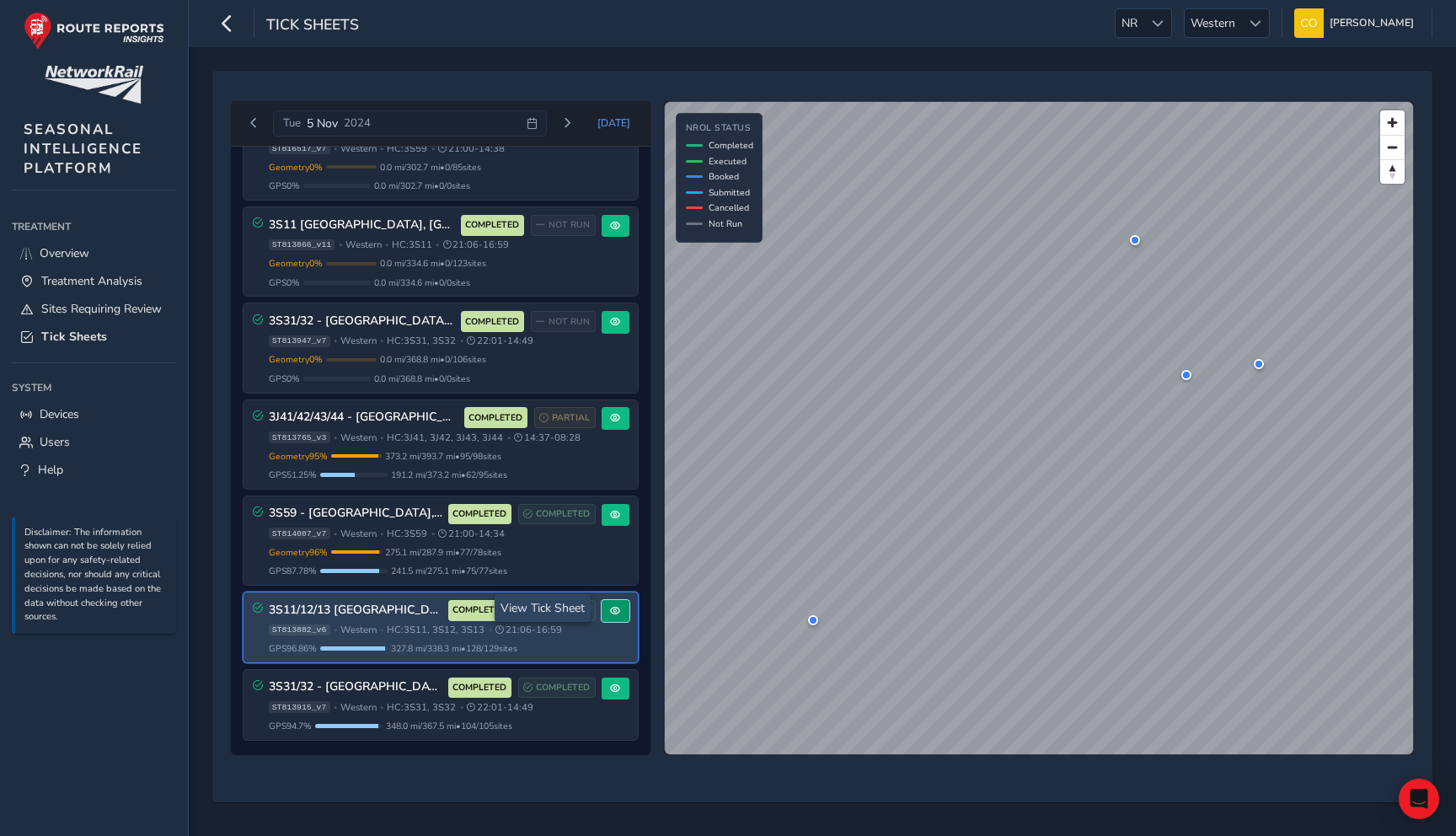
click at [610, 608] on span at bounding box center [615, 610] width 10 height 10
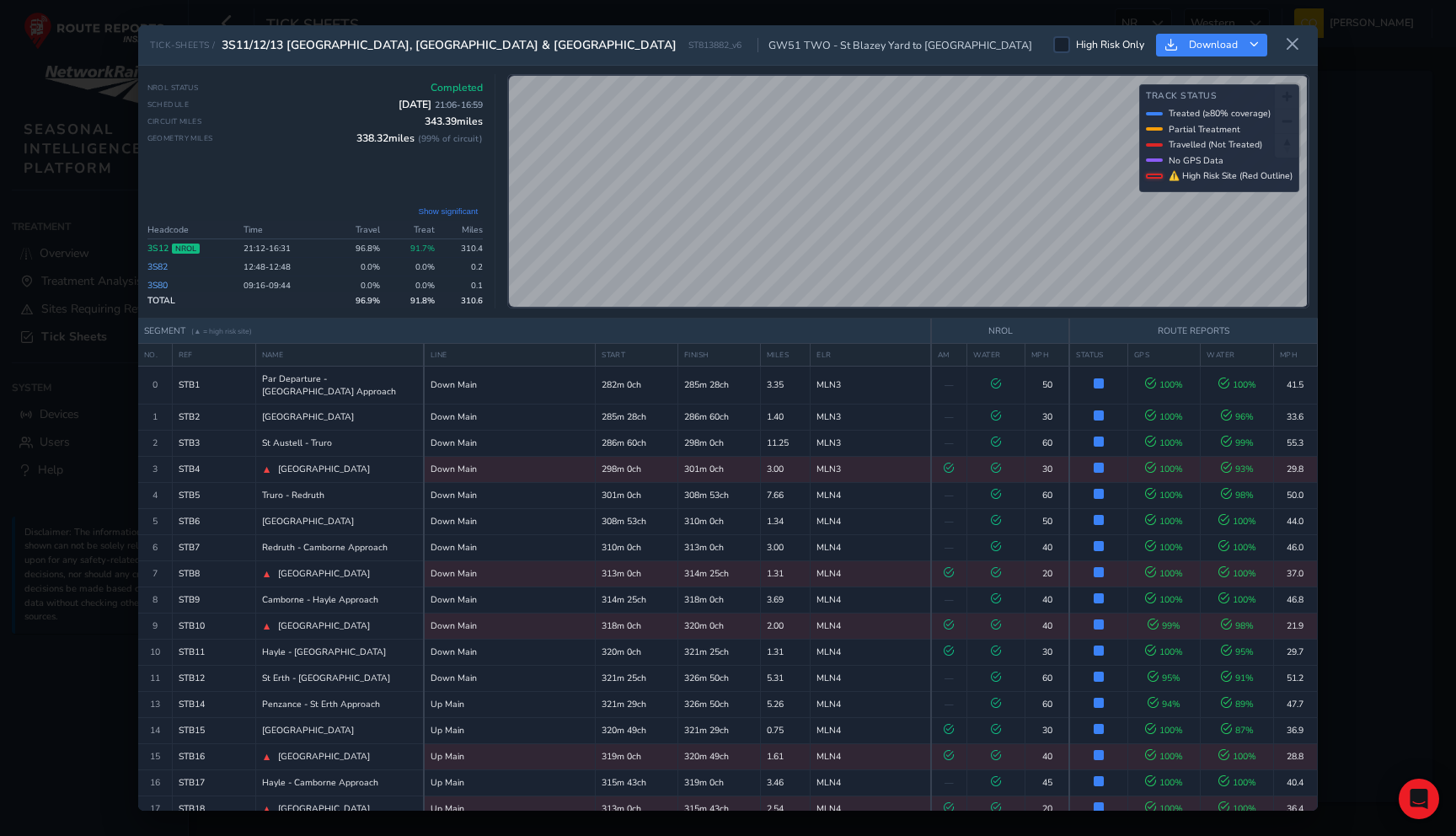
click at [446, 216] on button "Show significant" at bounding box center [448, 210] width 70 height 12
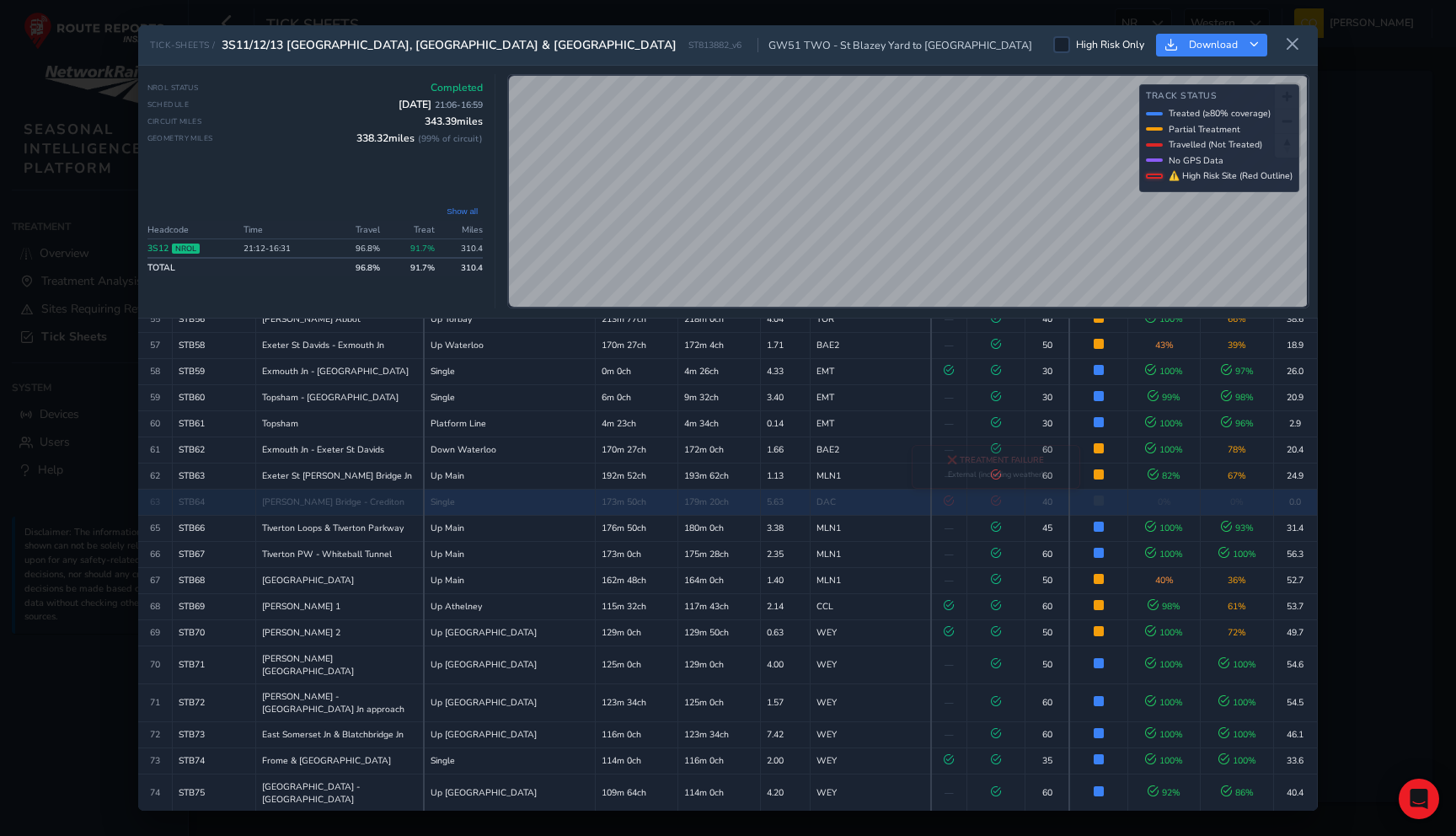
scroll to position [1446, 0]
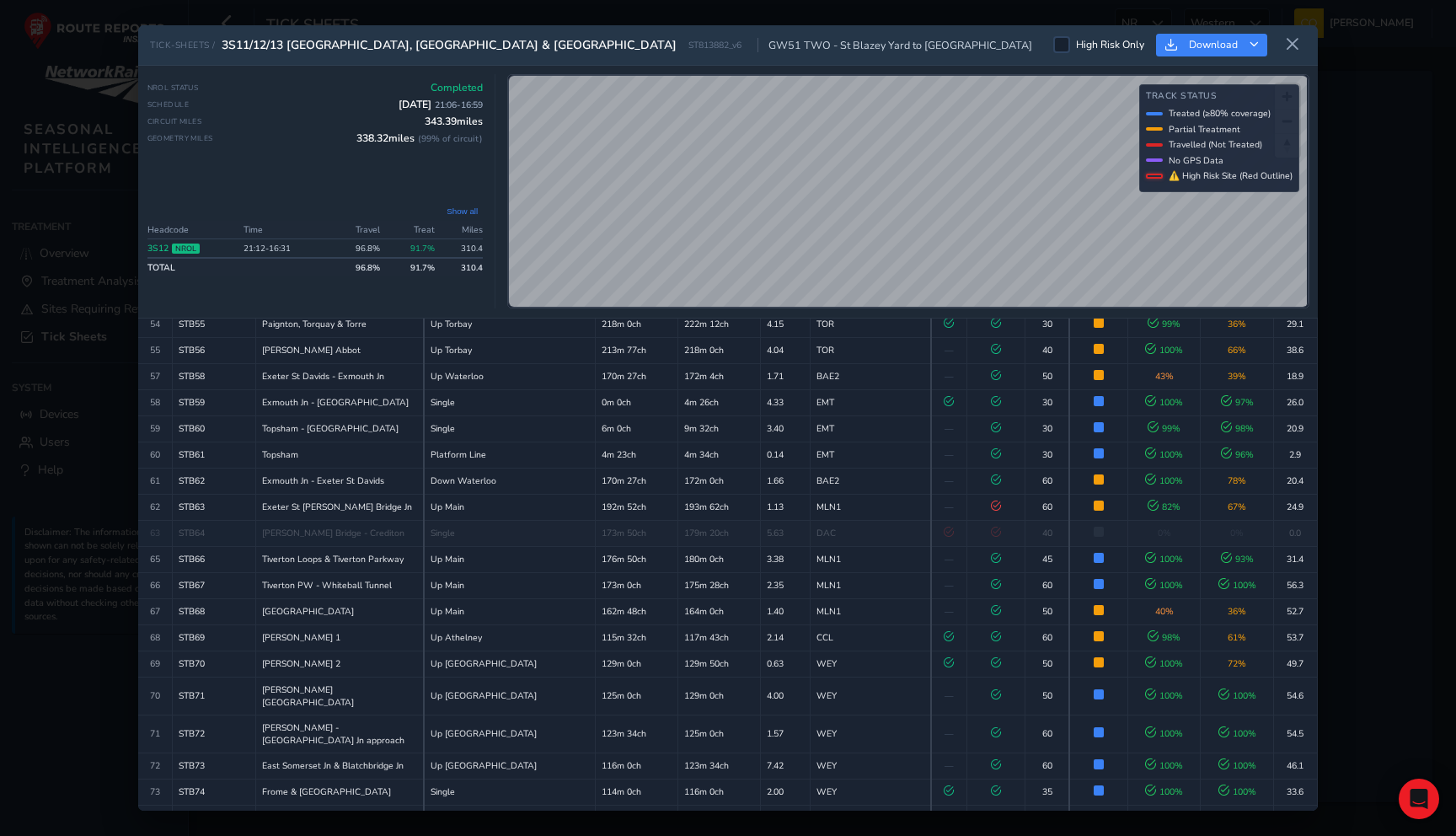
click at [461, 205] on button "Show all" at bounding box center [462, 210] width 42 height 12
click at [431, 208] on button "Show significant" at bounding box center [448, 210] width 70 height 12
click at [463, 217] on button "Show all" at bounding box center [462, 210] width 42 height 12
click at [453, 210] on button "Show significant" at bounding box center [448, 210] width 70 height 12
click at [156, 250] on link "3S12" at bounding box center [158, 247] width 21 height 12
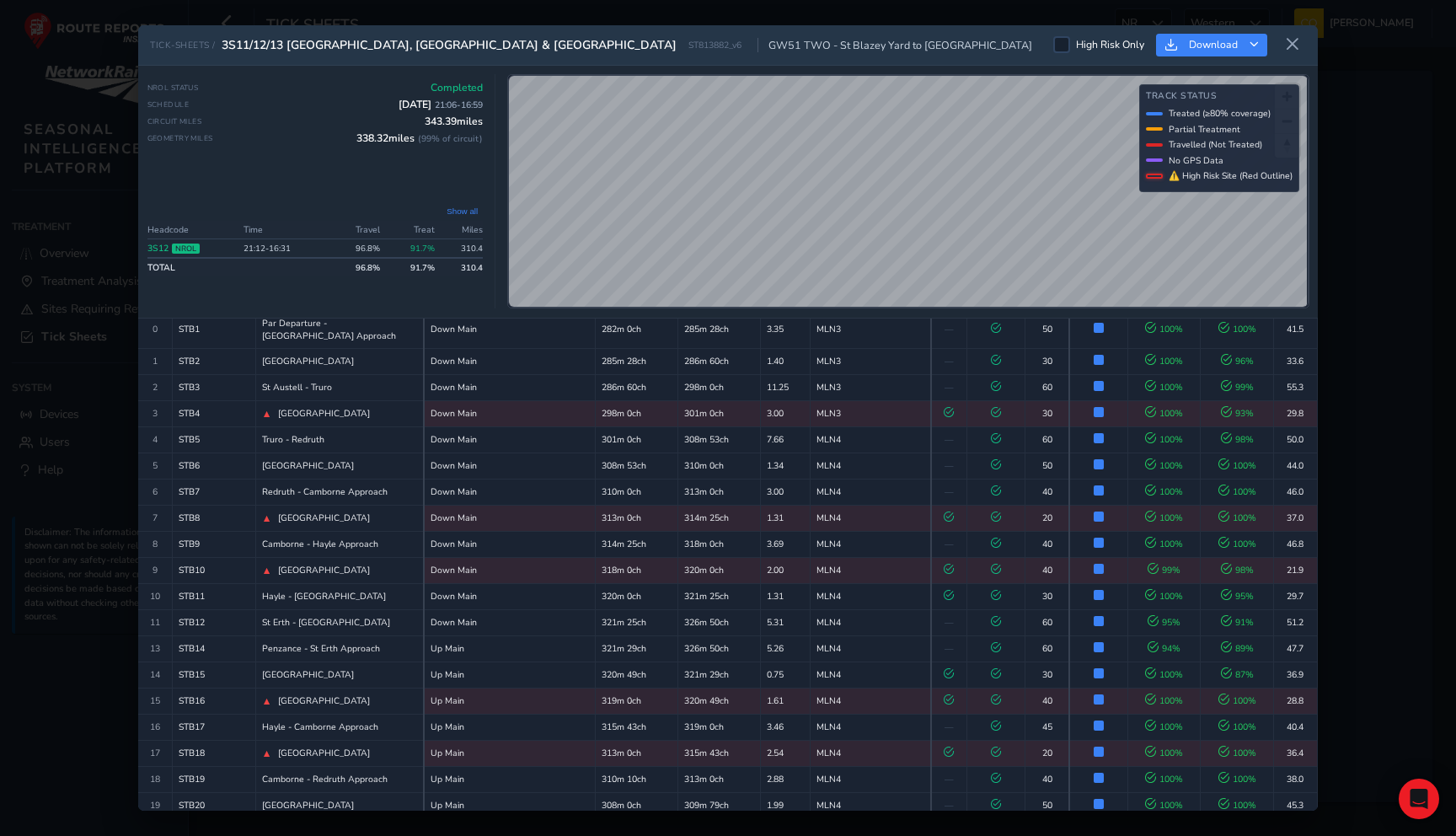
scroll to position [0, 0]
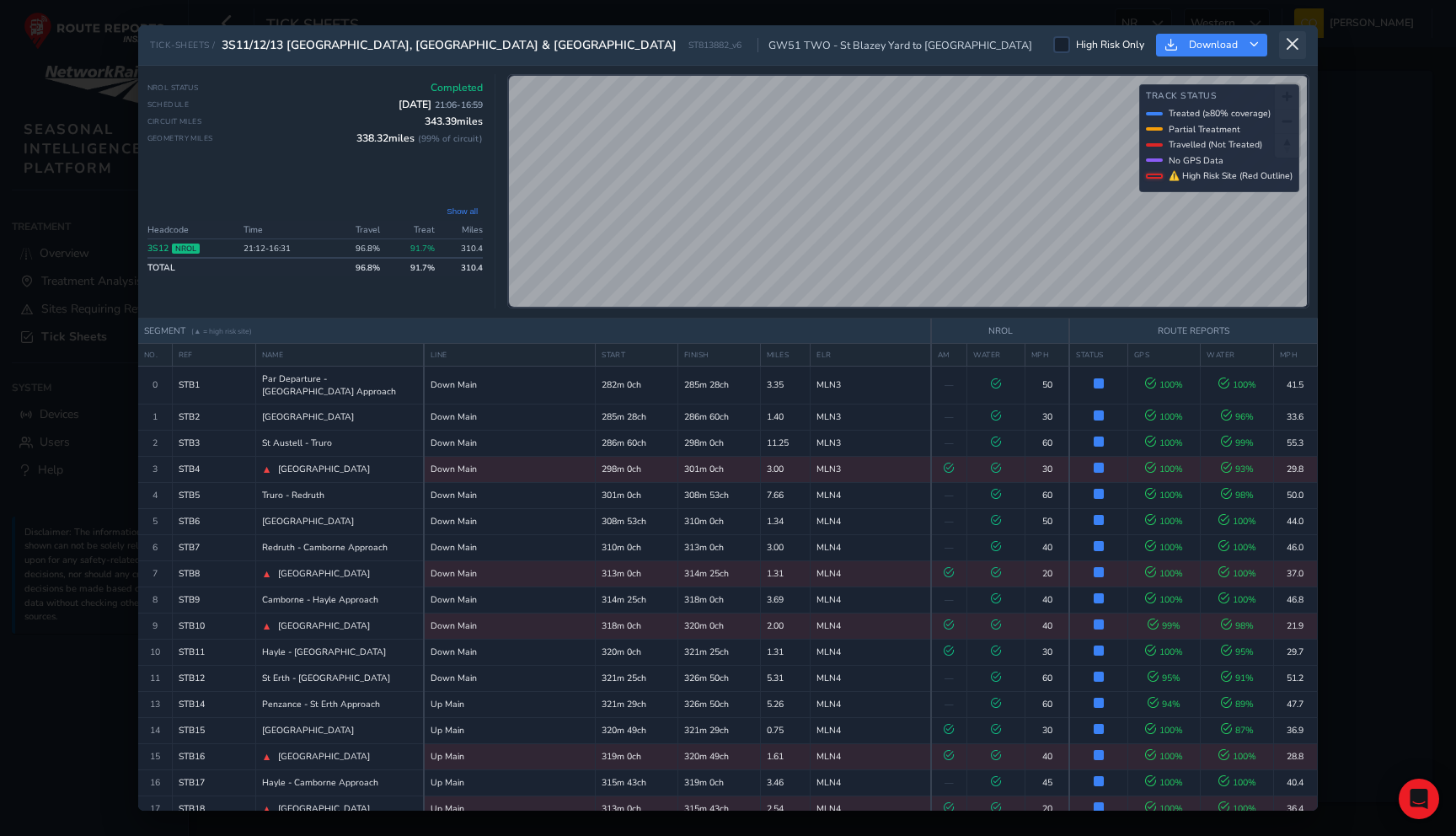
click at [1294, 39] on icon at bounding box center [1292, 45] width 15 height 15
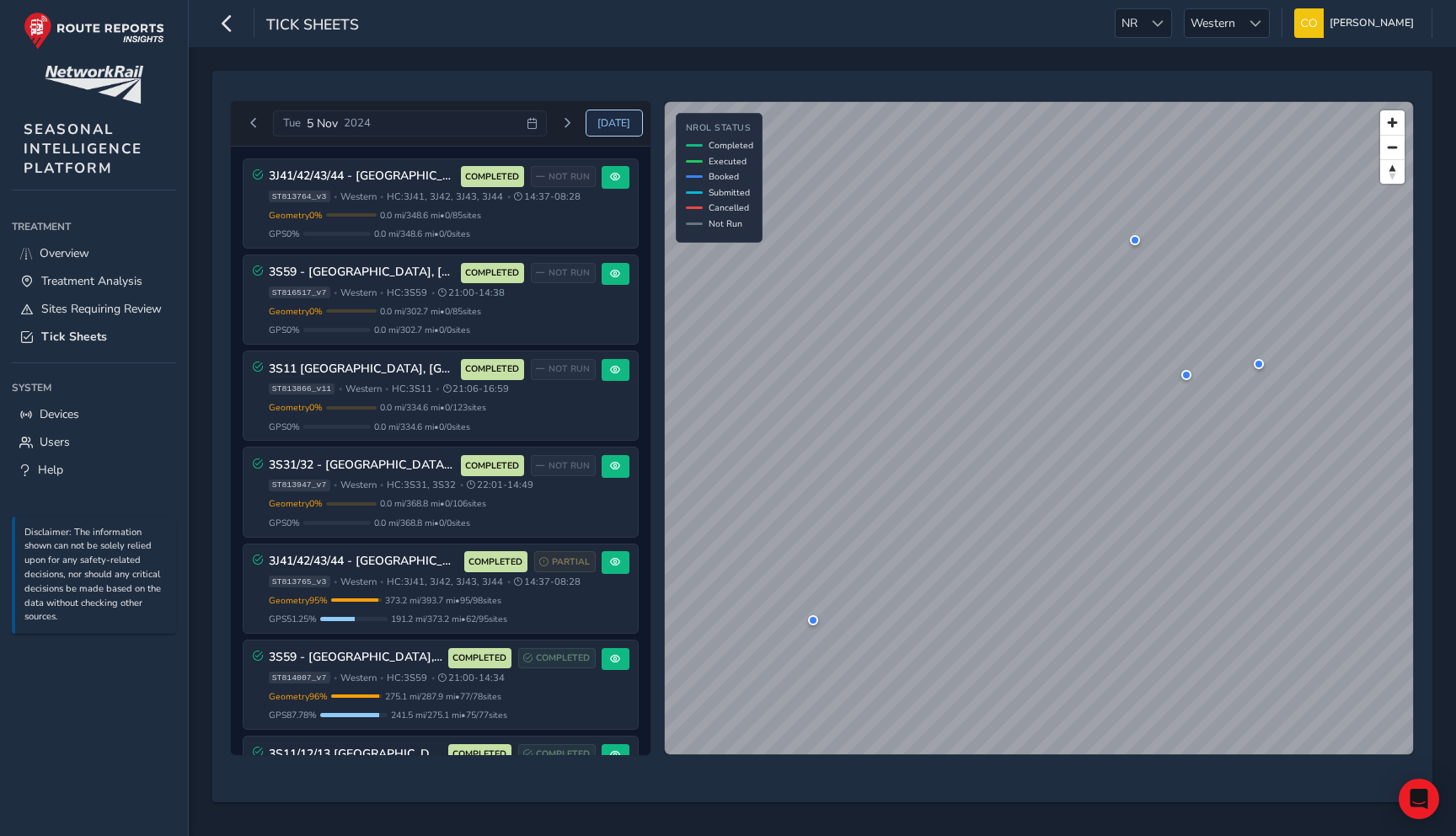
click at [612, 119] on span "Today" at bounding box center [614, 123] width 33 height 13
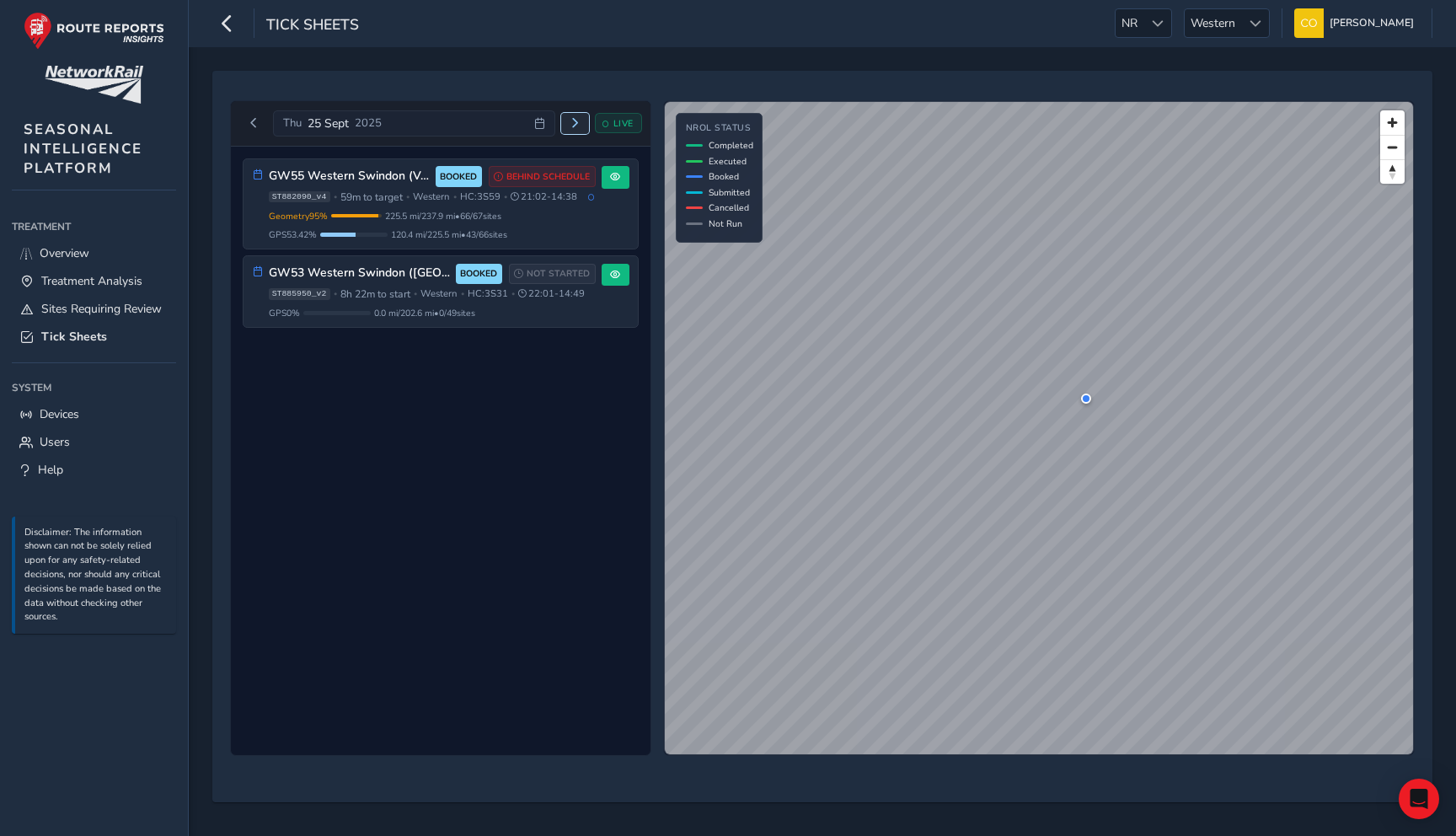
click at [575, 125] on span "Next day" at bounding box center [574, 123] width 10 height 10
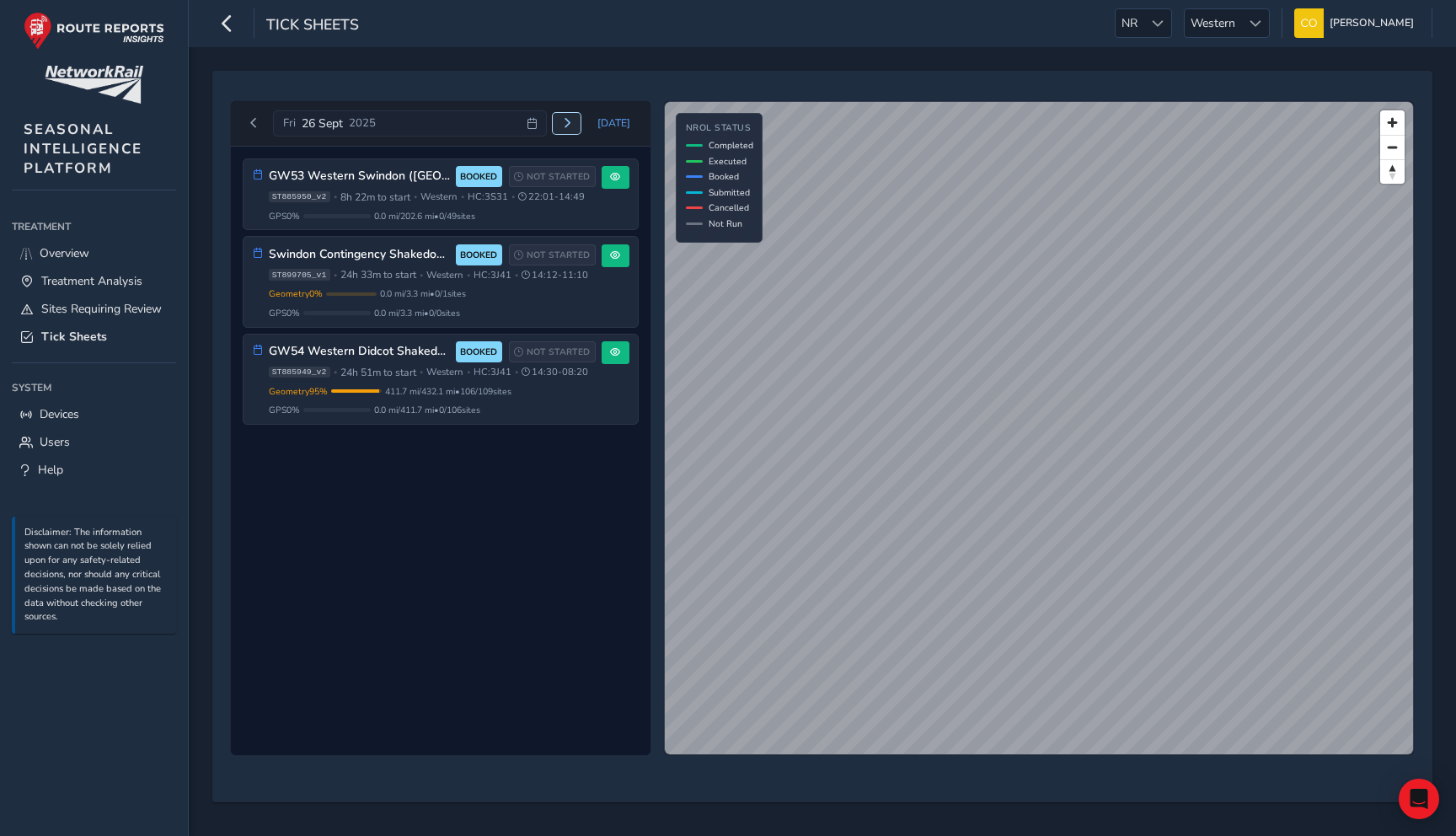
click at [572, 125] on span "Next day" at bounding box center [566, 123] width 10 height 10
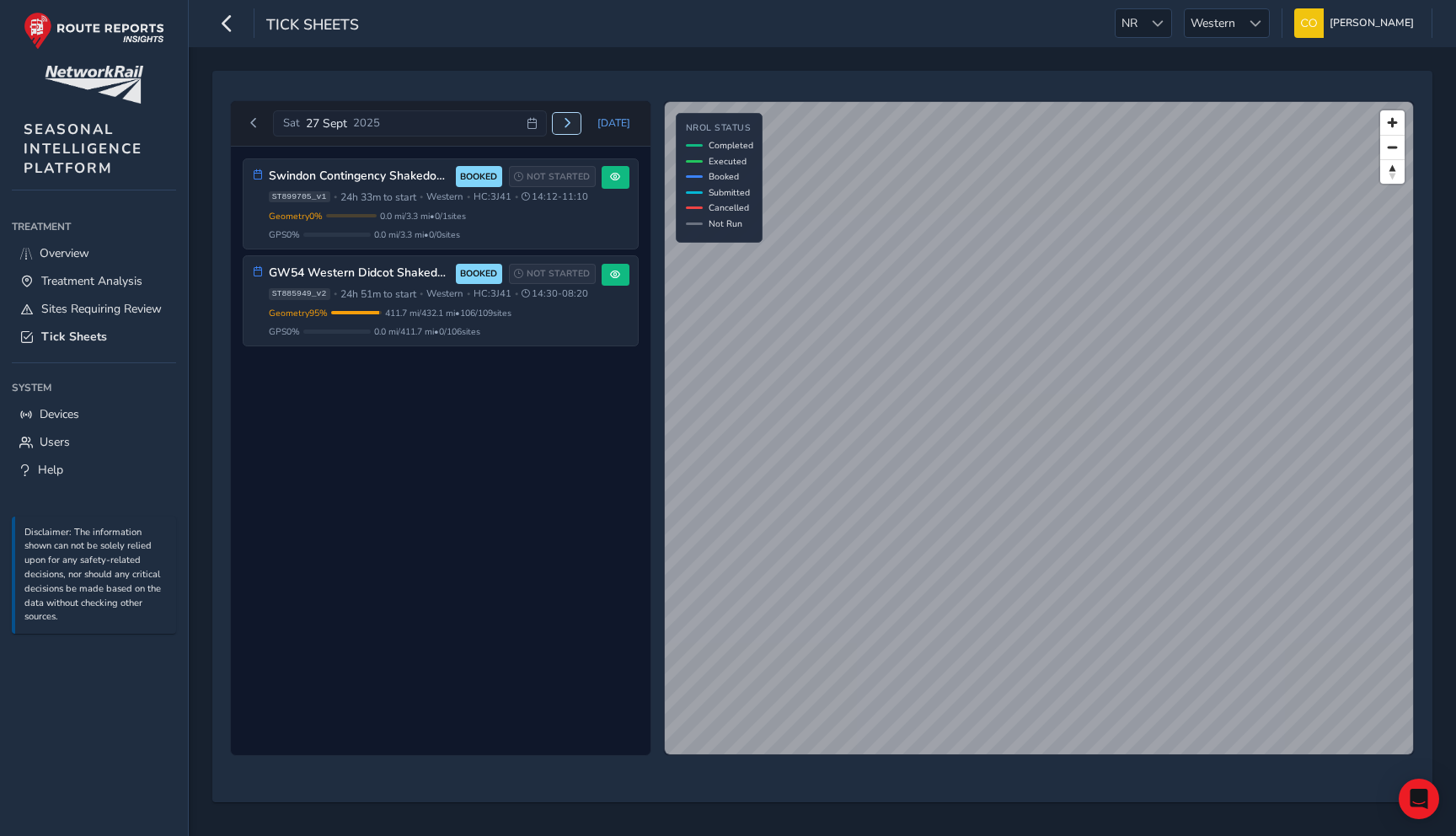
click at [572, 125] on span "Next day" at bounding box center [566, 123] width 10 height 10
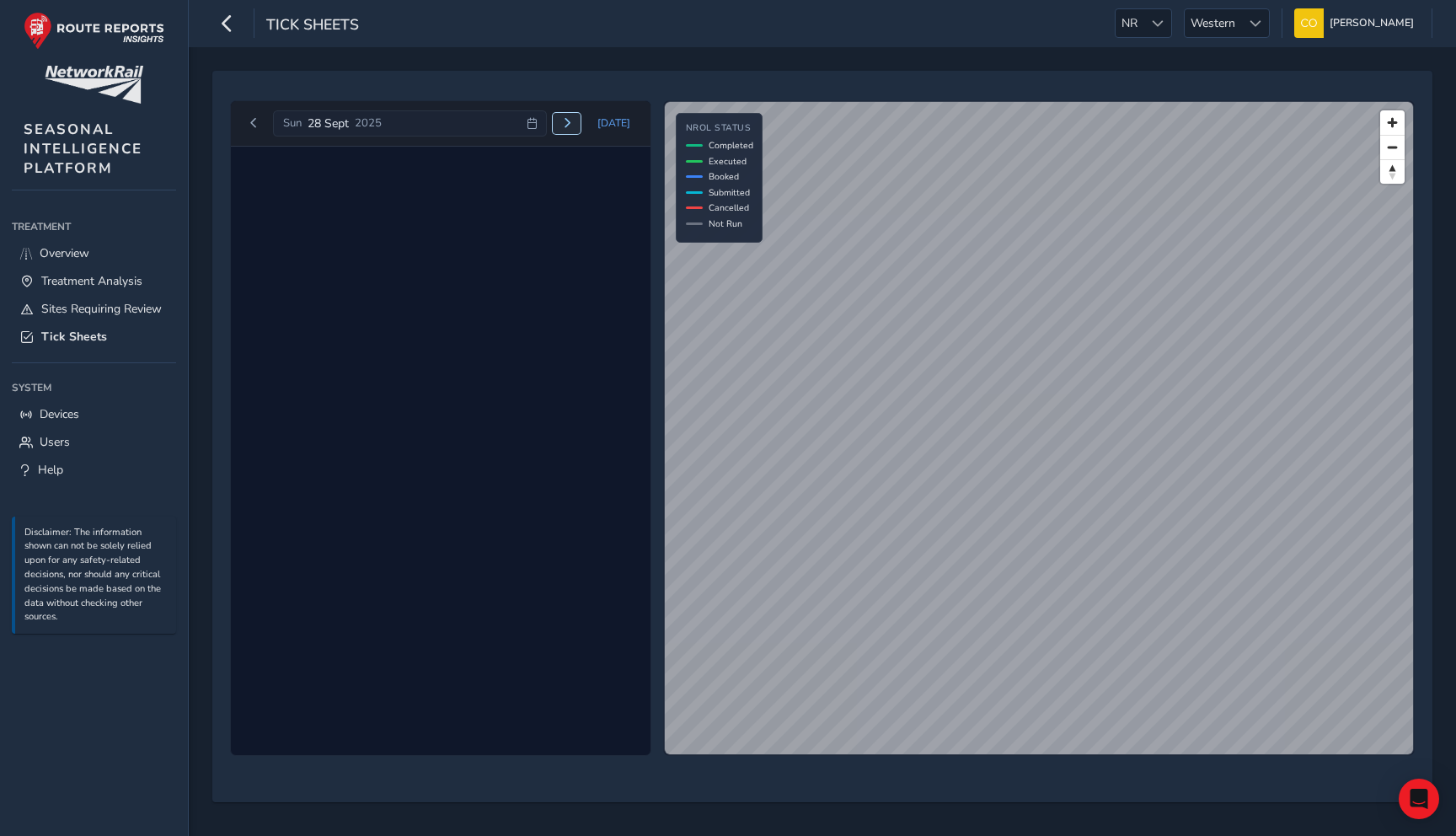
click at [572, 125] on span "Next day" at bounding box center [566, 123] width 10 height 10
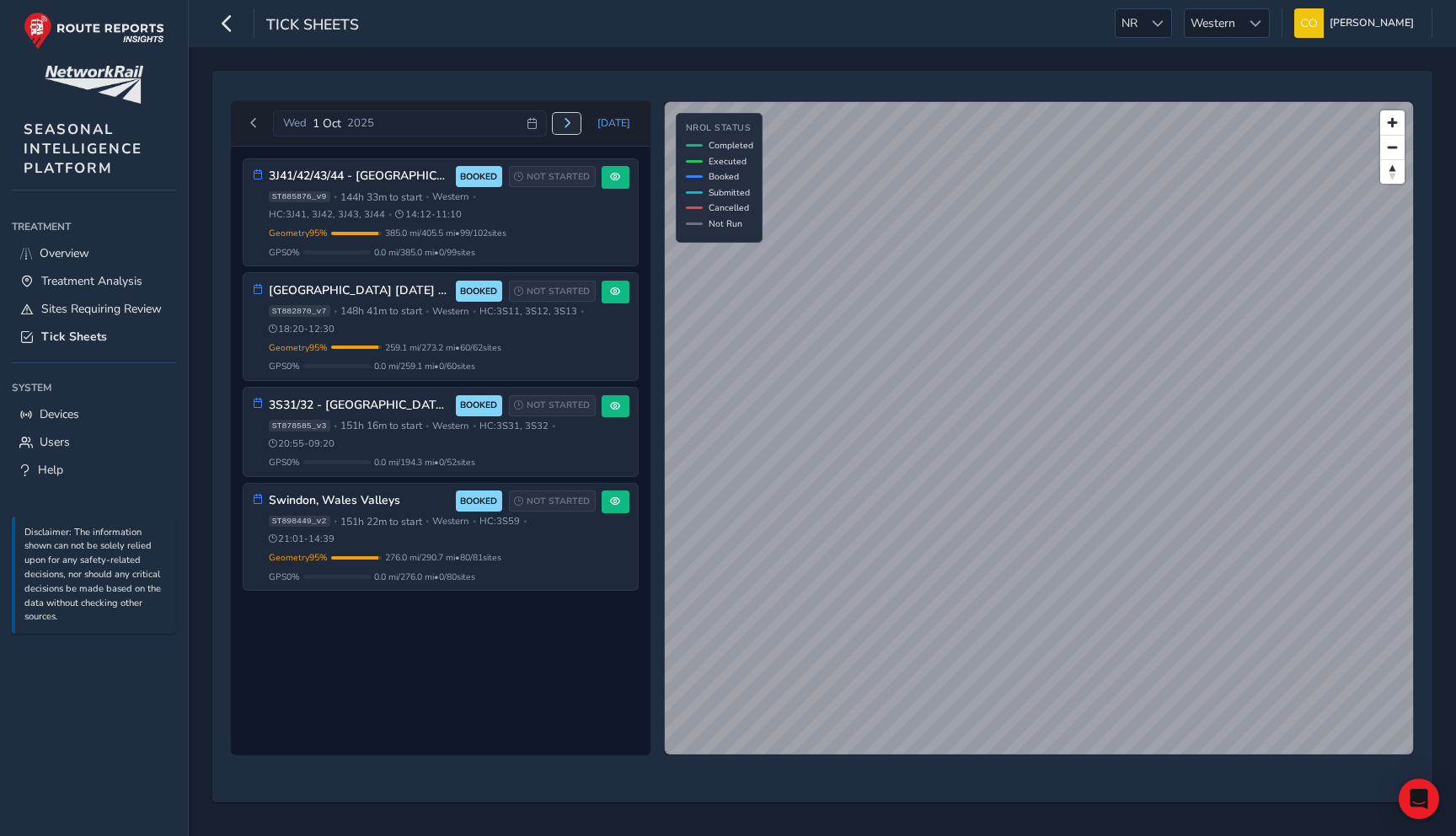
click at [571, 124] on span "Next day" at bounding box center [566, 123] width 10 height 10
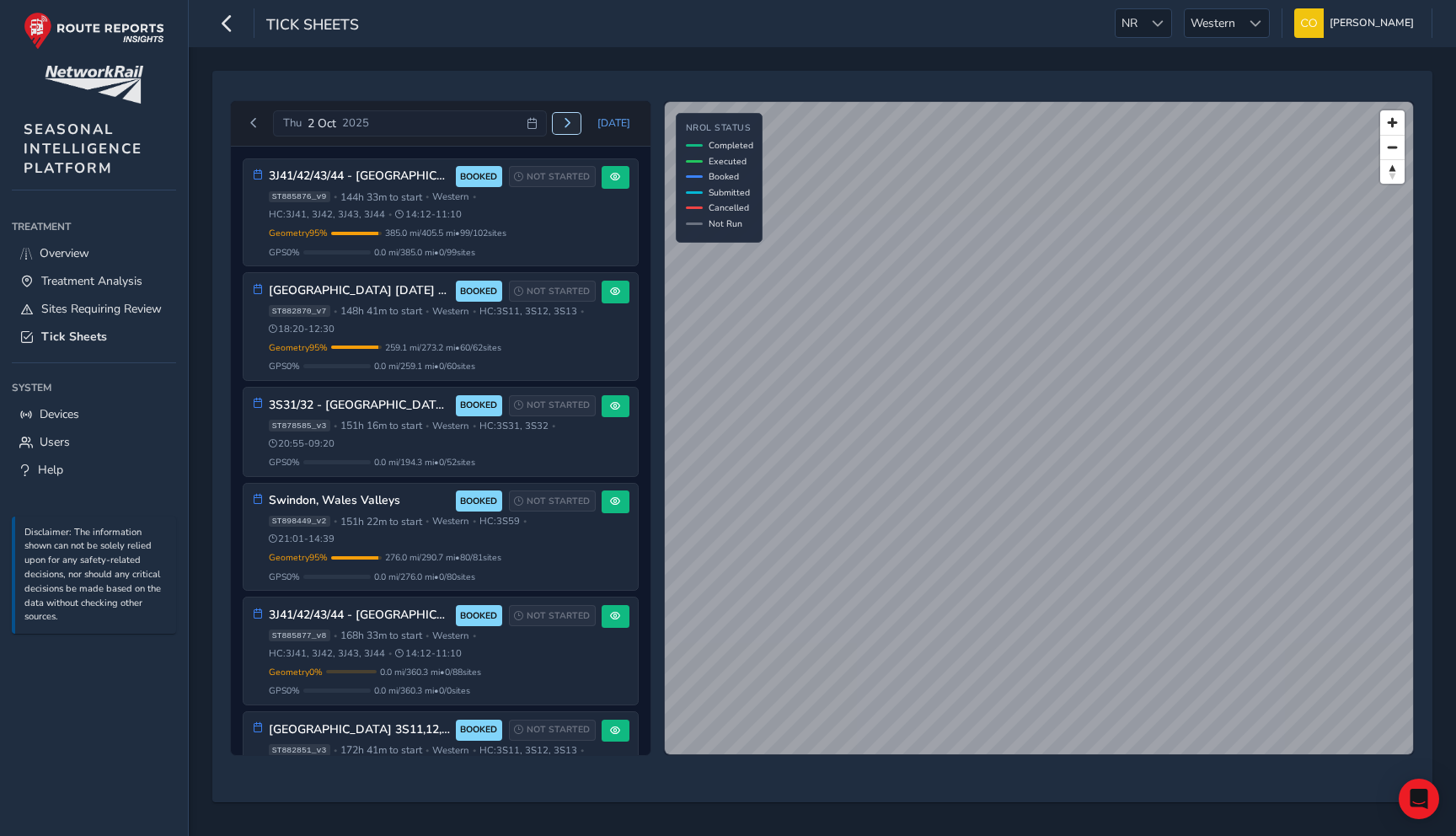
click at [571, 124] on span "Next day" at bounding box center [566, 123] width 10 height 10
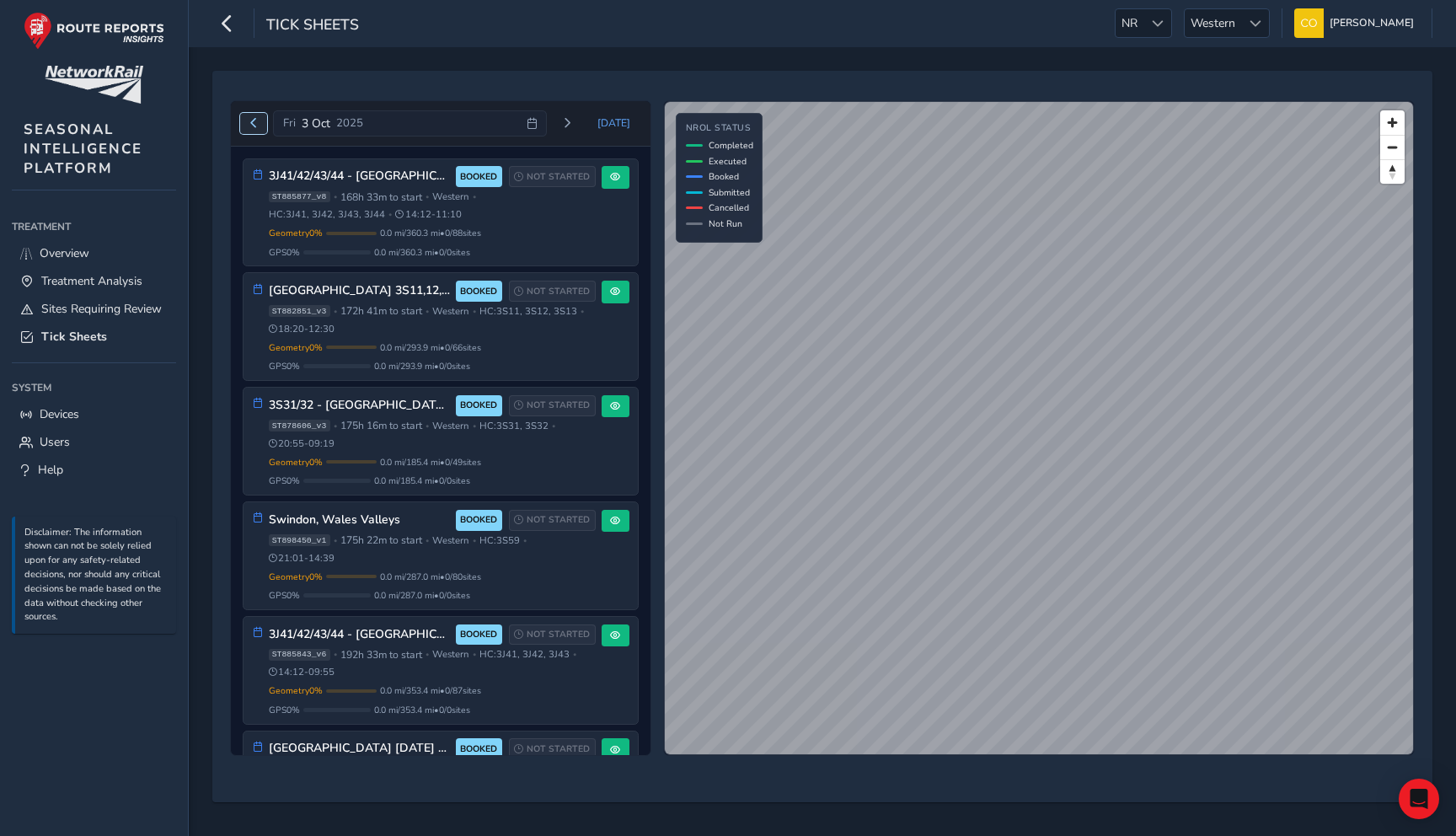
click at [252, 124] on span "Previous day" at bounding box center [253, 123] width 10 height 10
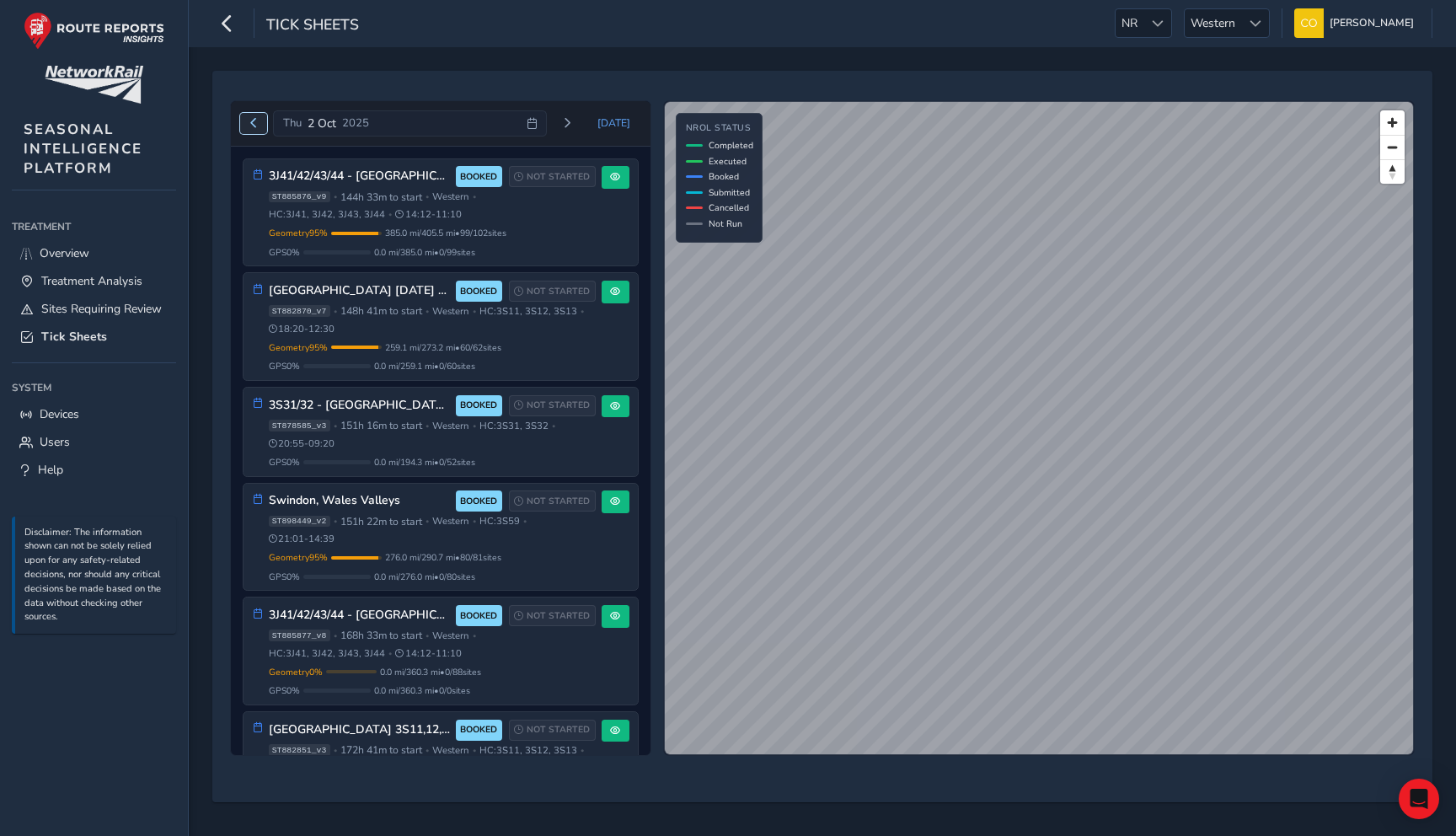
click at [252, 124] on span "Previous day" at bounding box center [253, 123] width 10 height 10
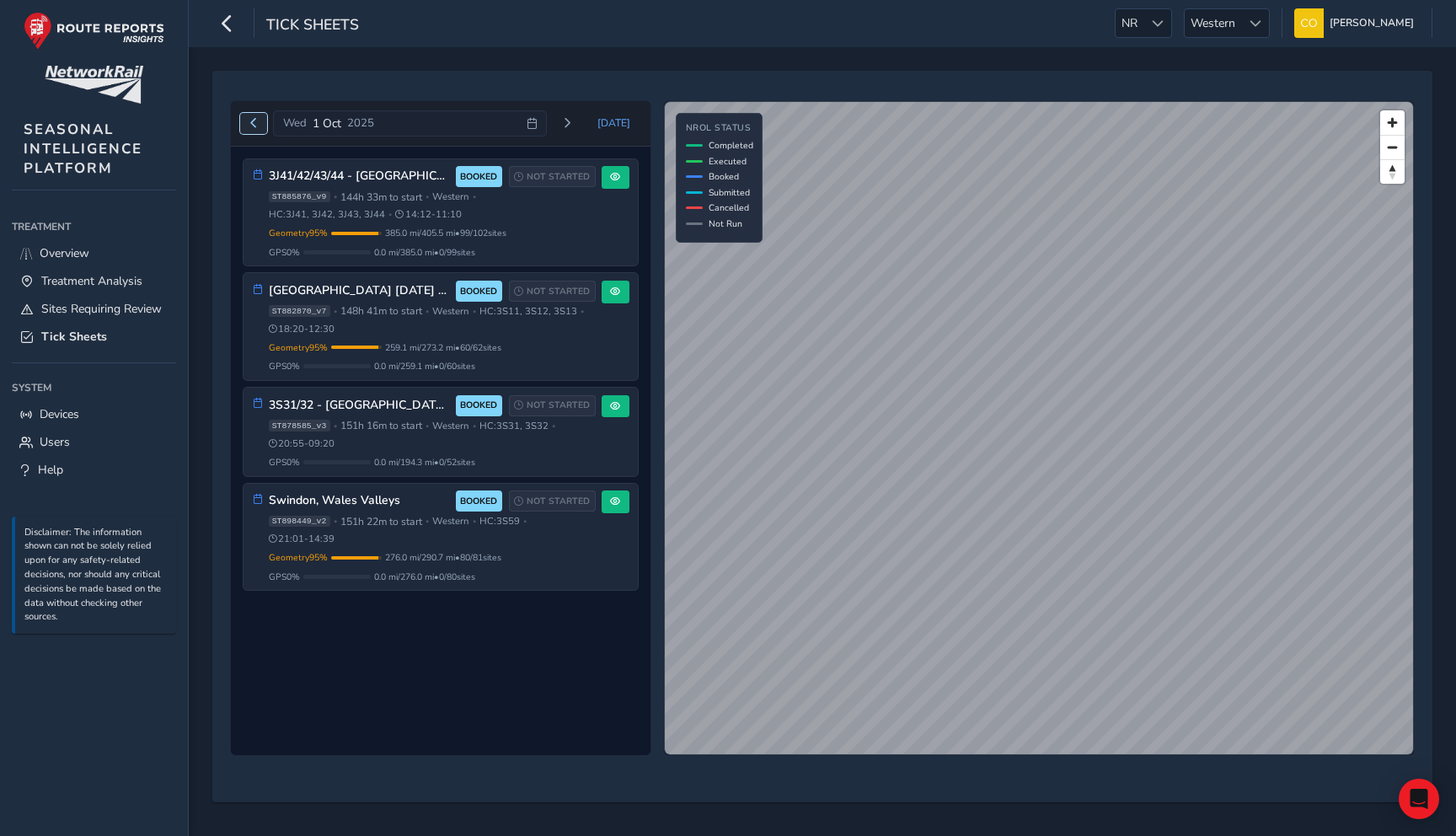
click at [252, 124] on span "Previous day" at bounding box center [253, 123] width 10 height 10
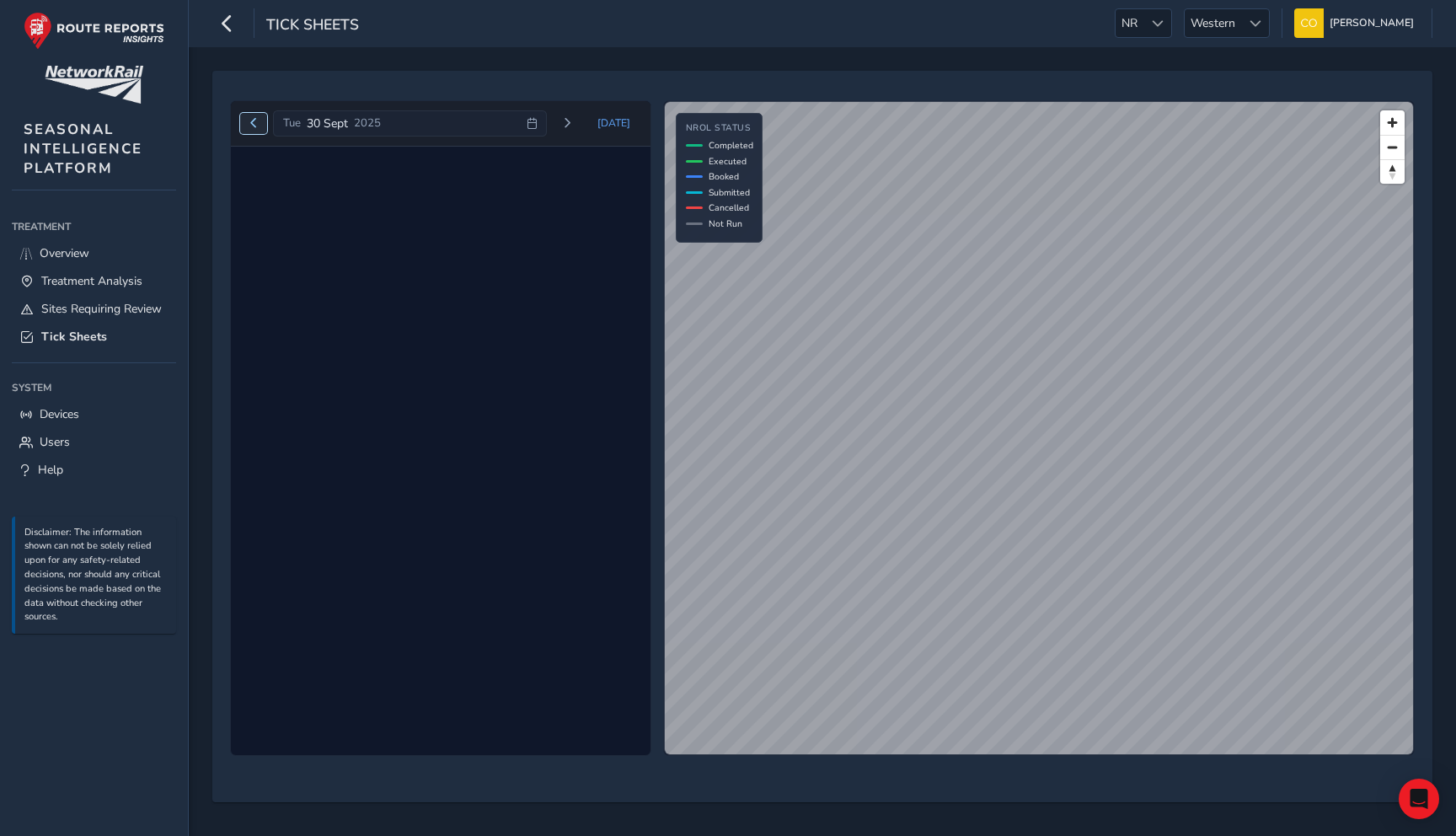
click at [252, 124] on span "Previous day" at bounding box center [253, 123] width 10 height 10
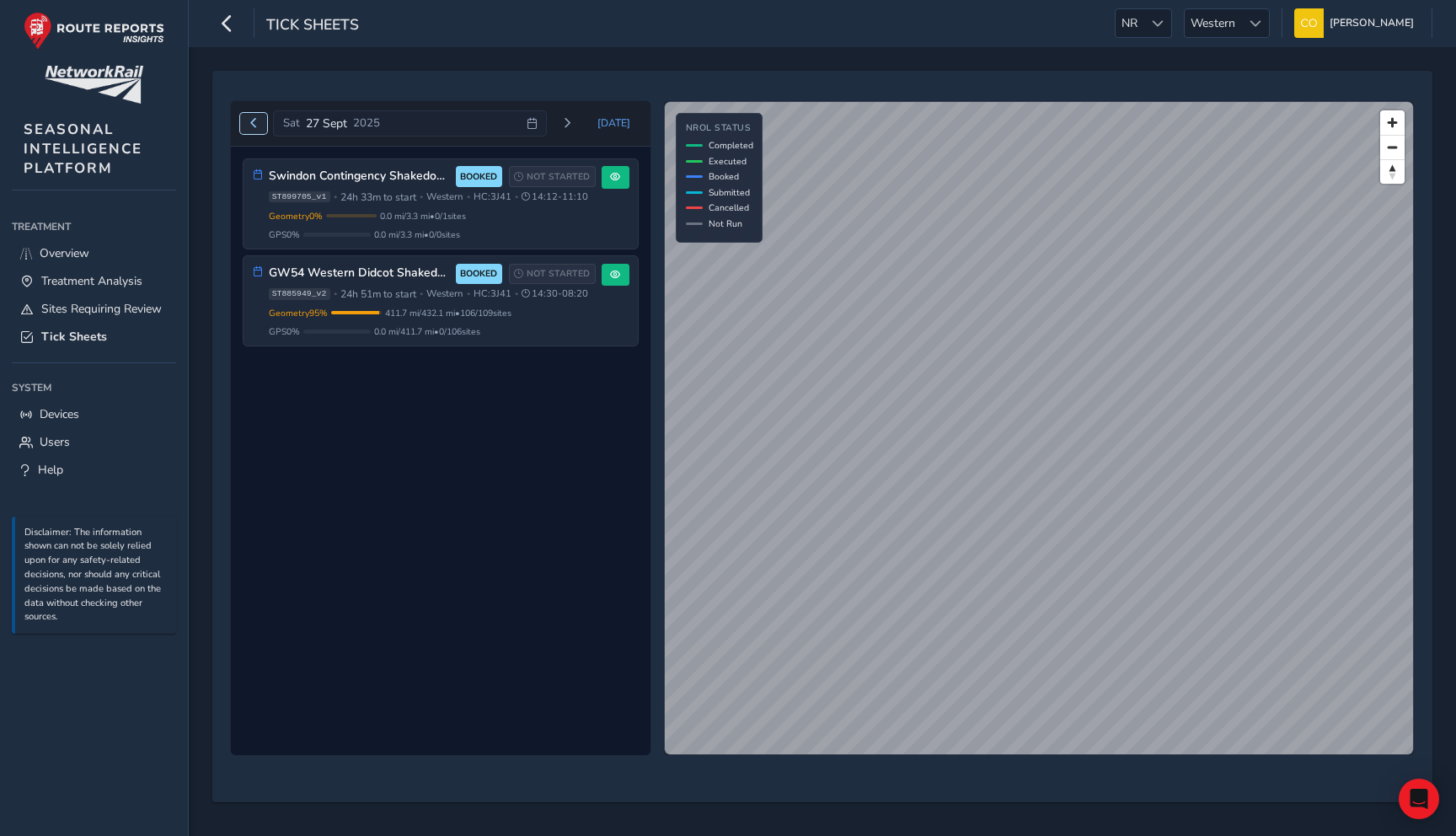
click at [240, 118] on button "Previous day" at bounding box center [253, 123] width 27 height 21
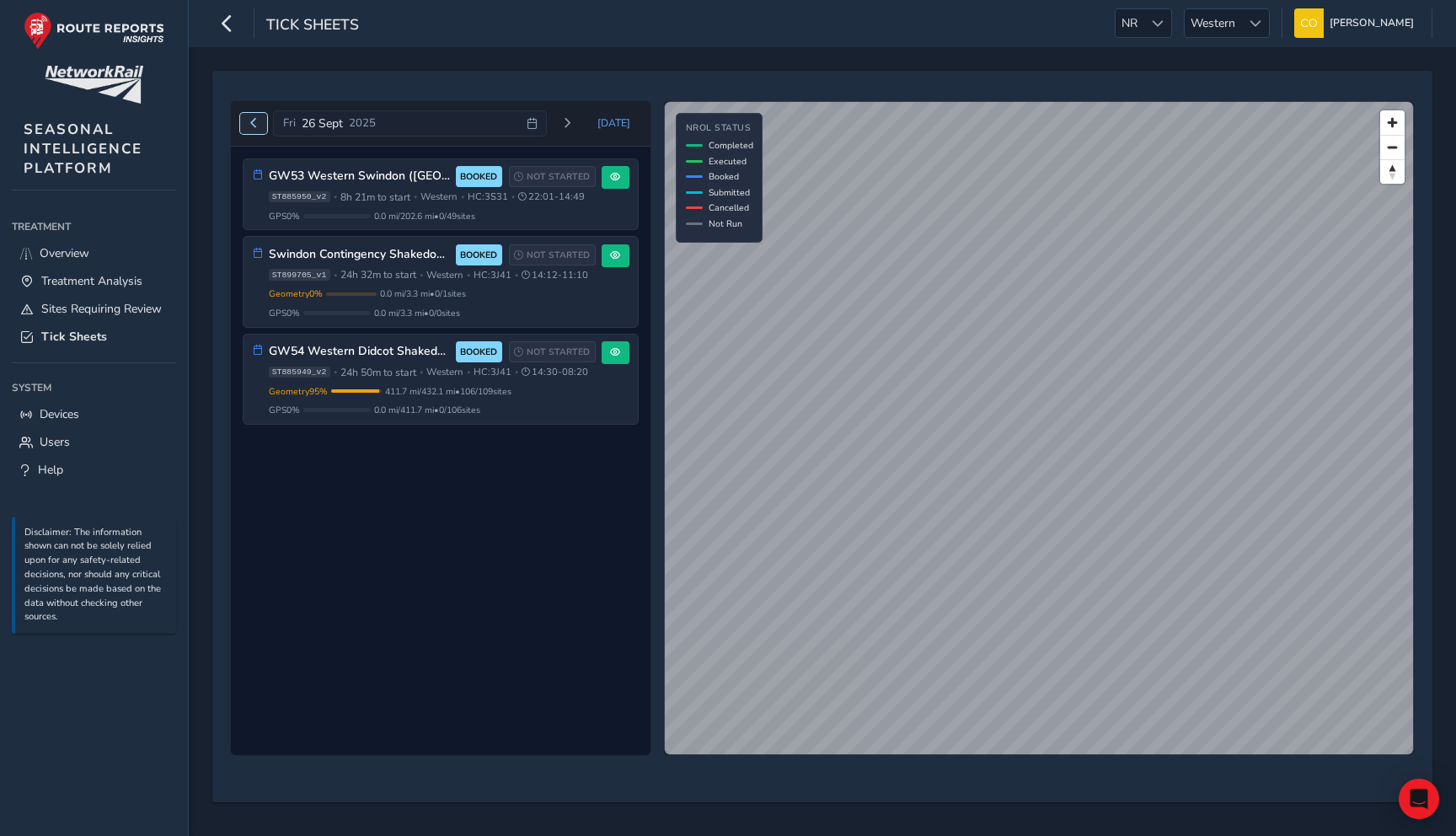
click at [248, 125] on span "Previous day" at bounding box center [253, 123] width 10 height 10
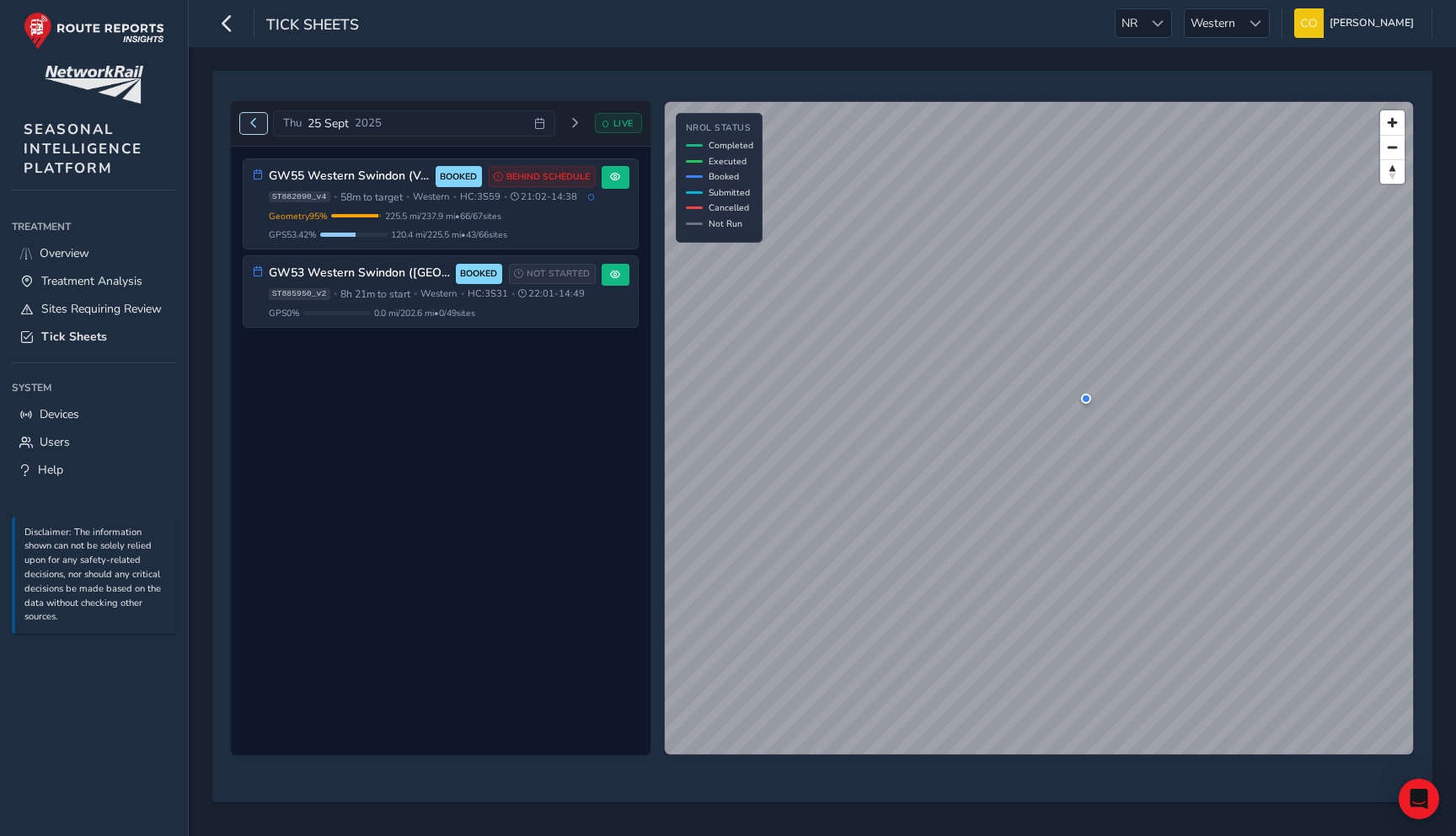
click at [248, 125] on span "Previous day" at bounding box center [253, 123] width 10 height 10
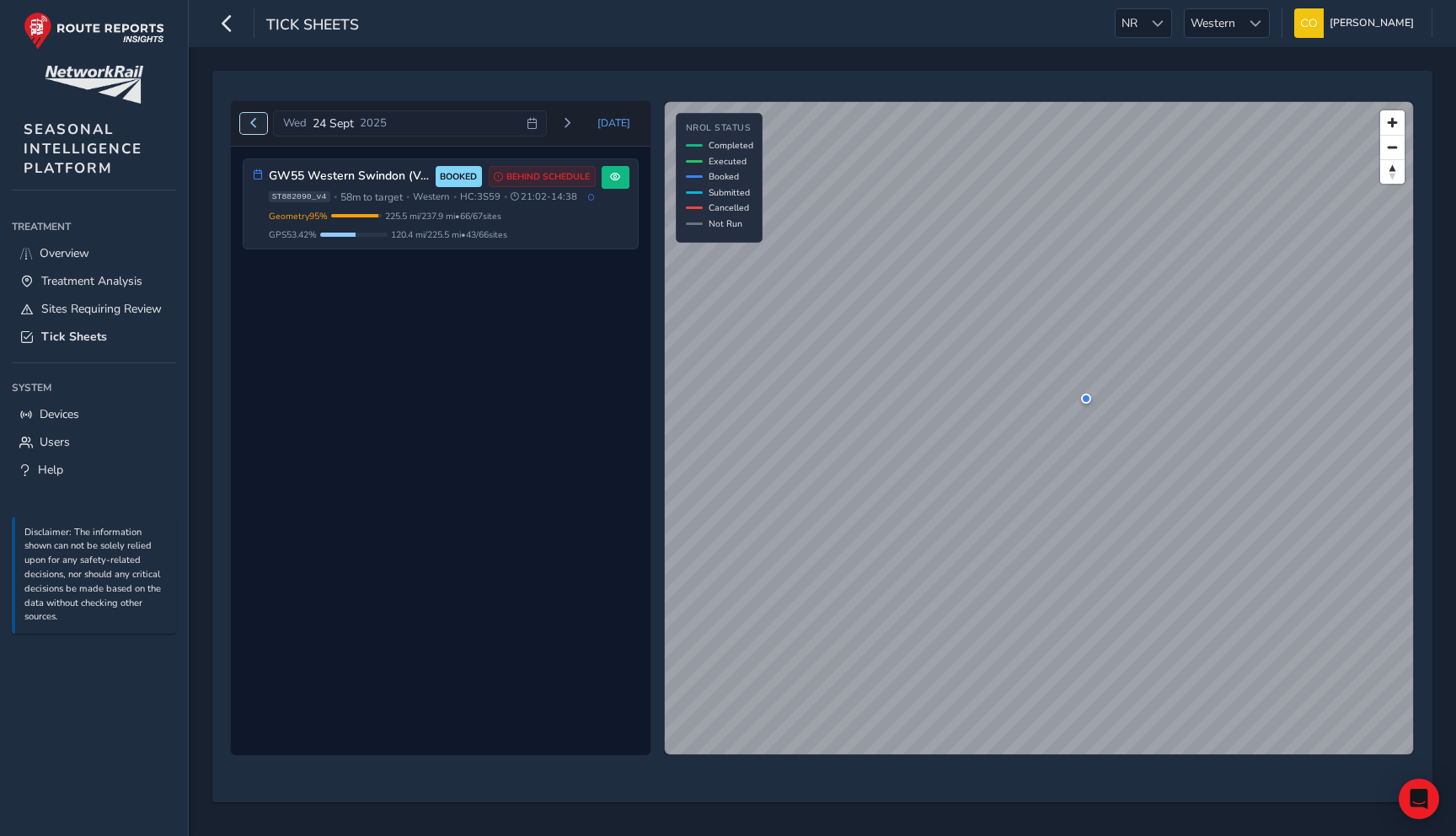
click at [248, 124] on span "Previous day" at bounding box center [253, 123] width 10 height 10
click at [578, 129] on button "Next day" at bounding box center [566, 123] width 27 height 21
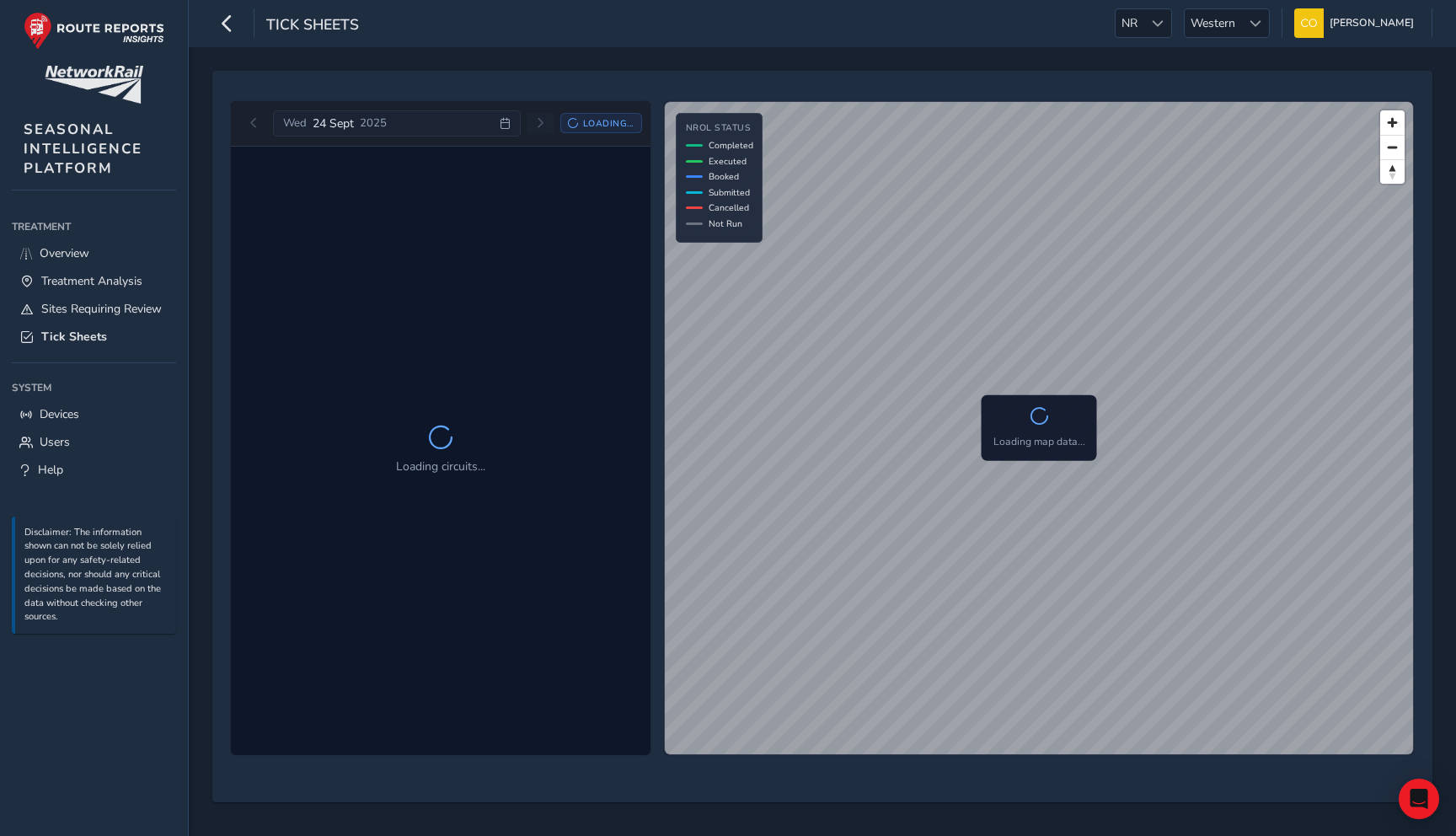
click at [578, 129] on div "Loading..." at bounding box center [601, 122] width 81 height 20
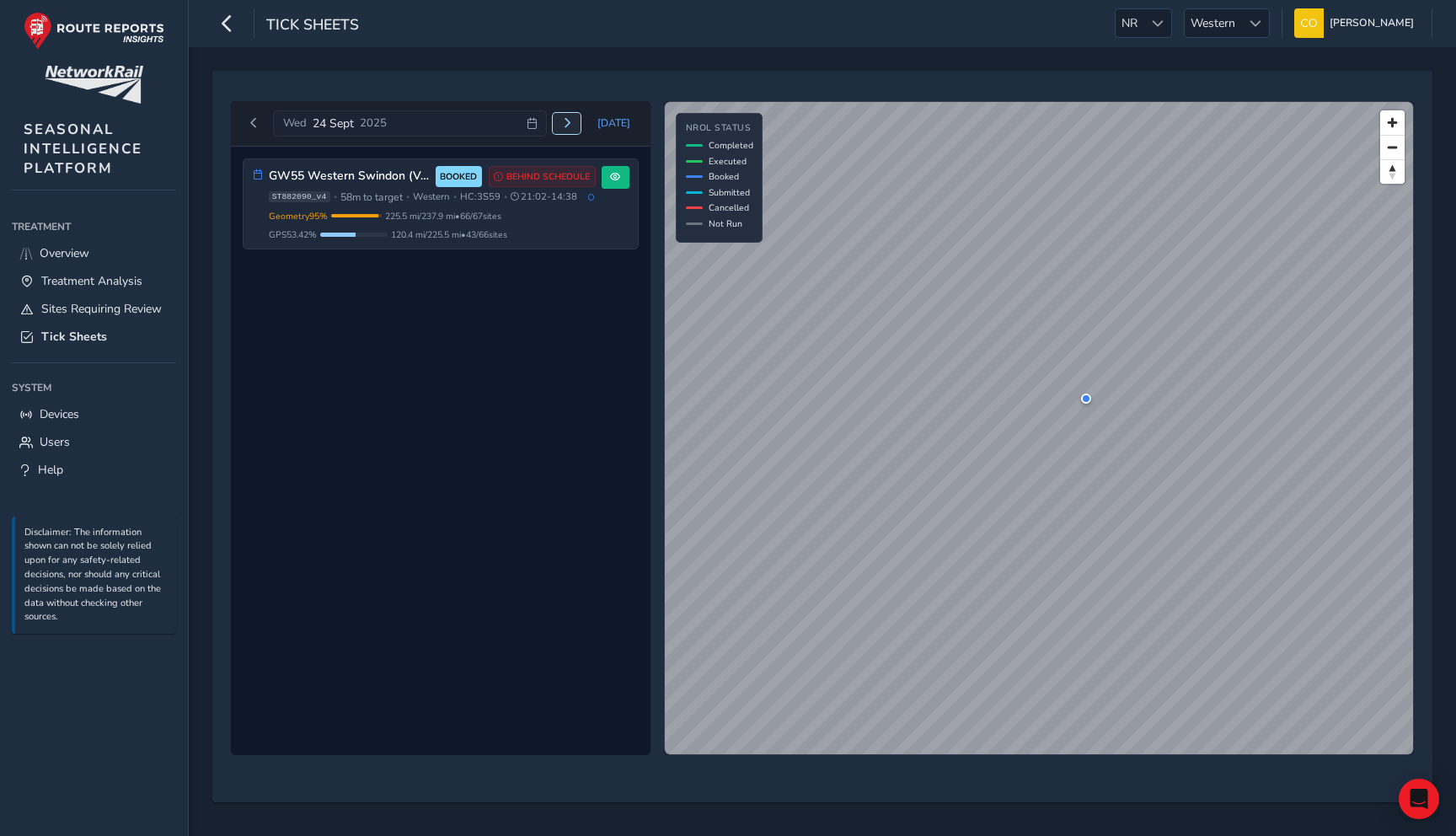
click at [578, 129] on button "Next day" at bounding box center [566, 123] width 27 height 21
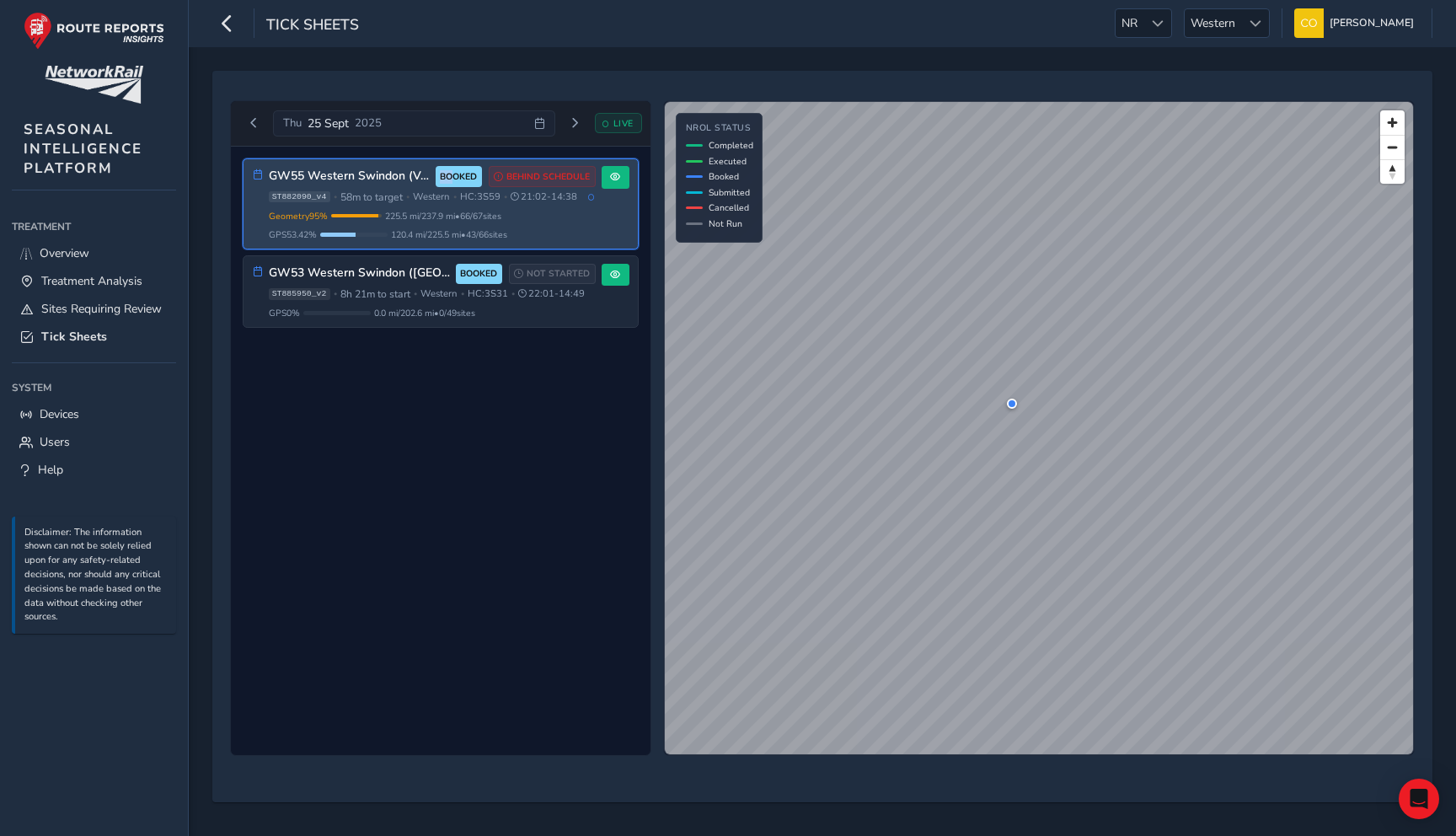
drag, startPoint x: 437, startPoint y: 174, endPoint x: 454, endPoint y: 174, distance: 17.0
click at [454, 174] on span "BOOKED" at bounding box center [458, 176] width 46 height 21
click at [616, 185] on button at bounding box center [615, 177] width 27 height 23
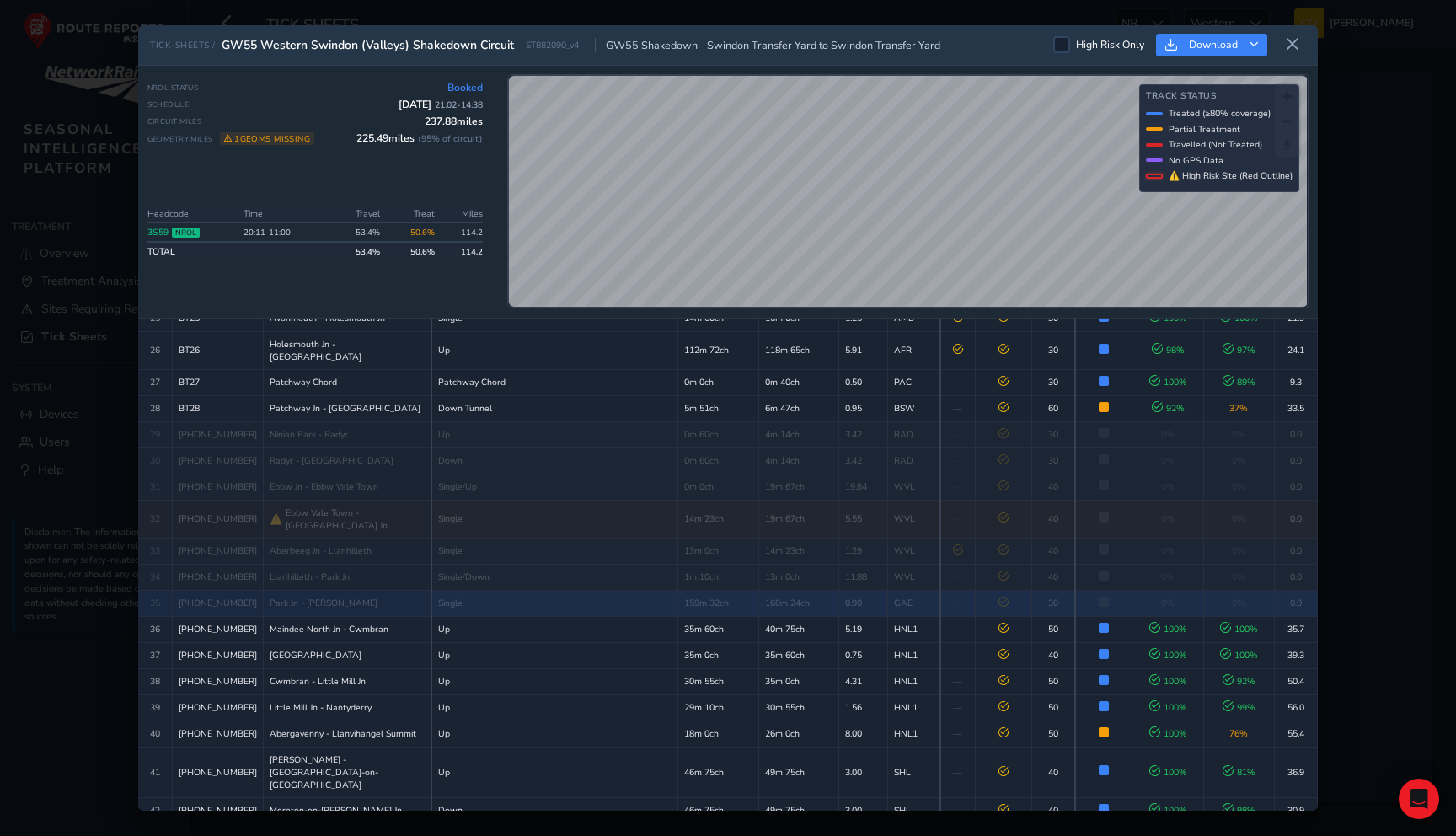
scroll to position [287, 0]
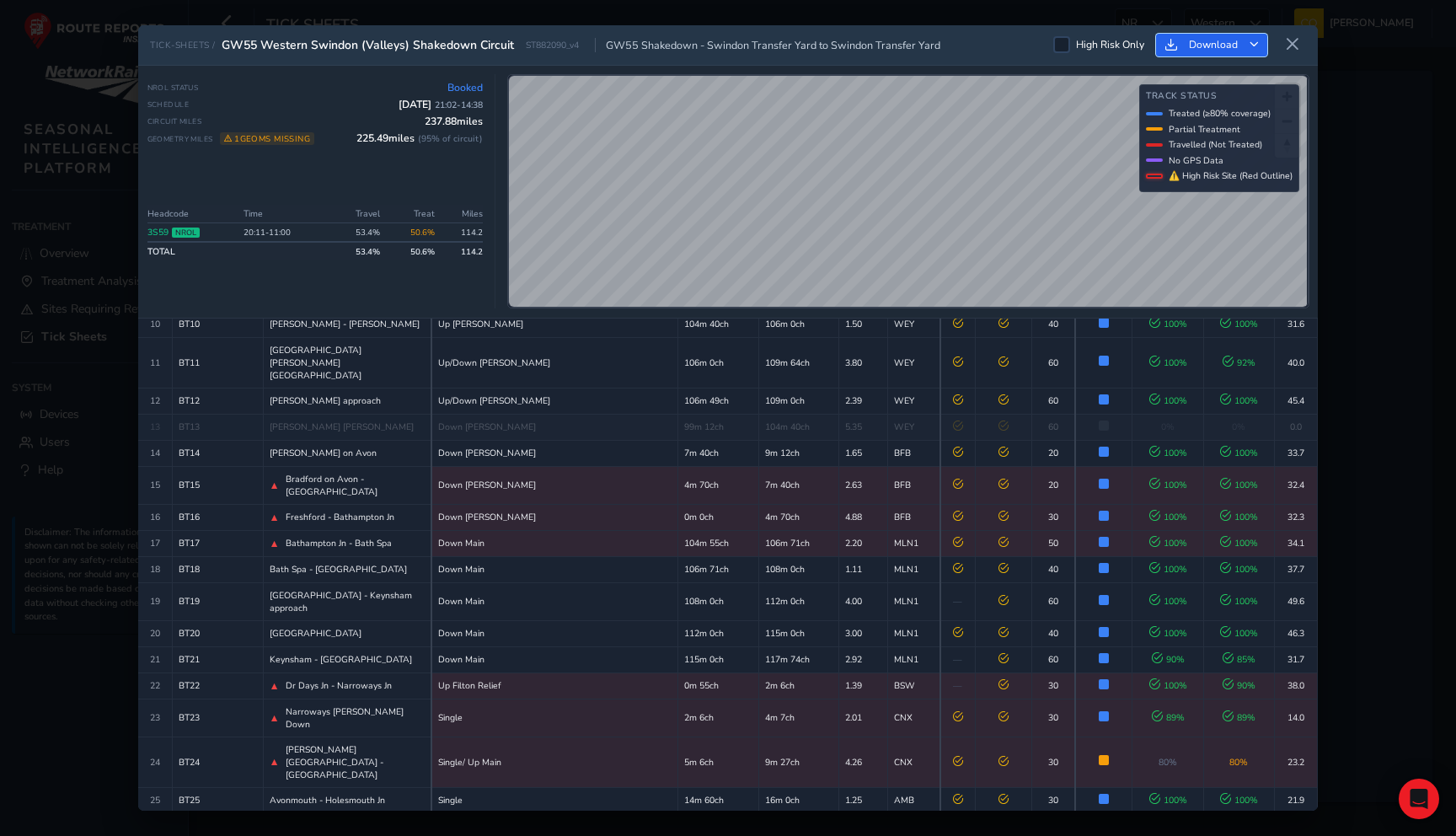
click at [1255, 41] on icon "Download" at bounding box center [1254, 45] width 9 height 9
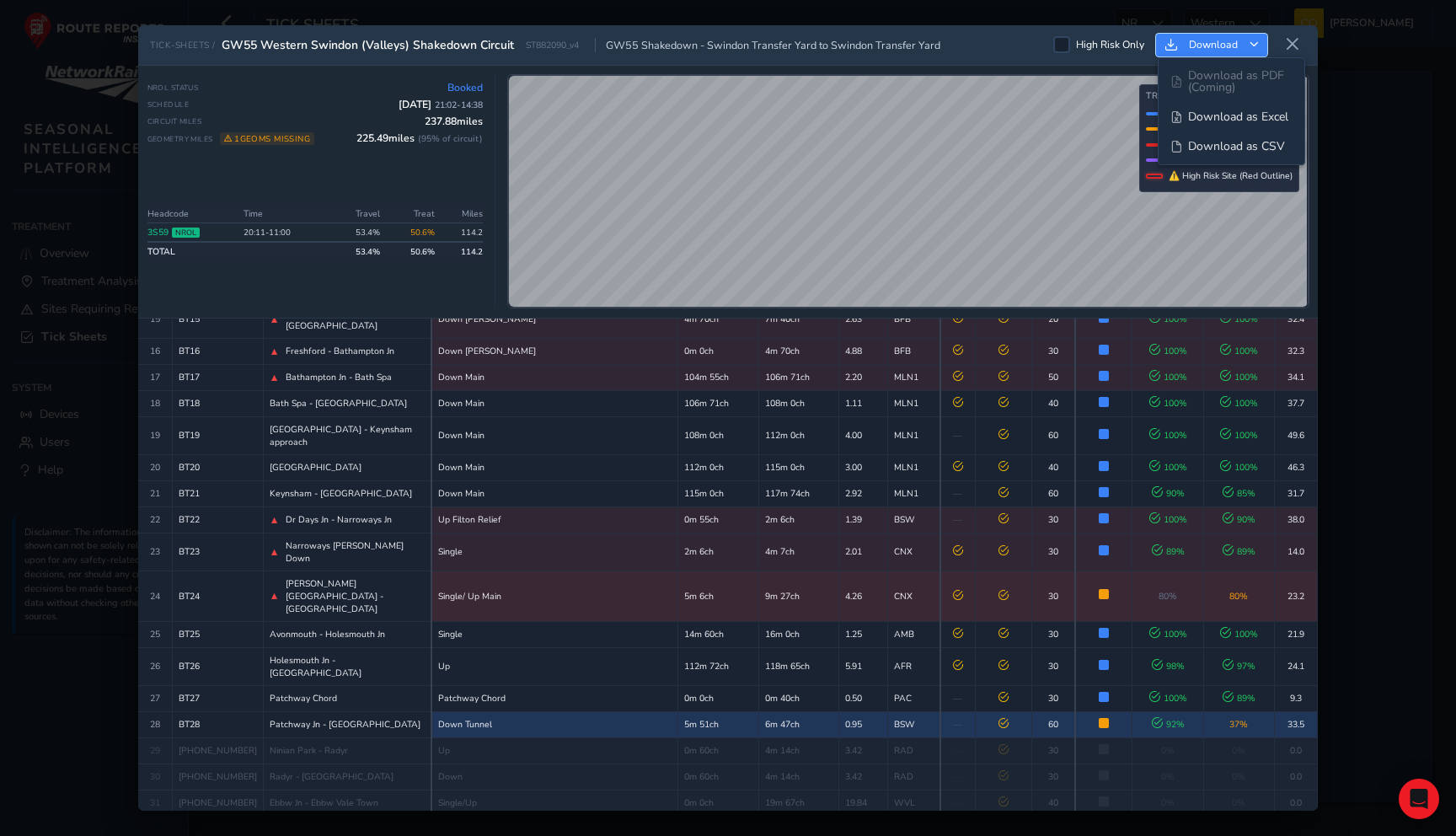
scroll to position [457, 0]
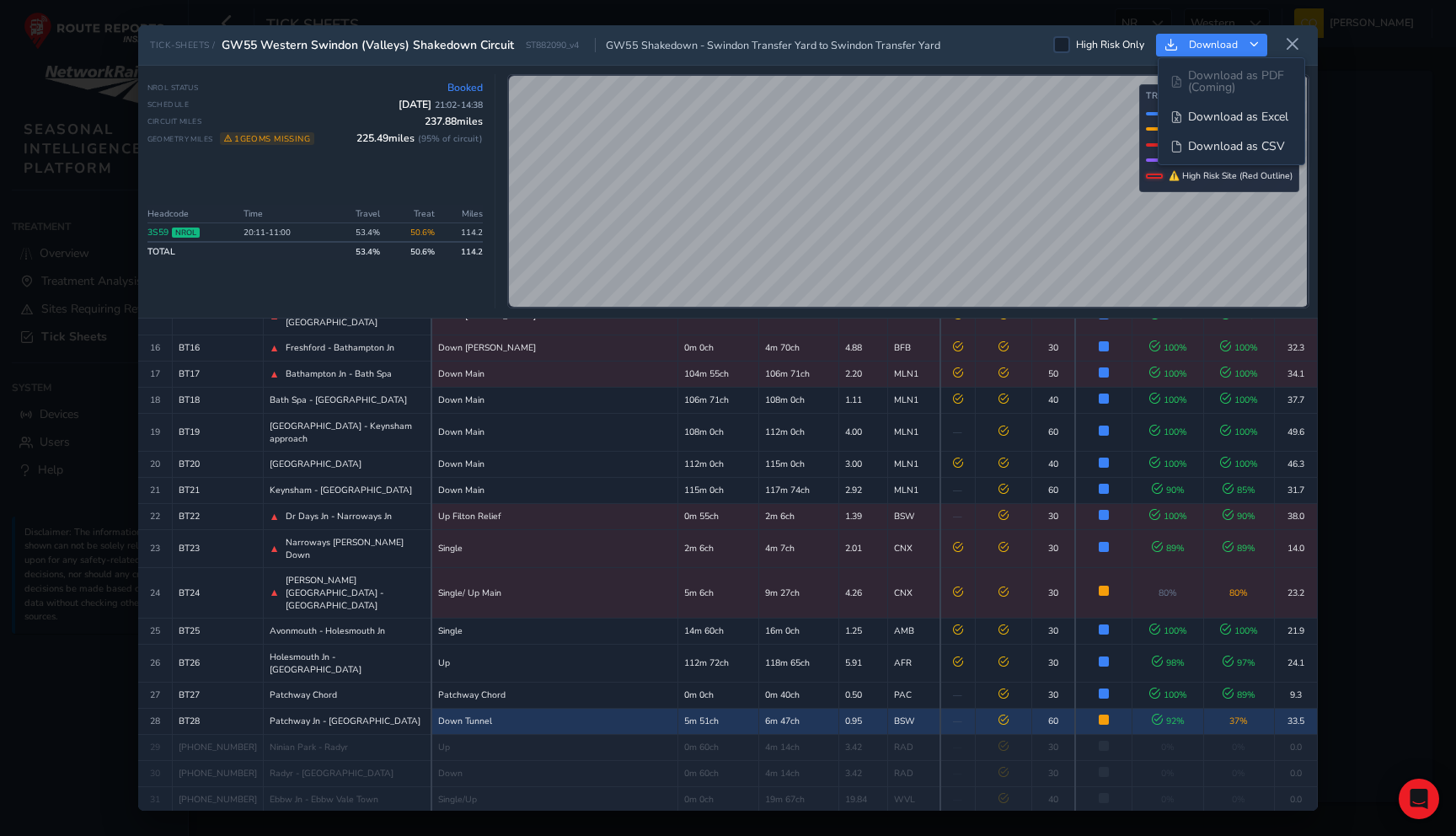
click at [839, 708] on td "0.95" at bounding box center [864, 721] width 49 height 27
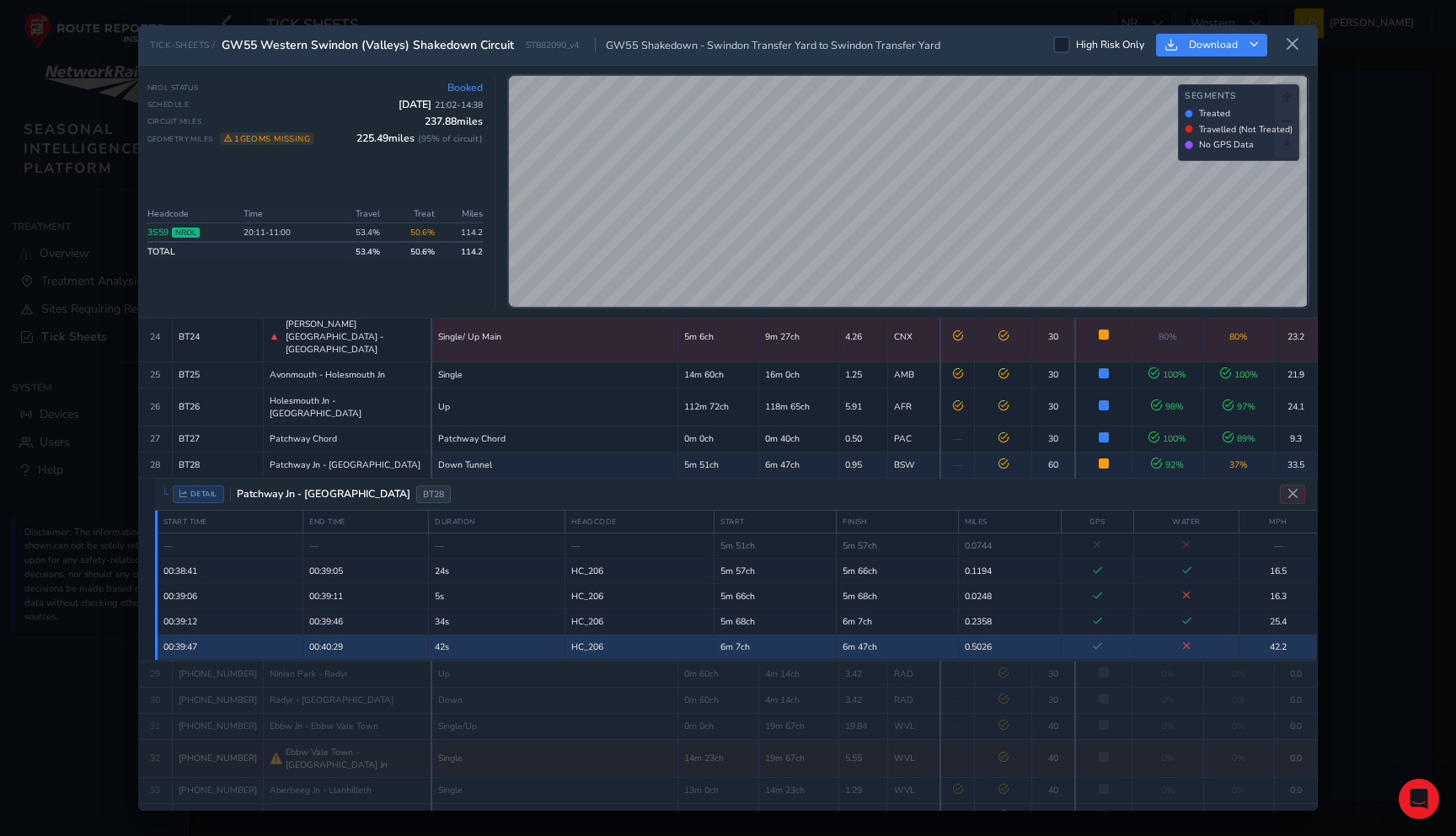
scroll to position [702, 0]
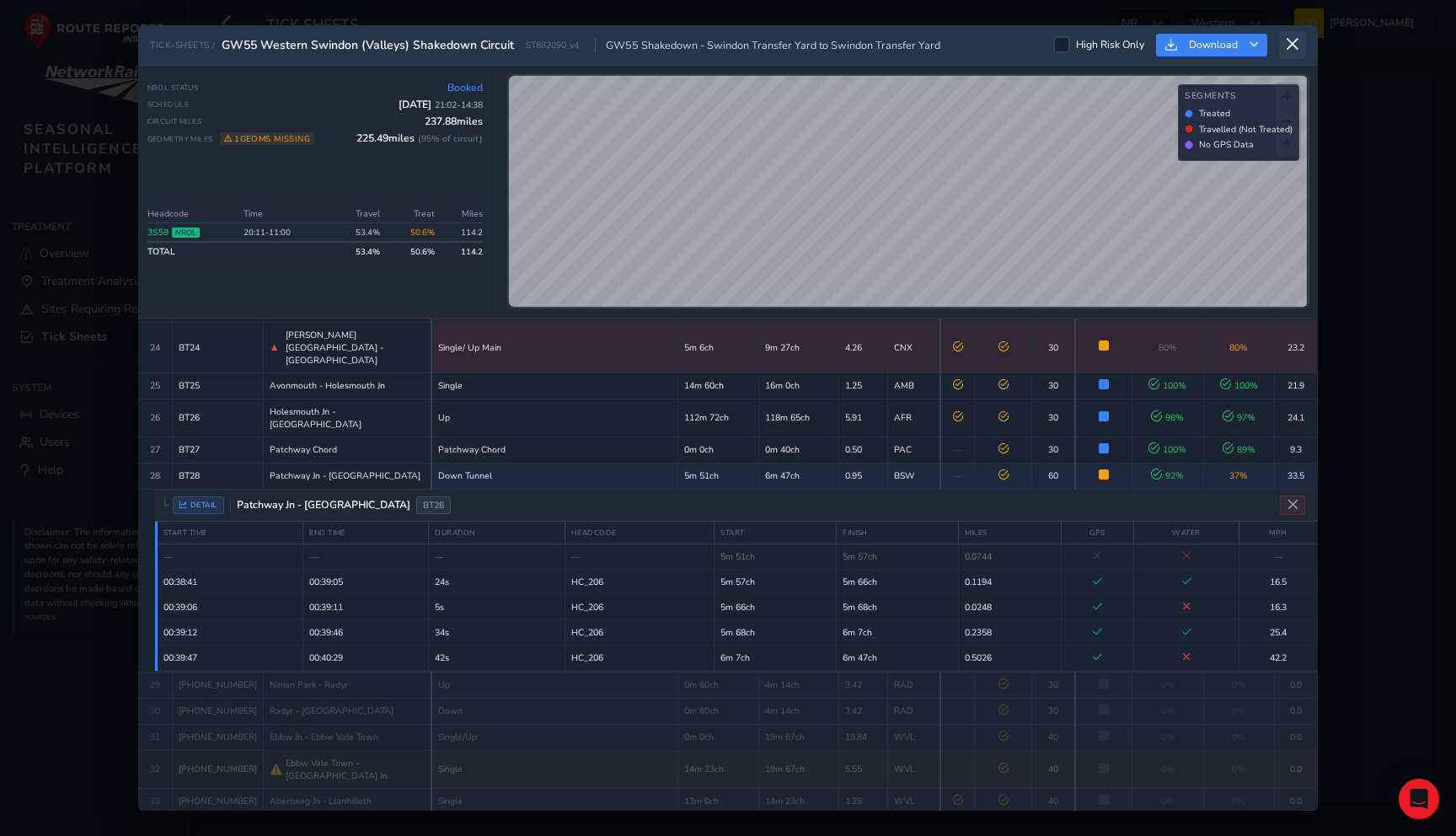
click at [1284, 54] on button at bounding box center [1292, 45] width 27 height 27
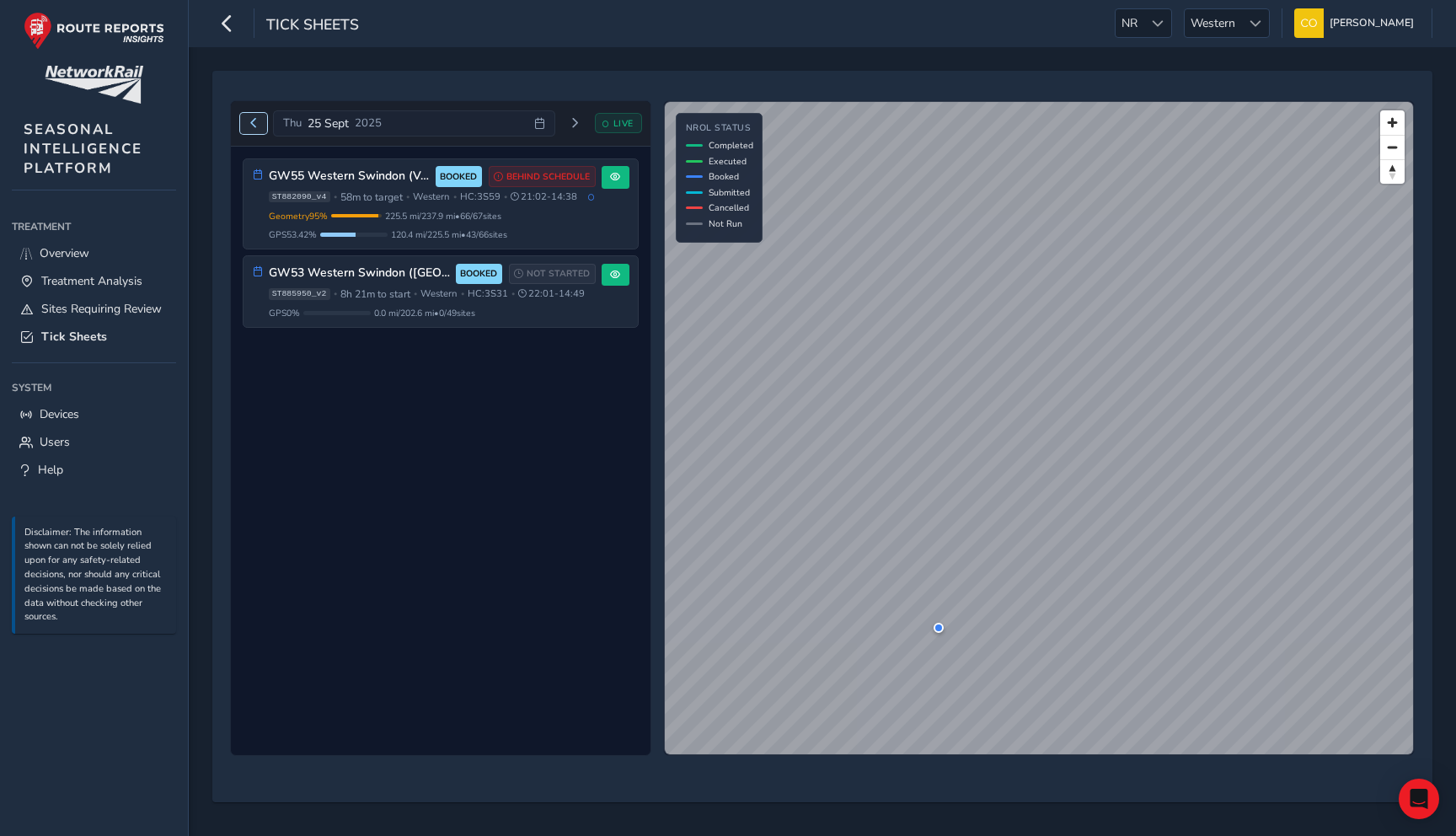
click at [249, 117] on button "Previous day" at bounding box center [253, 123] width 27 height 21
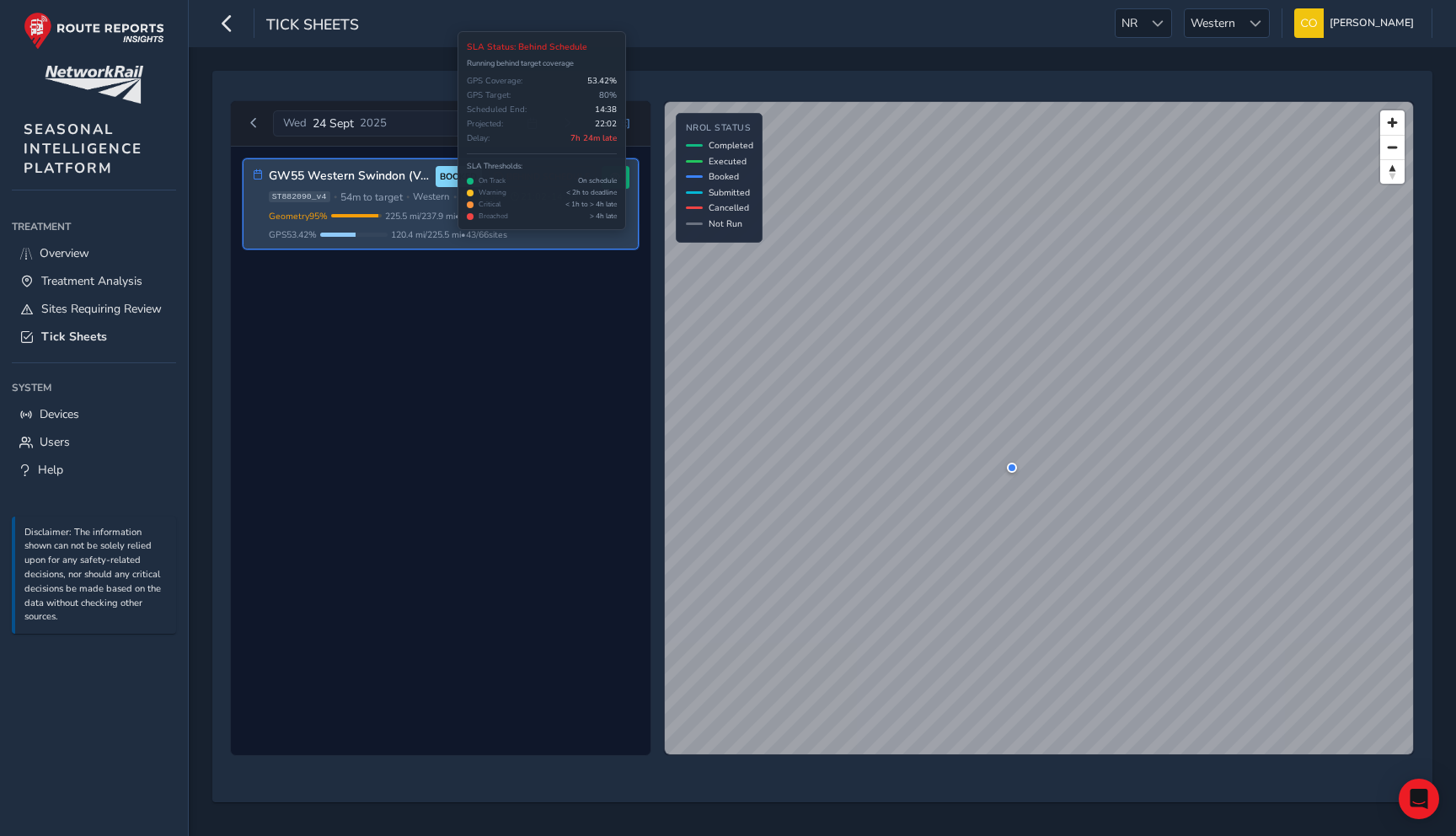
click at [597, 179] on div "GW55 Western Swindon (Valleys) Shakedown Circuit BOOKED BEHIND SCHEDULE ST88209…" at bounding box center [440, 204] width 394 height 89
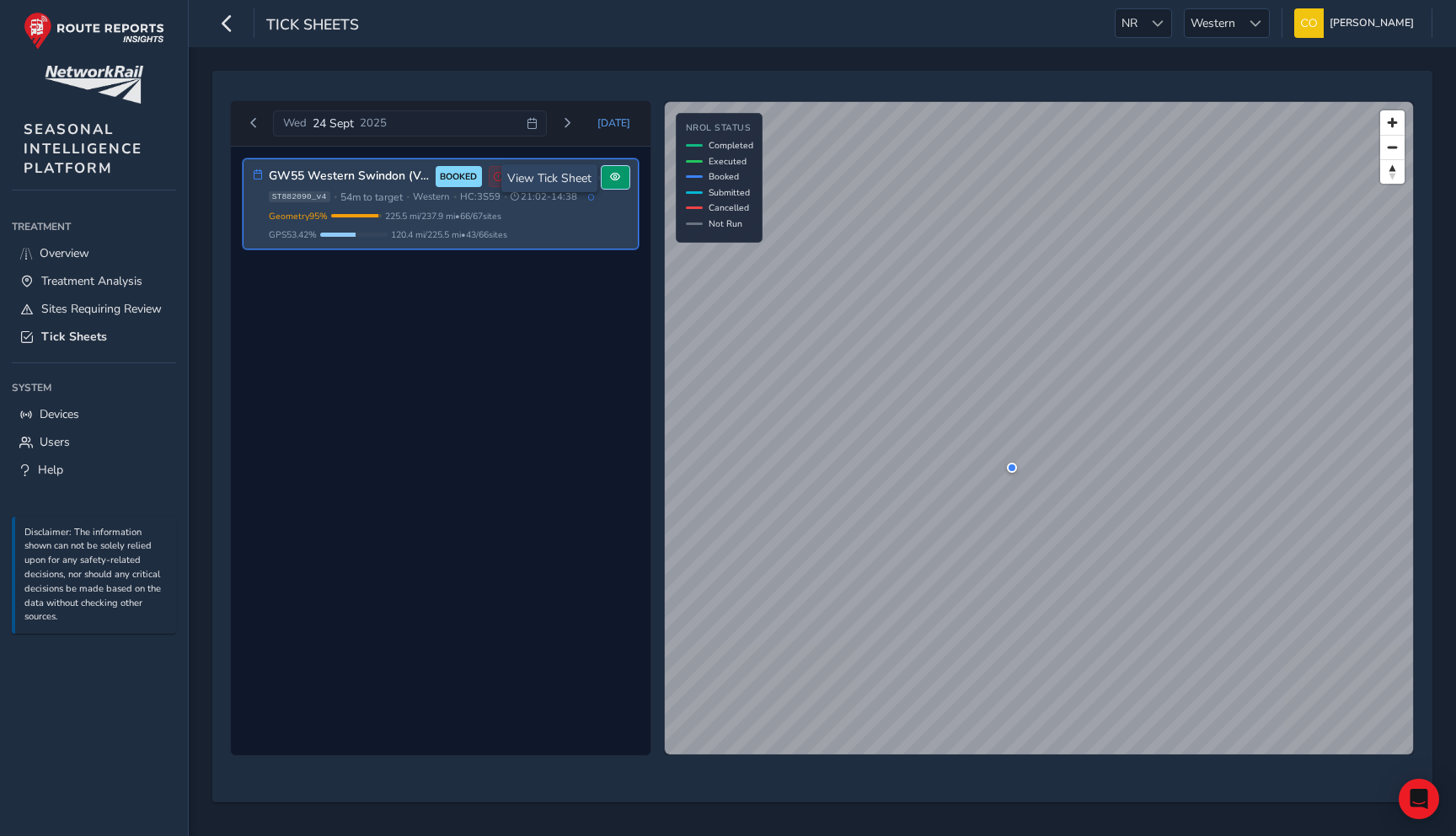
click at [612, 174] on span at bounding box center [615, 176] width 10 height 10
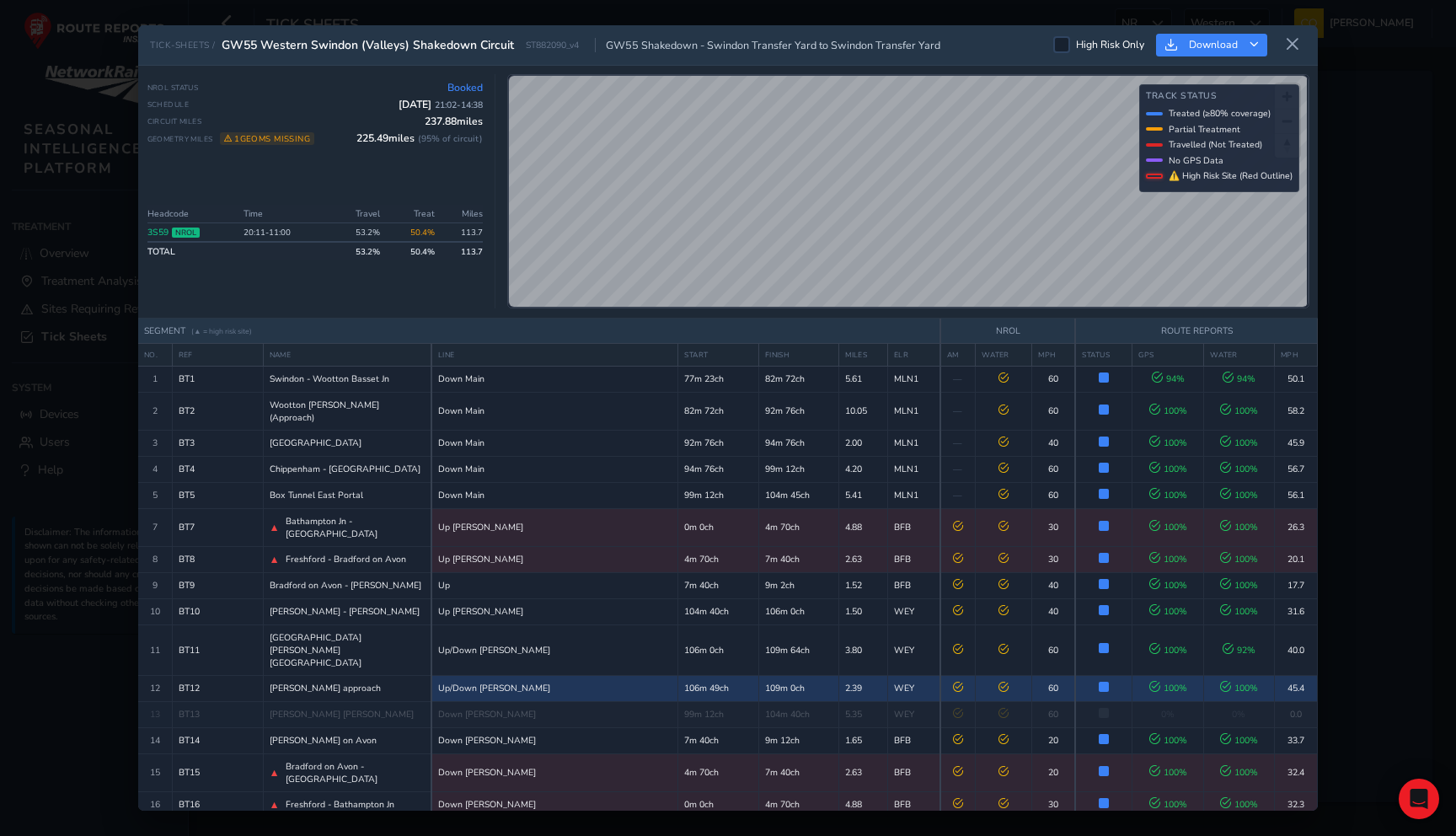
scroll to position [34, 0]
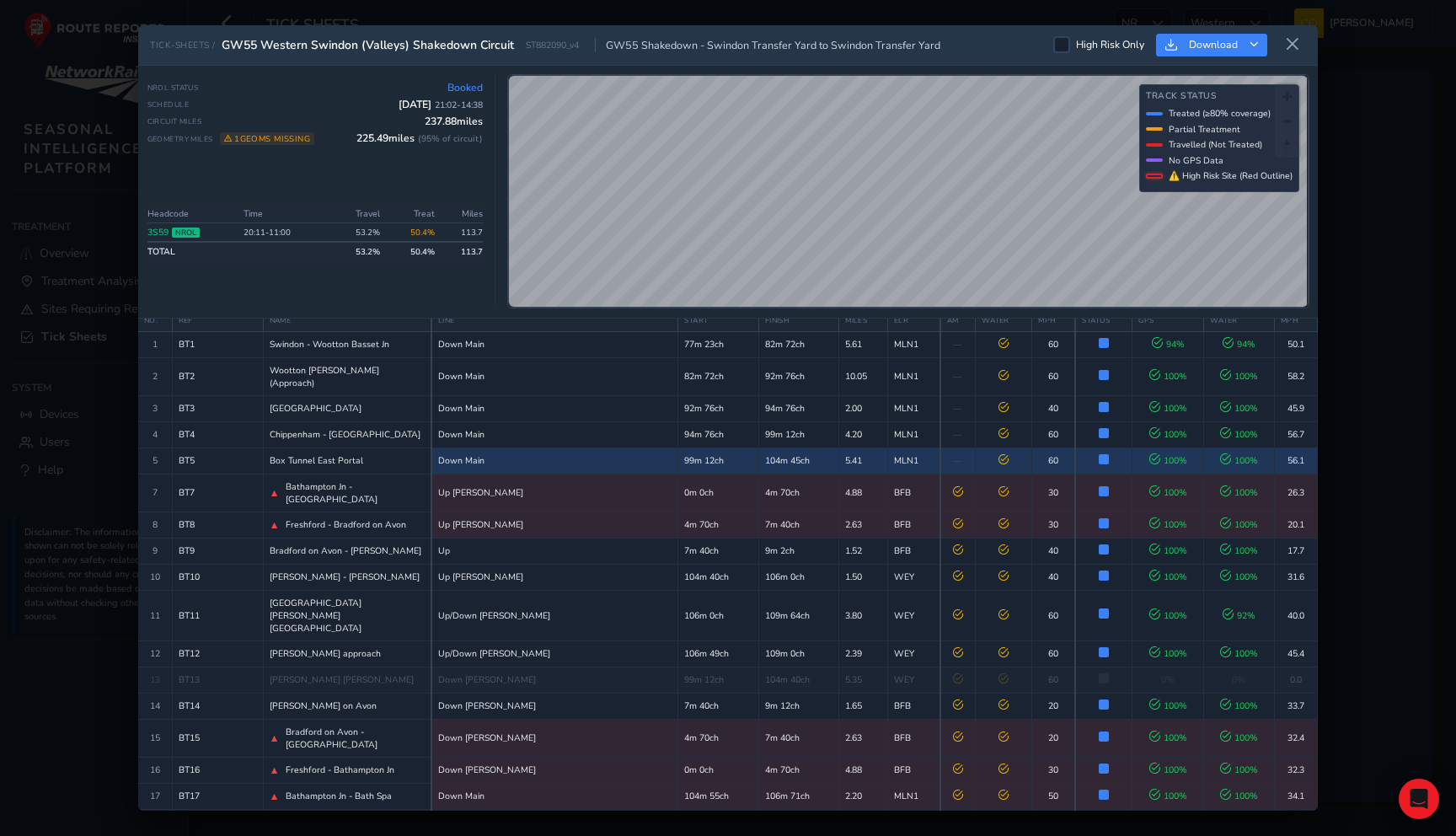
click at [492, 461] on td "Down Main" at bounding box center [554, 461] width 247 height 27
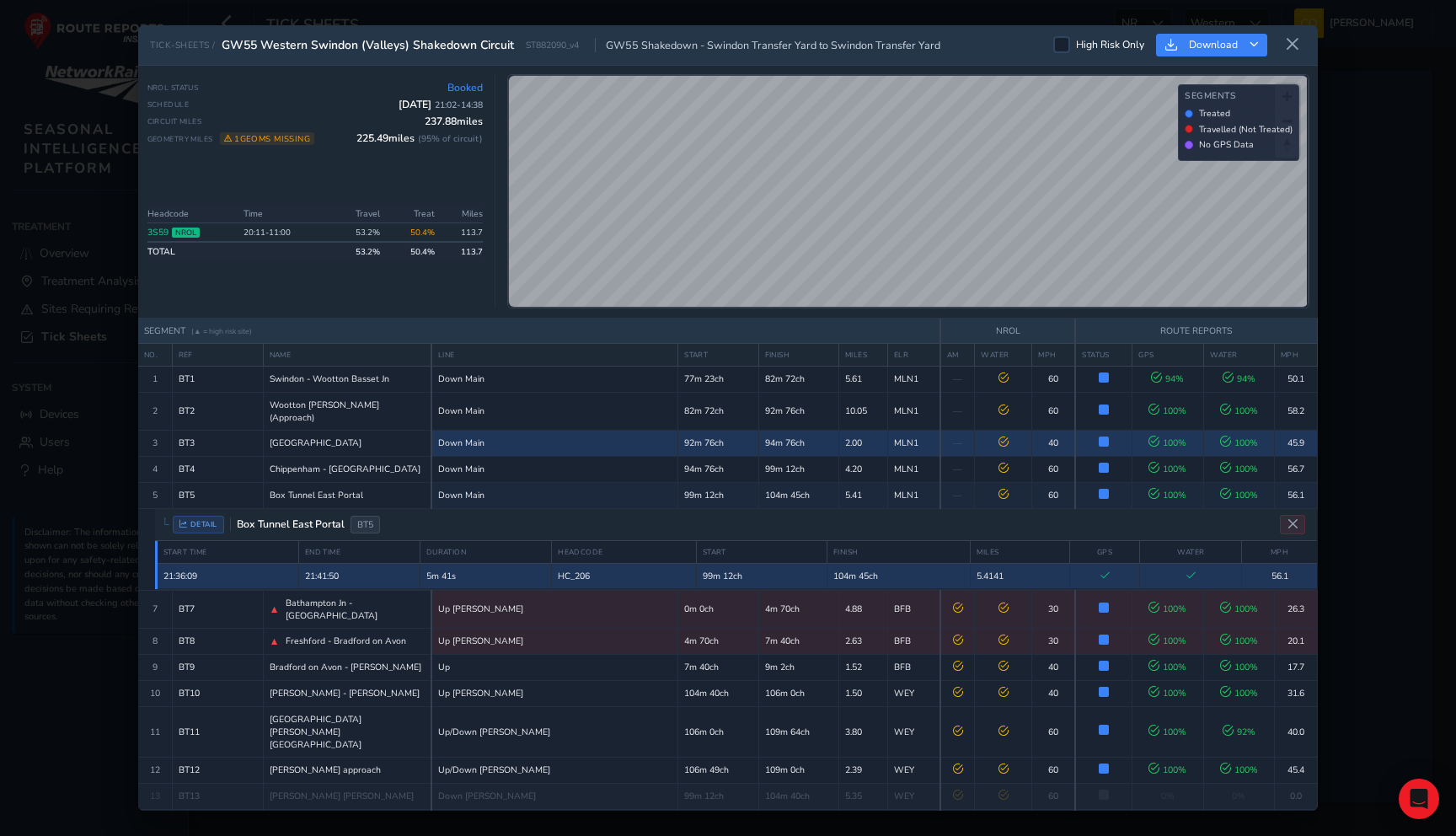
click at [347, 445] on div "Chippenham Station" at bounding box center [348, 443] width 156 height 12
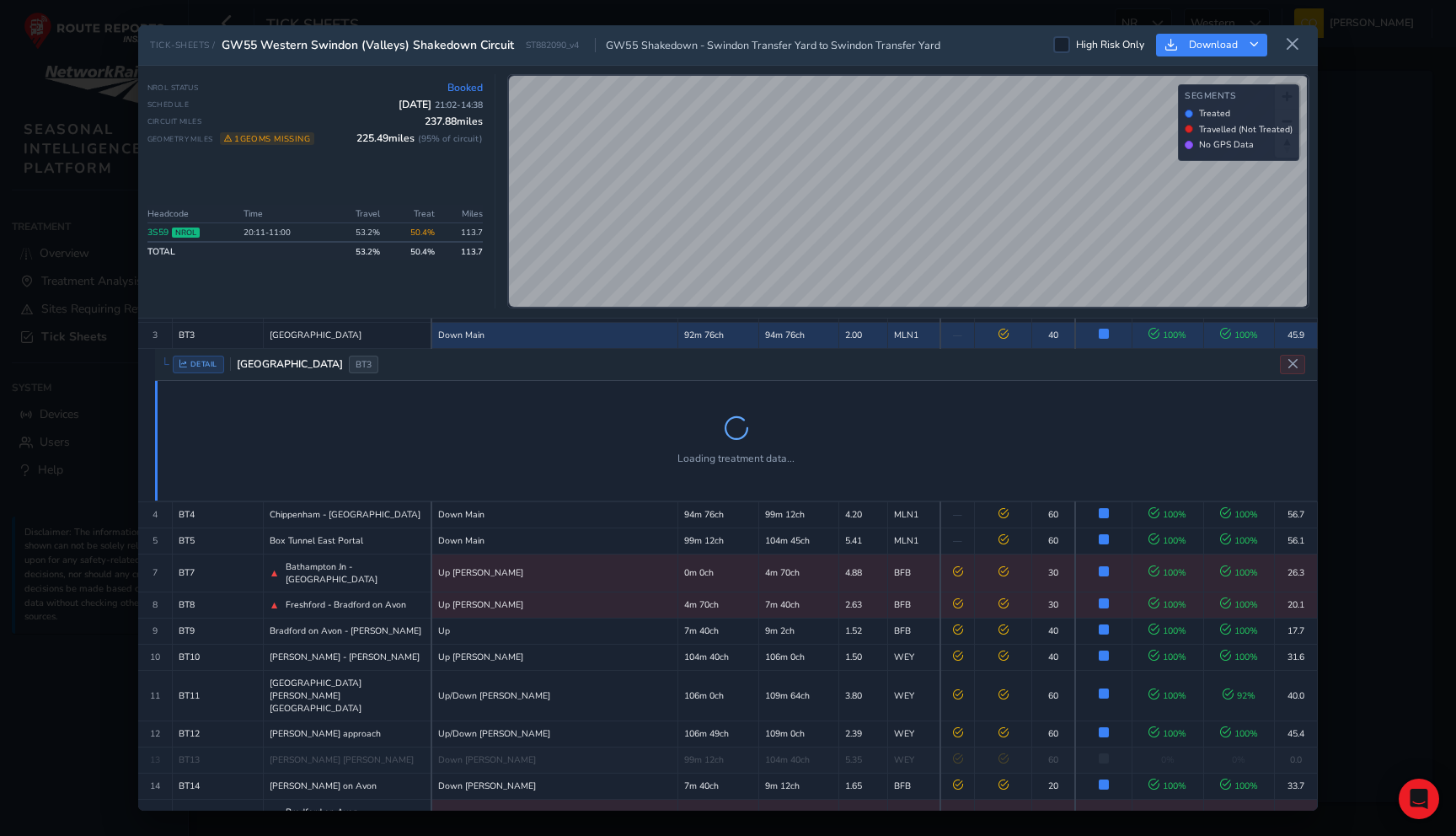
scroll to position [109, 0]
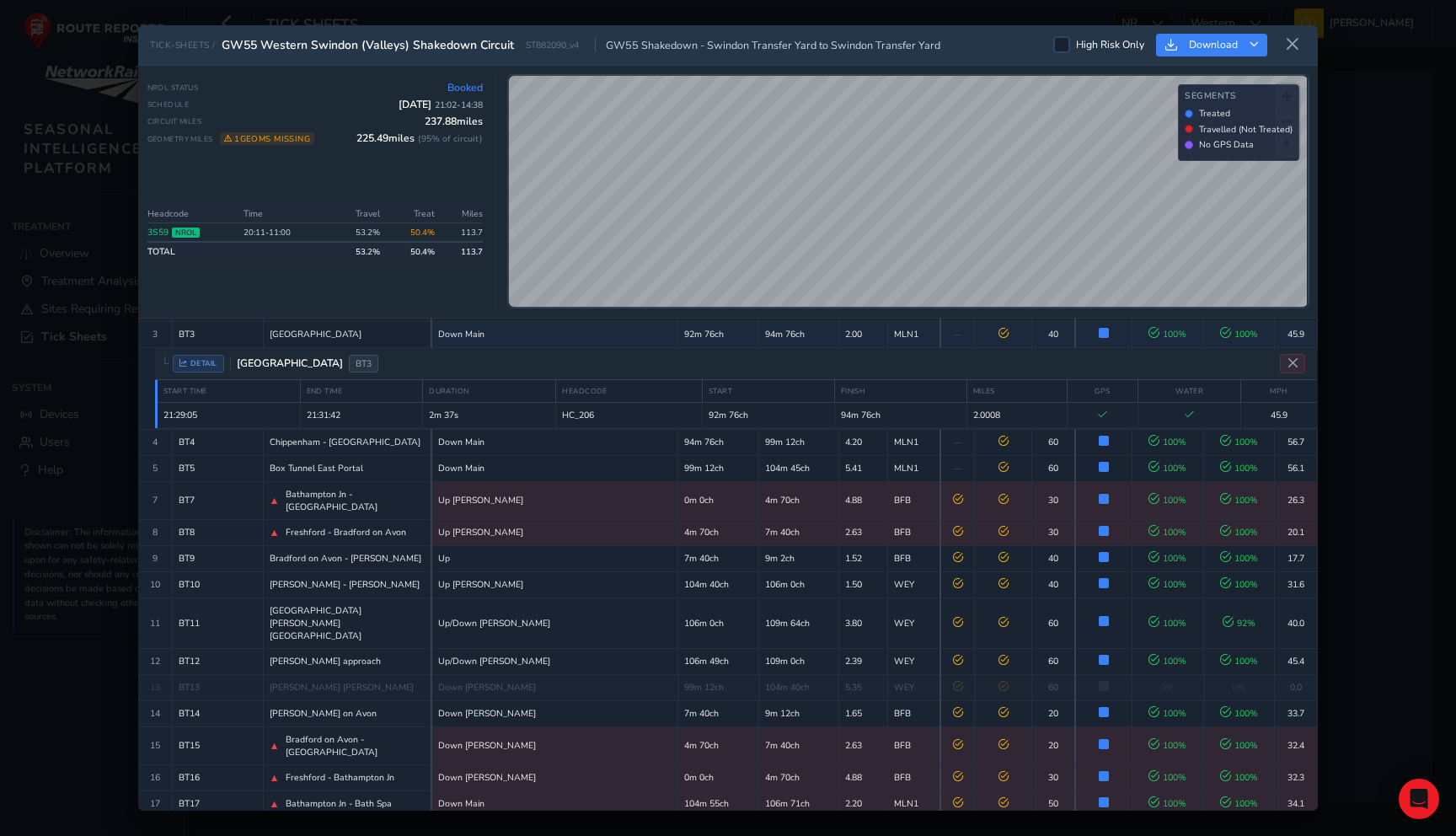
click at [743, 42] on span "GW55 Shakedown - Swindon Transfer Yard to Swindon Transfer Yard" at bounding box center [767, 45] width 346 height 14
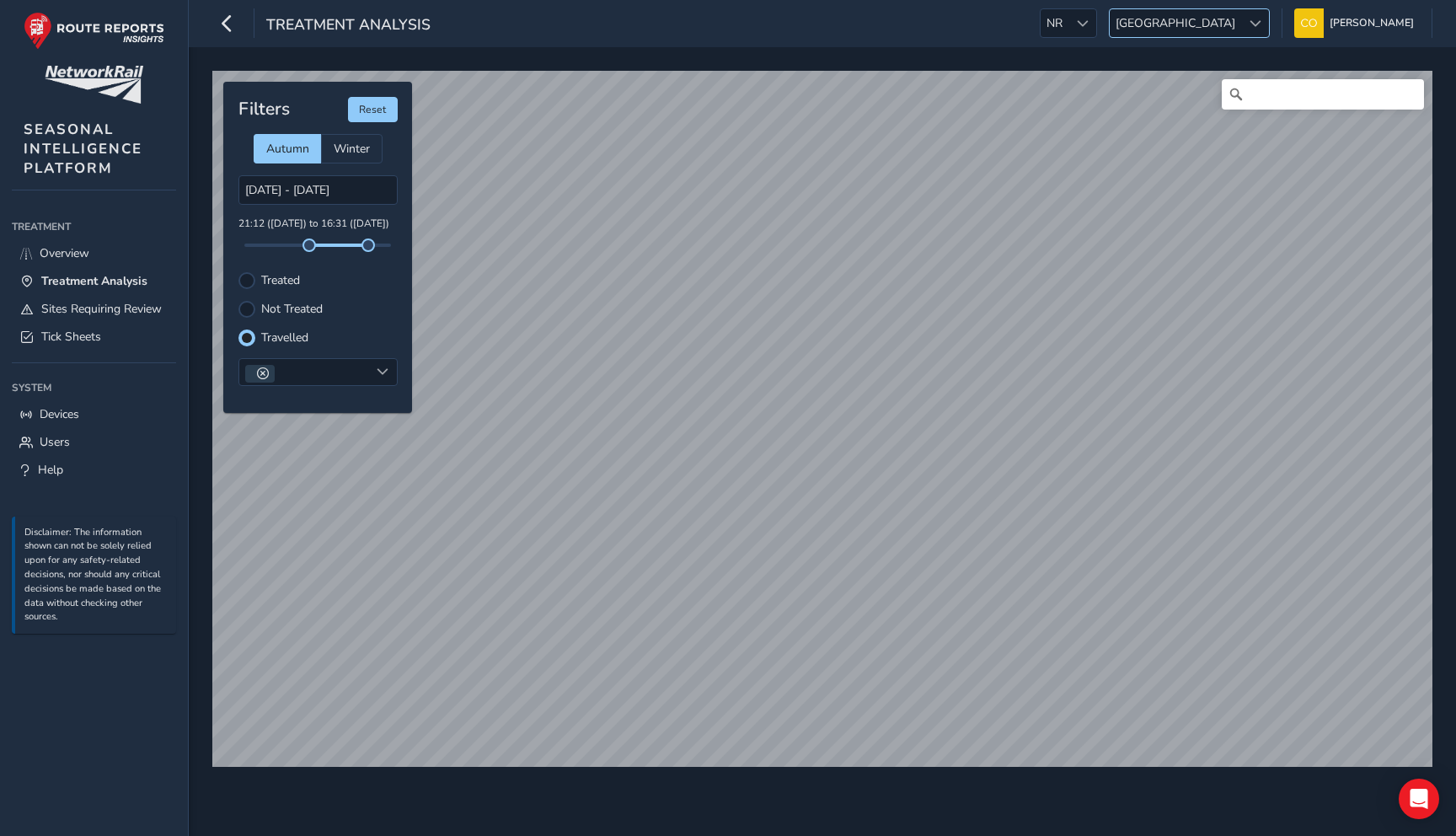
click at [1218, 19] on span "[GEOGRAPHIC_DATA]" at bounding box center [1175, 23] width 132 height 27
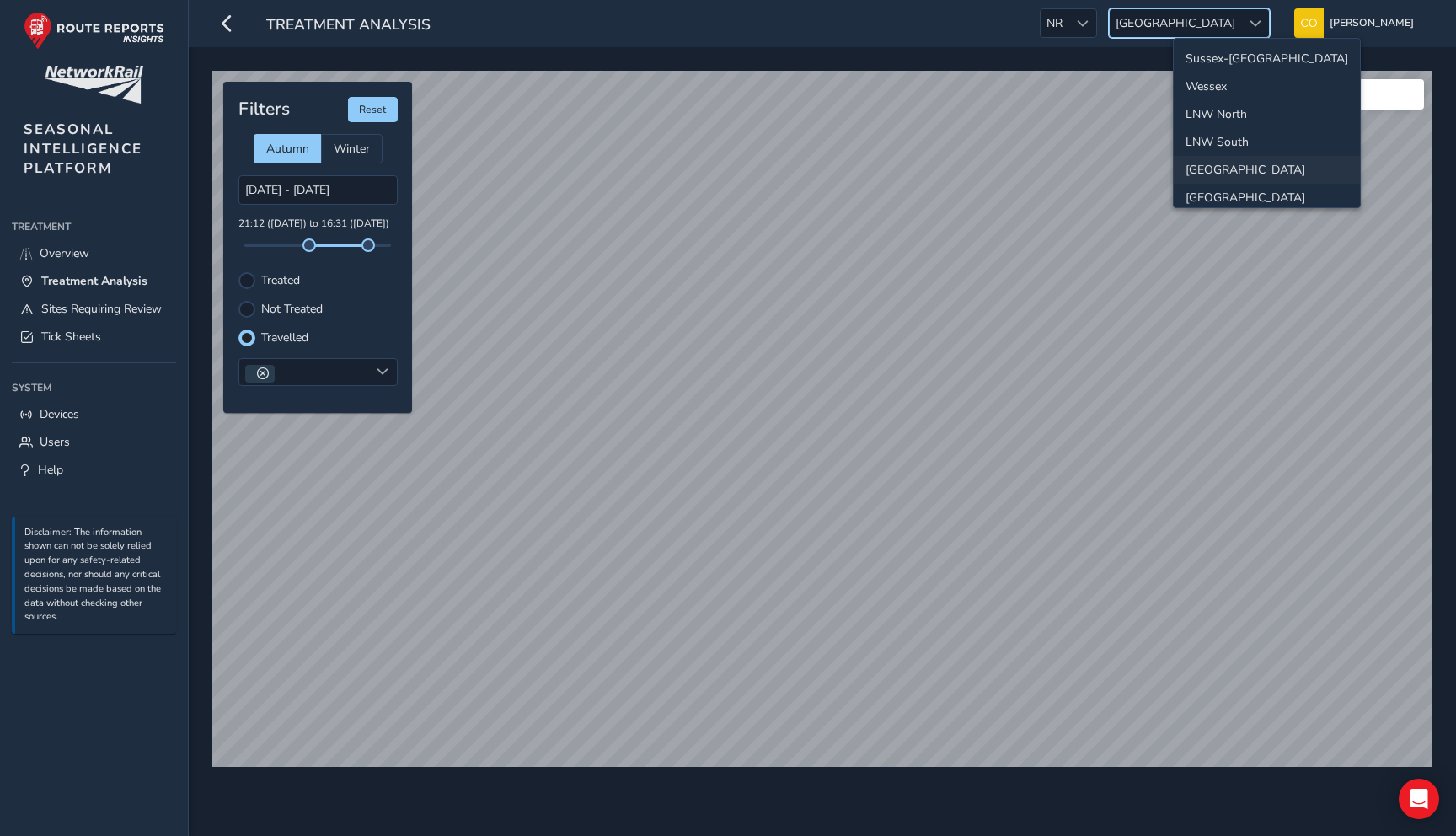
scroll to position [60, 0]
click at [1217, 158] on li "Western" at bounding box center [1267, 165] width 187 height 27
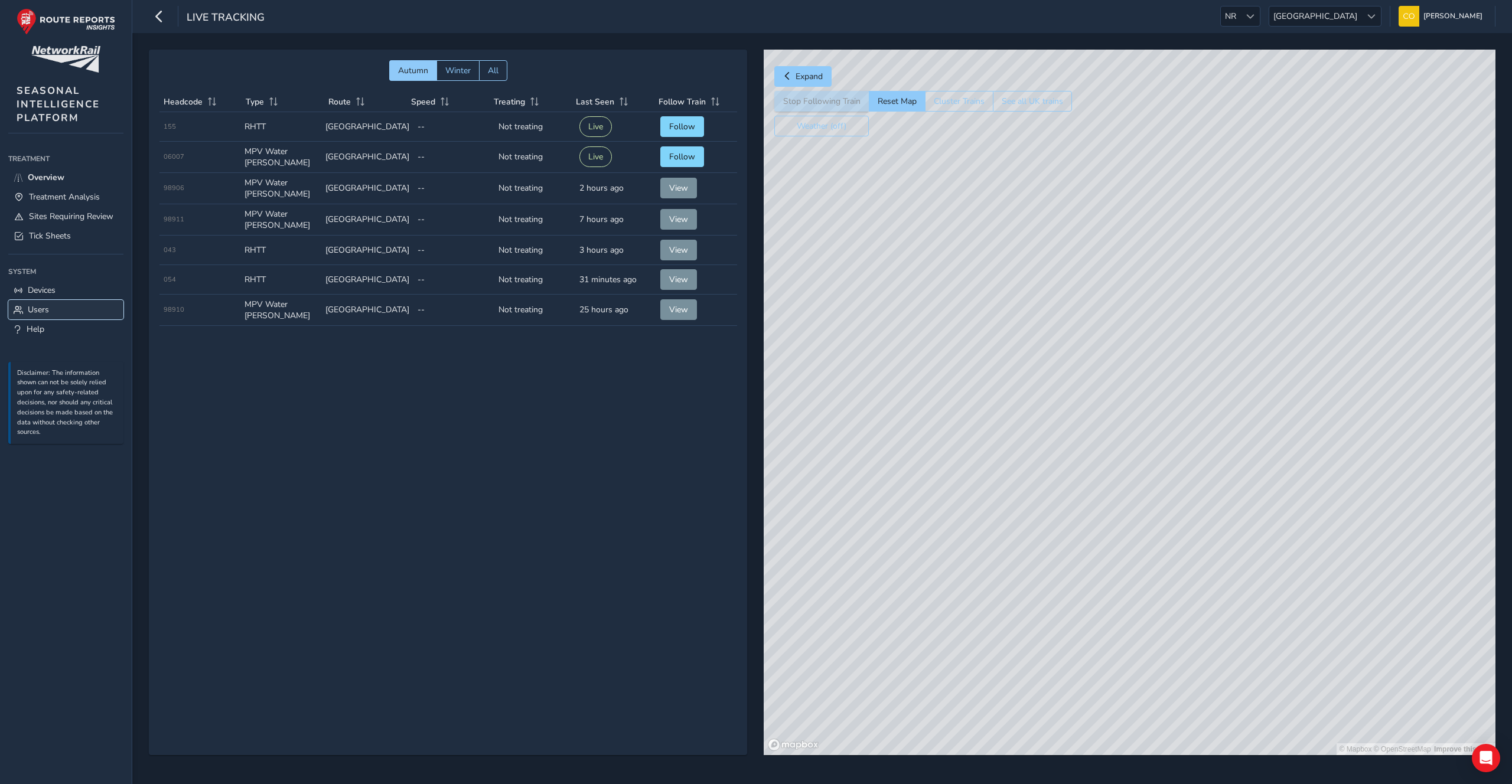
click at [70, 316] on link "Users" at bounding box center [65, 309] width 115 height 19
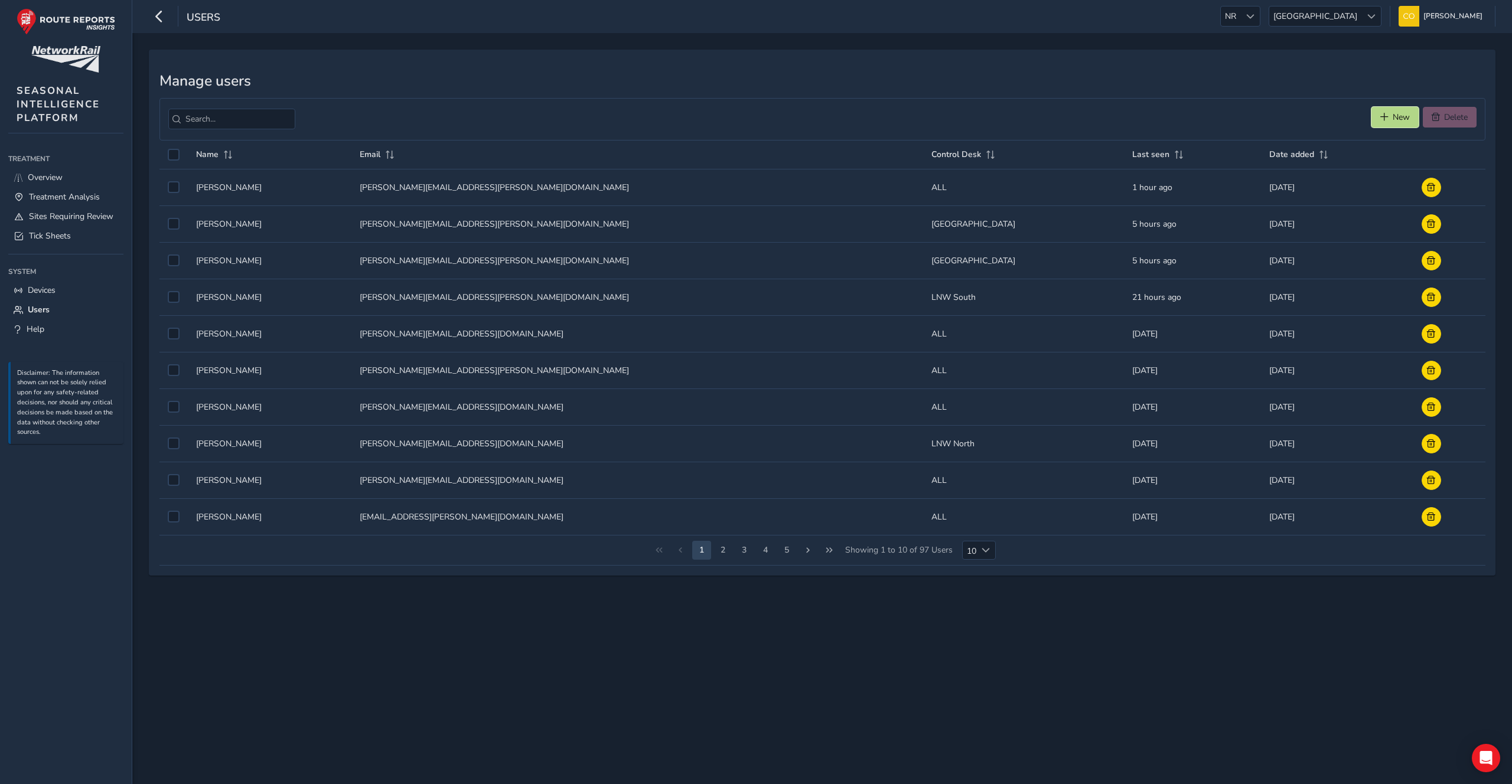
click at [1385, 123] on button "New" at bounding box center [1394, 117] width 47 height 21
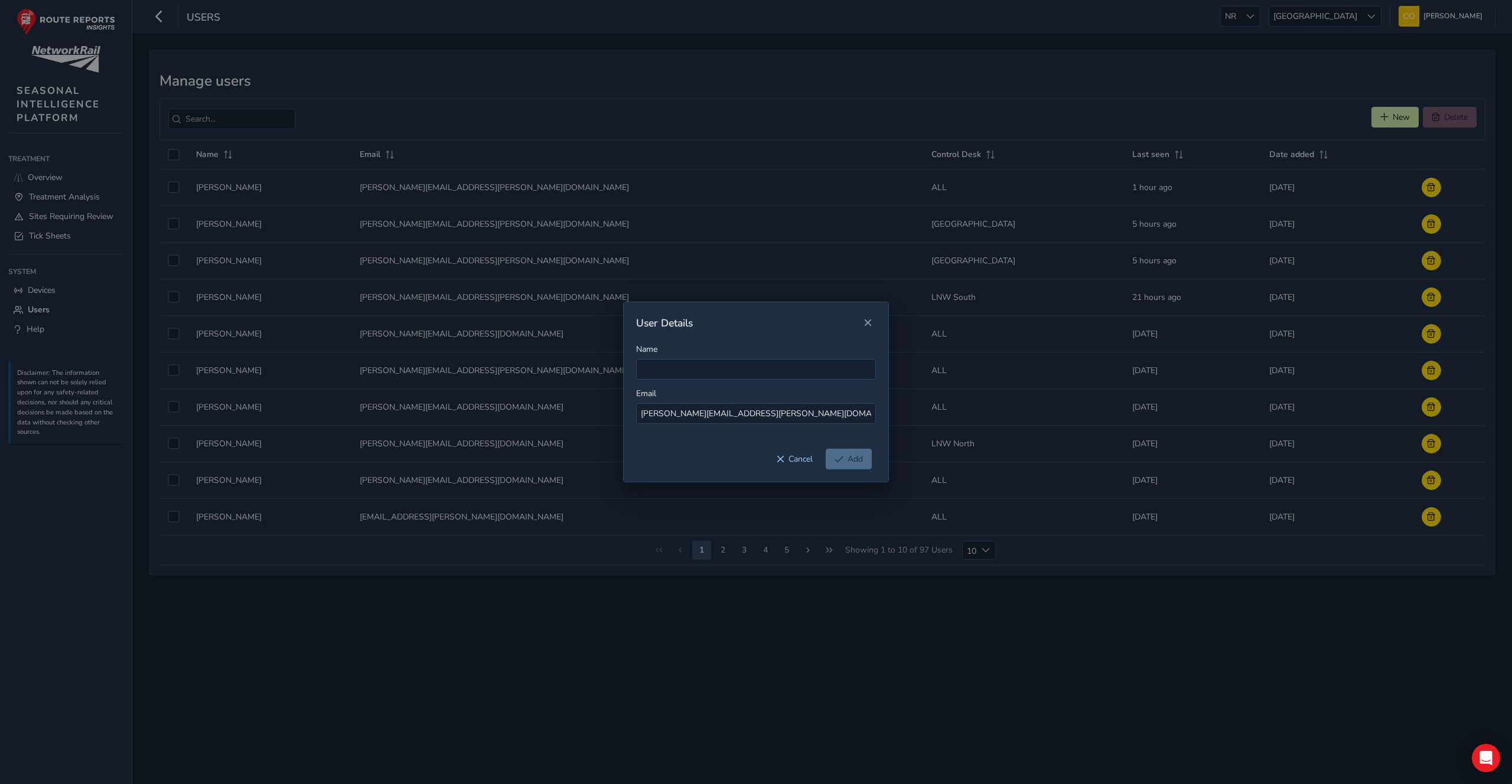
type input "[PERSON_NAME][EMAIL_ADDRESS][PERSON_NAME][DOMAIN_NAME]"
click at [702, 354] on div "Name" at bounding box center [756, 362] width 240 height 36
click at [701, 357] on div "Name" at bounding box center [756, 362] width 240 height 36
click at [699, 368] on input "Name" at bounding box center [756, 369] width 240 height 21
type input "[PERSON_NAME]"
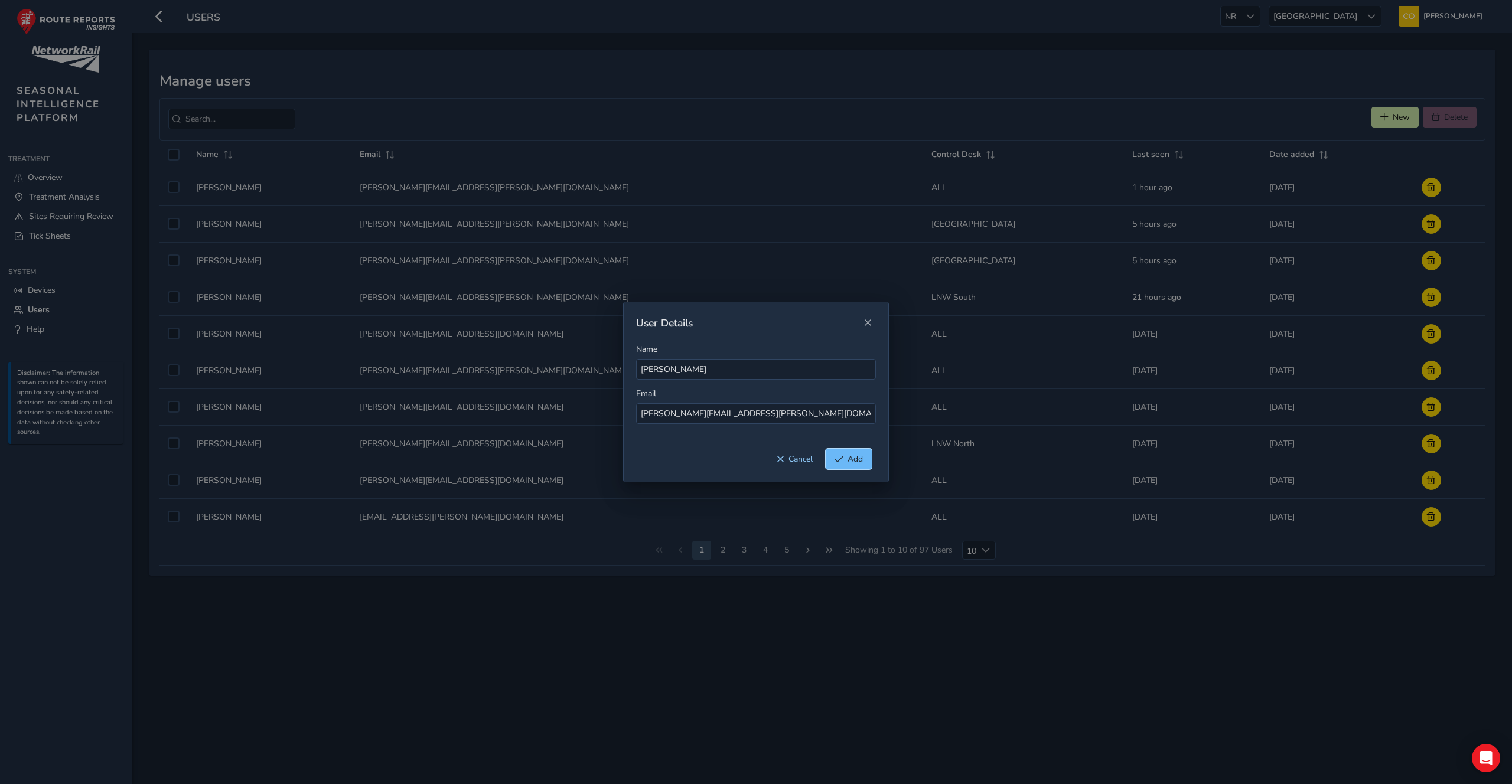
click at [841, 457] on span "Add" at bounding box center [839, 459] width 9 height 8
